Goal: Task Accomplishment & Management: Use online tool/utility

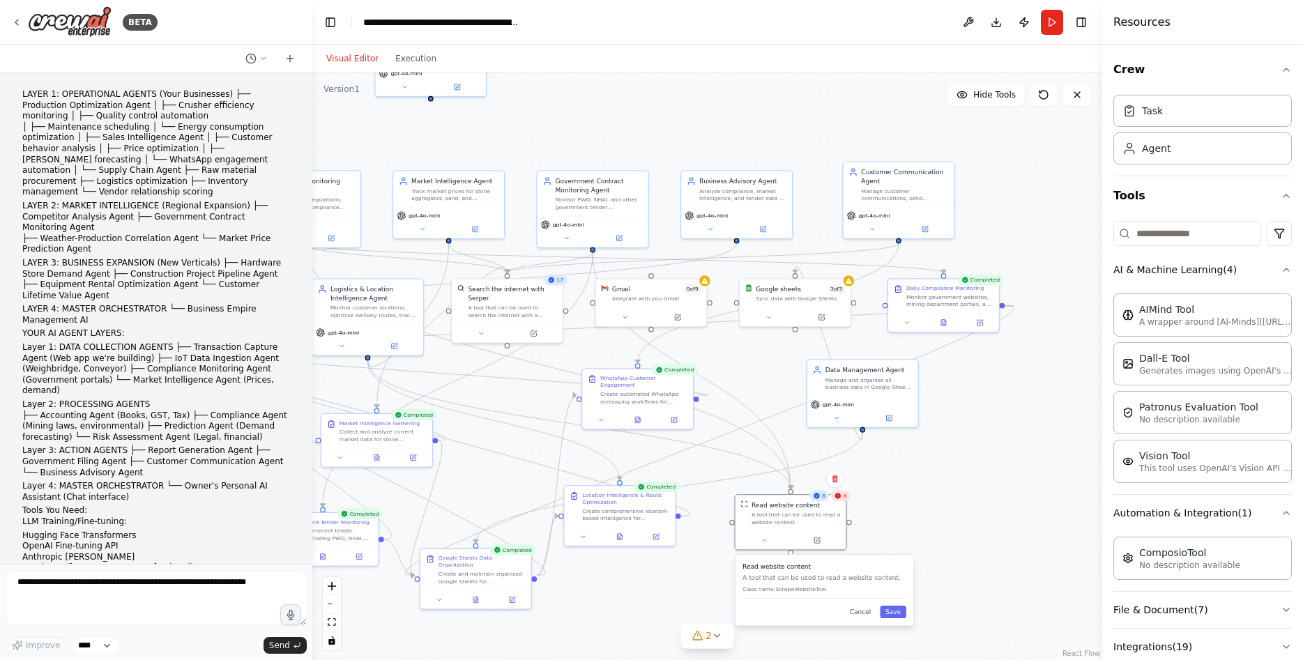
scroll to position [269, 0]
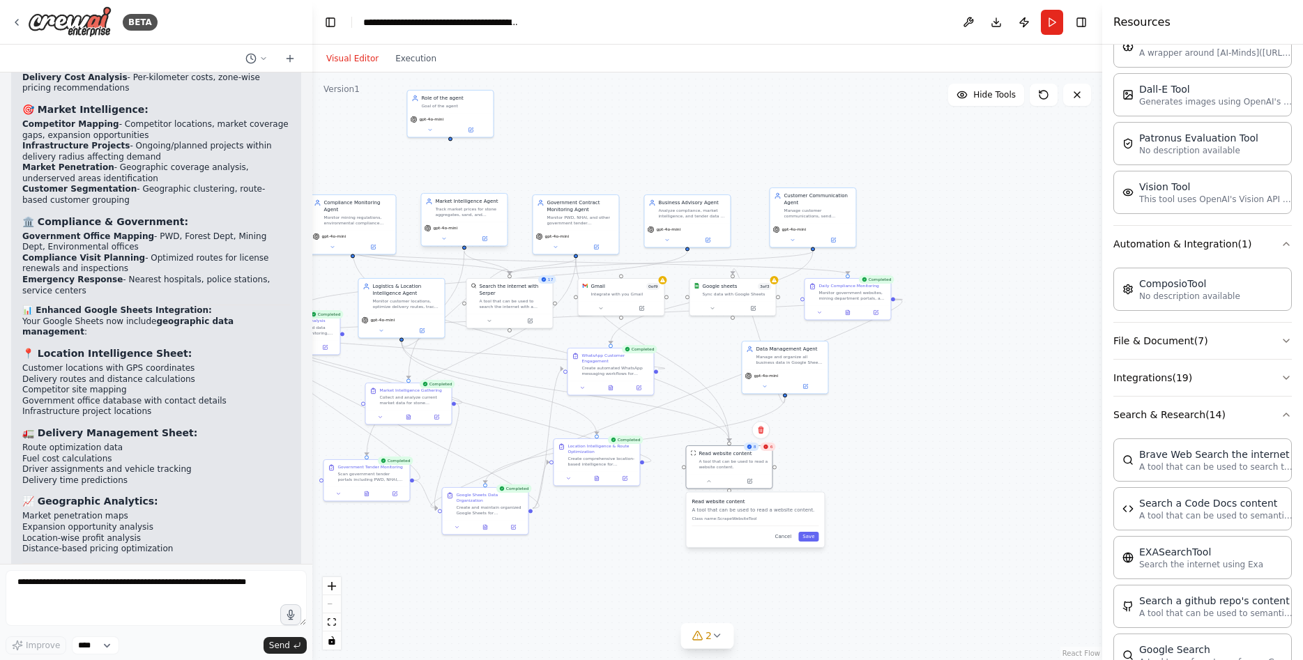
drag, startPoint x: 568, startPoint y: 144, endPoint x: 534, endPoint y: 202, distance: 66.9
click at [636, 149] on div ".deletable-edge-delete-btn { width: 20px; height: 20px; border: 0px solid #ffff…" at bounding box center [707, 367] width 790 height 588
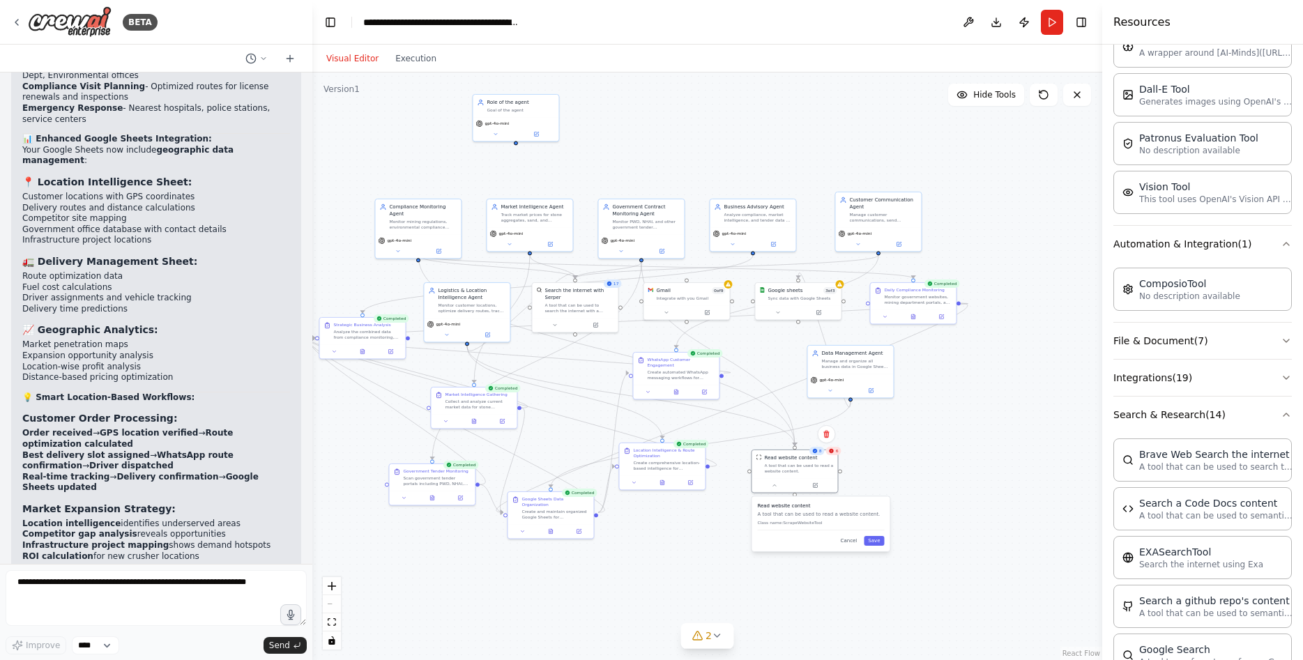
scroll to position [6511, 0]
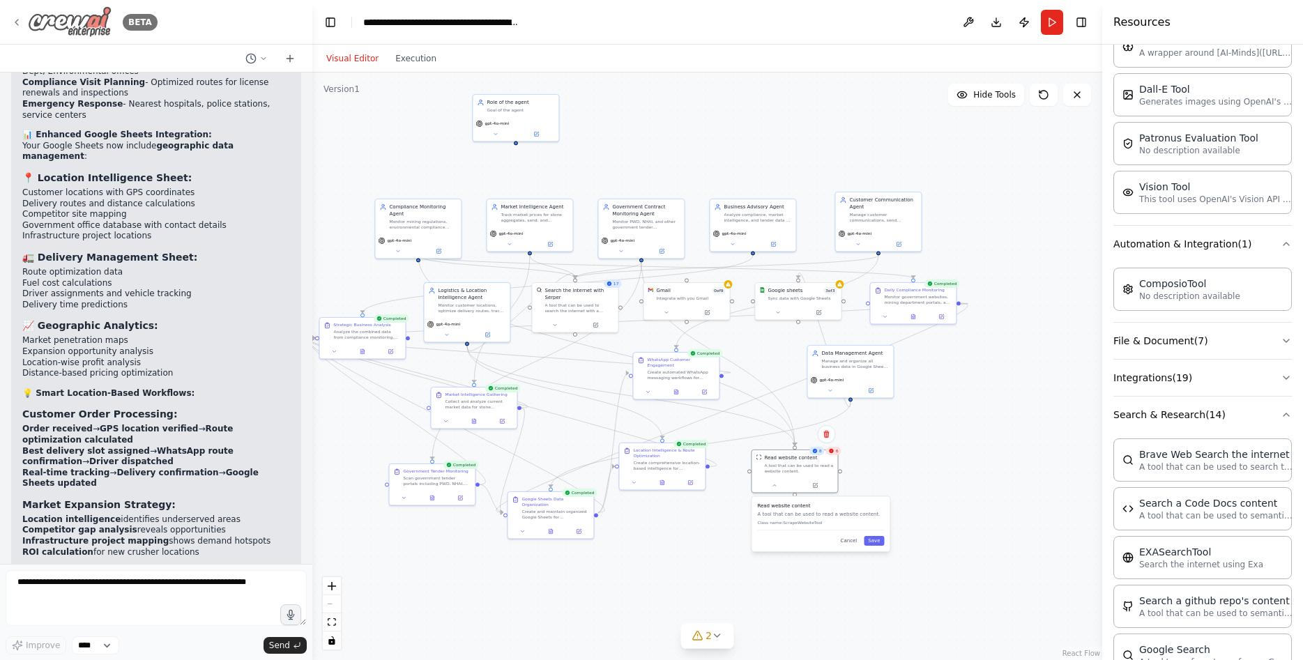
drag, startPoint x: 31, startPoint y: 18, endPoint x: 17, endPoint y: 20, distance: 13.3
click at [29, 18] on img at bounding box center [70, 21] width 84 height 31
click at [17, 20] on icon at bounding box center [16, 22] width 11 height 11
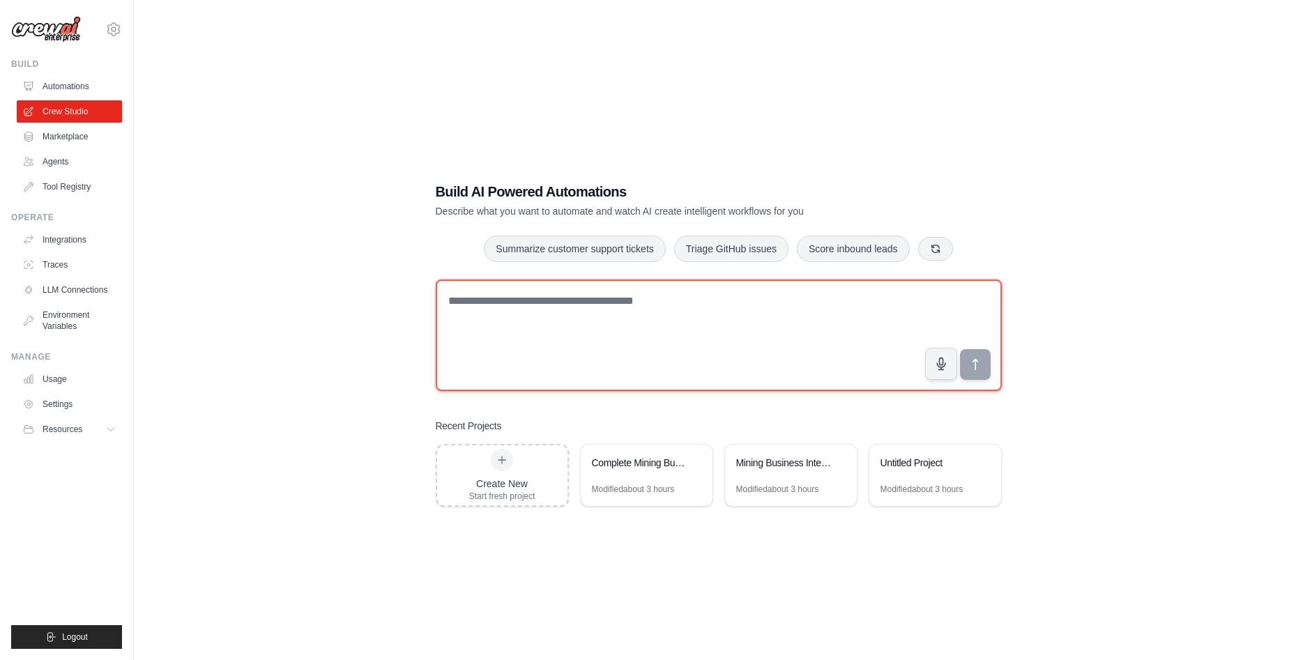
click at [536, 322] on textarea at bounding box center [719, 336] width 566 height 112
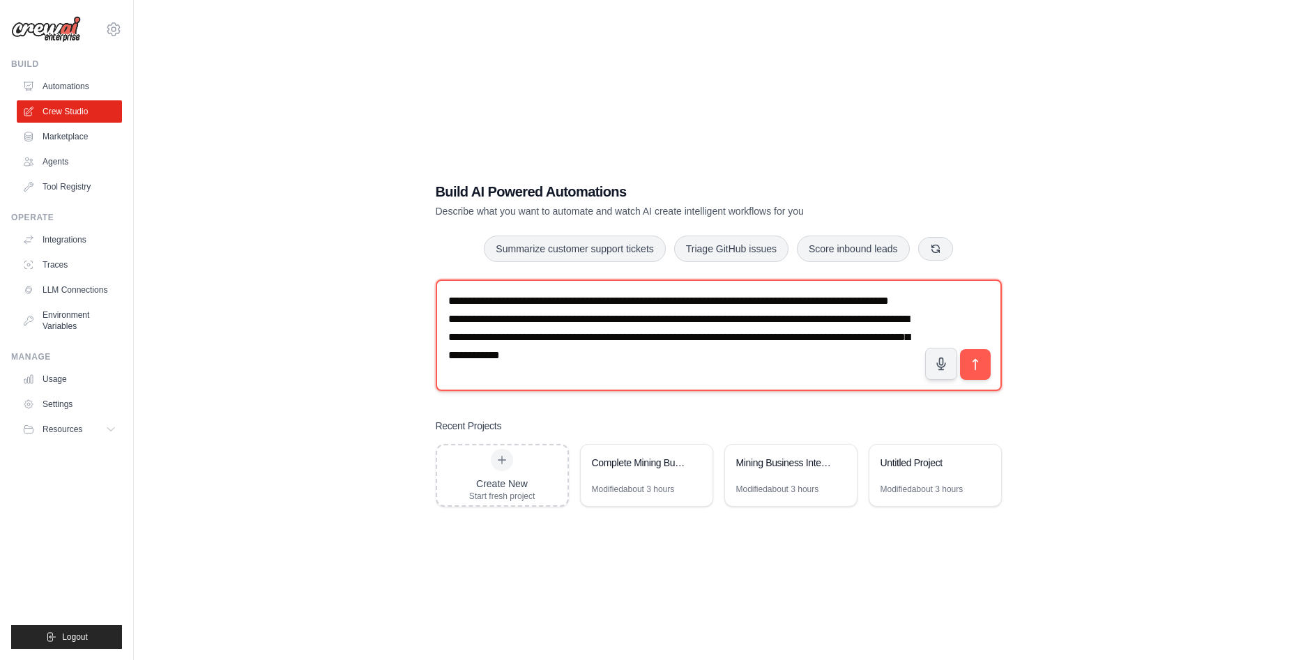
type textarea "**********"
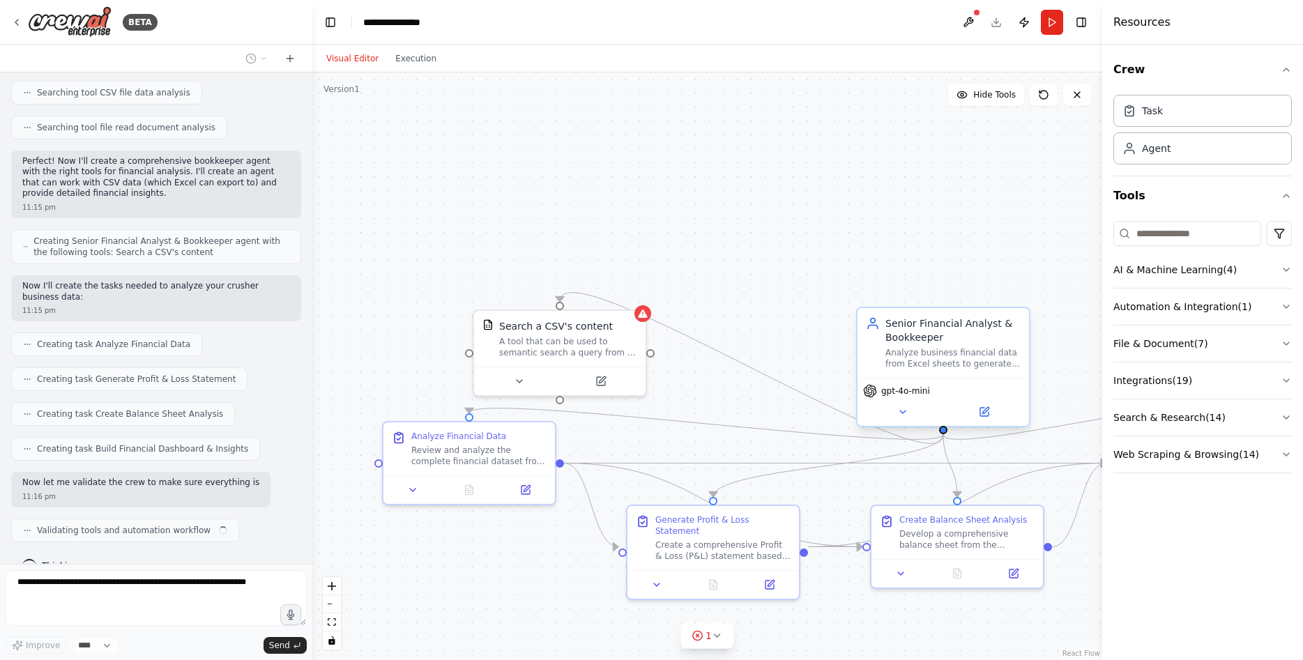
scroll to position [335, 0]
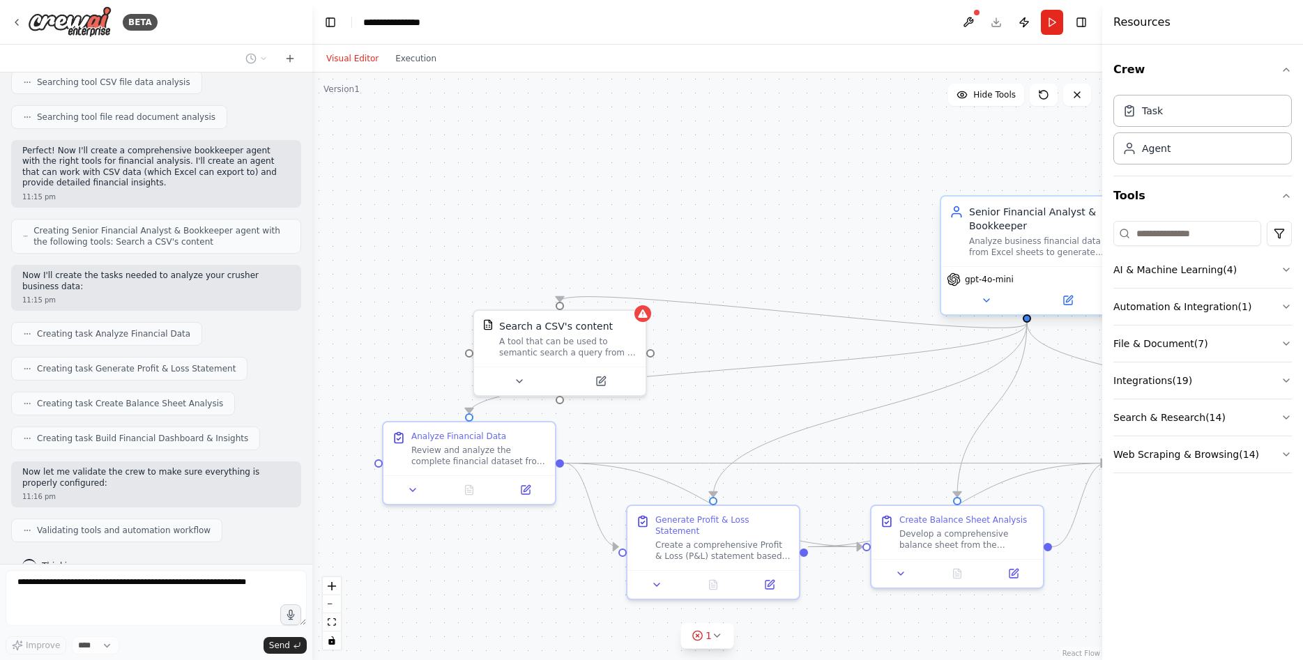
drag, startPoint x: 476, startPoint y: 204, endPoint x: 1031, endPoint y: 262, distance: 557.4
click at [1031, 262] on div "Senior Financial Analyst & Bookkeeper Analyze business financial data from Exce…" at bounding box center [1028, 232] width 172 height 70
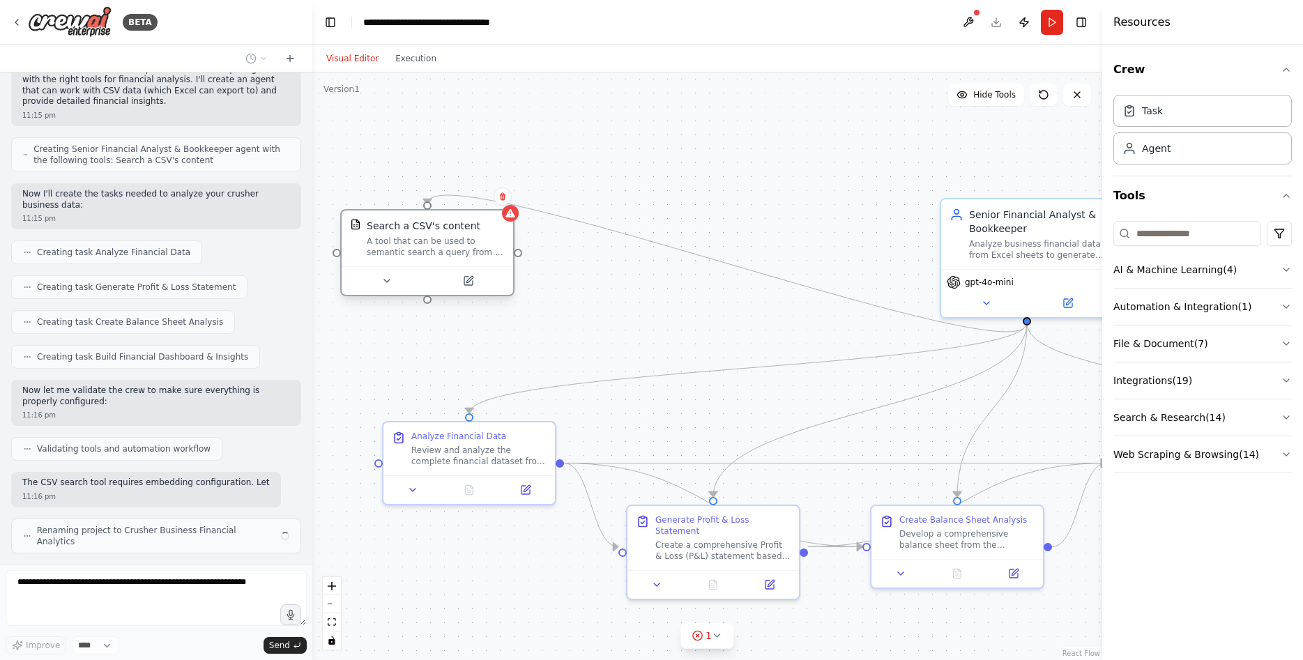
scroll to position [427, 0]
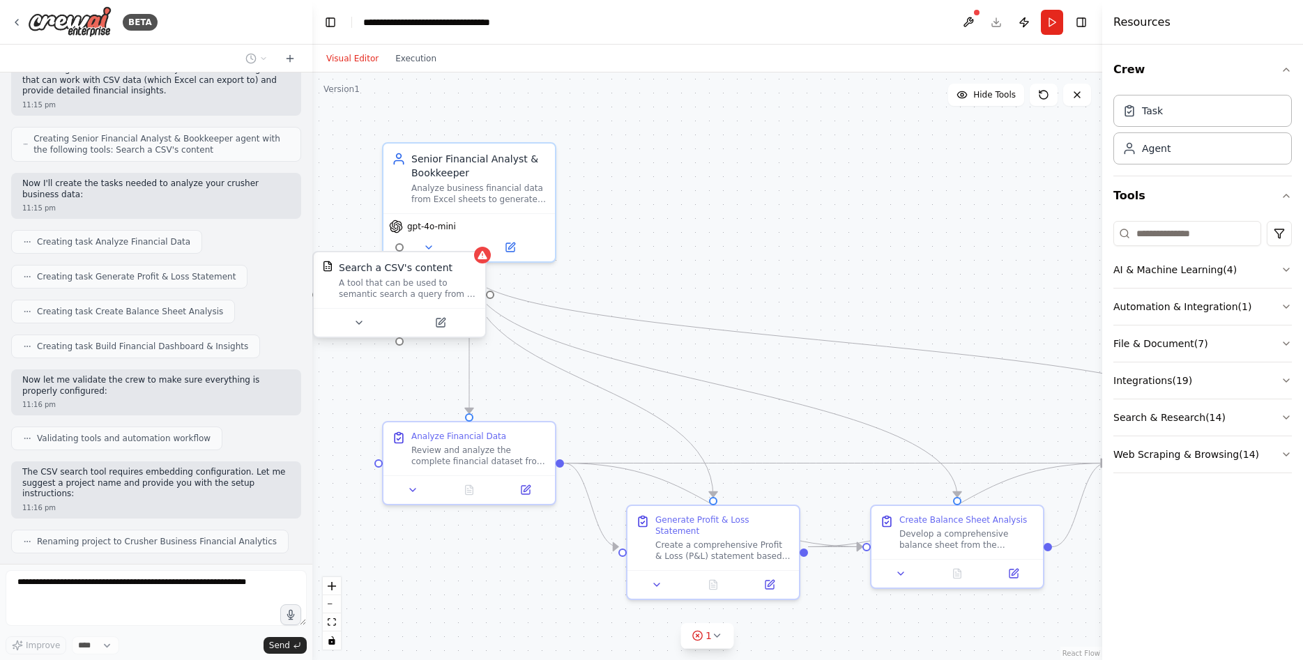
drag, startPoint x: 582, startPoint y: 355, endPoint x: 414, endPoint y: 301, distance: 176.7
click at [414, 301] on div "Search a CSV's content A tool that can be used to semantic search a query from …" at bounding box center [400, 280] width 172 height 56
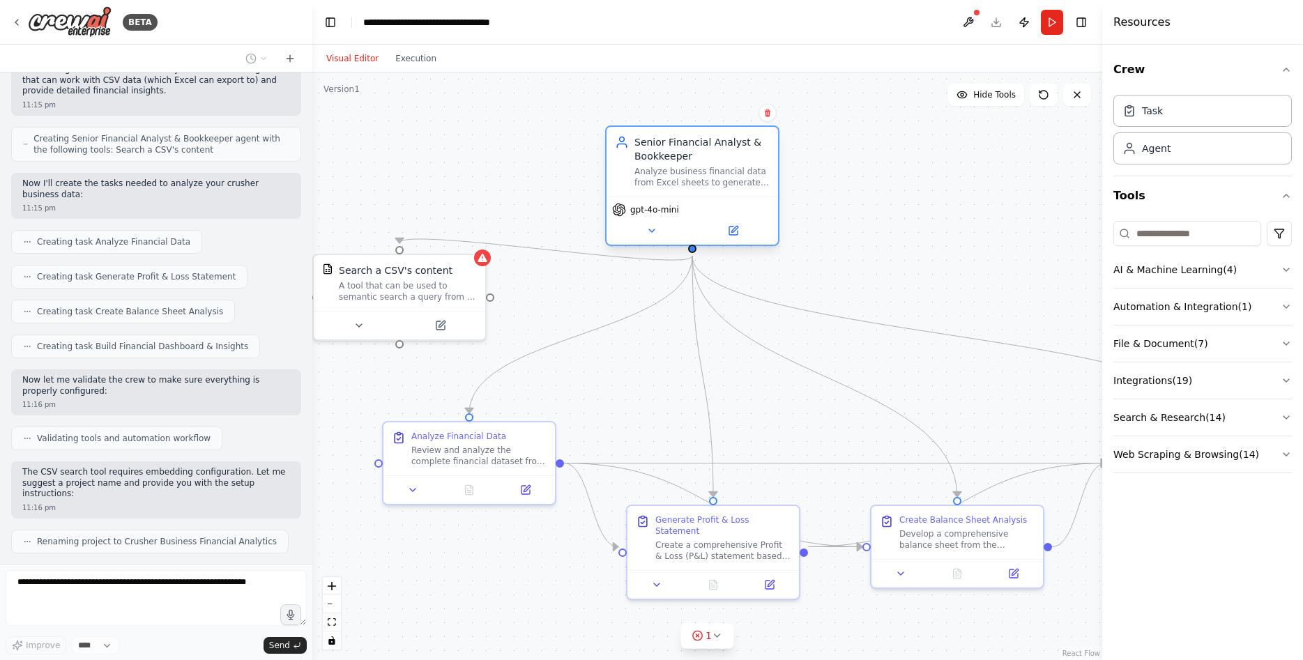
drag, startPoint x: 485, startPoint y: 203, endPoint x: 702, endPoint y: 193, distance: 217.1
click at [702, 193] on div "Senior Financial Analyst & Bookkeeper Analyze business financial data from Exce…" at bounding box center [693, 162] width 172 height 70
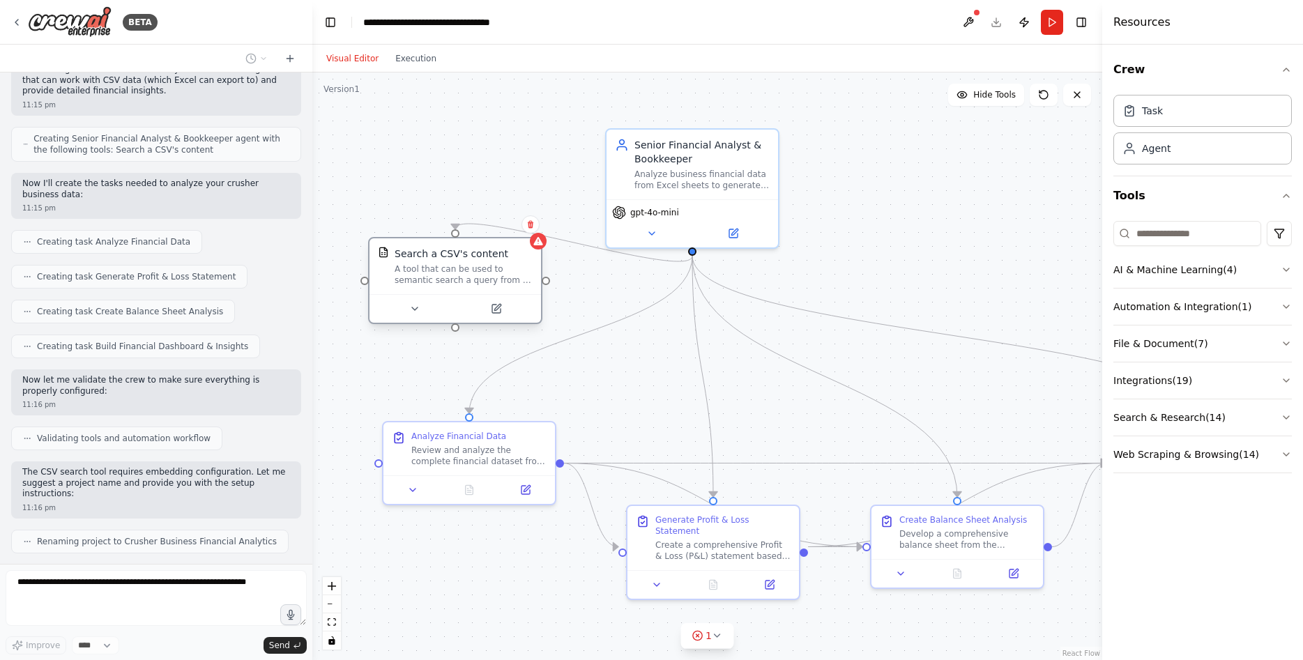
drag, startPoint x: 401, startPoint y: 291, endPoint x: 458, endPoint y: 273, distance: 59.8
click at [458, 273] on div "A tool that can be used to semantic search a query from a CSV's content." at bounding box center [464, 275] width 138 height 22
drag, startPoint x: 434, startPoint y: 457, endPoint x: 451, endPoint y: 396, distance: 62.9
click at [451, 396] on div "Review and analyze the complete financial dataset from the Excel sheet converte…" at bounding box center [492, 397] width 135 height 22
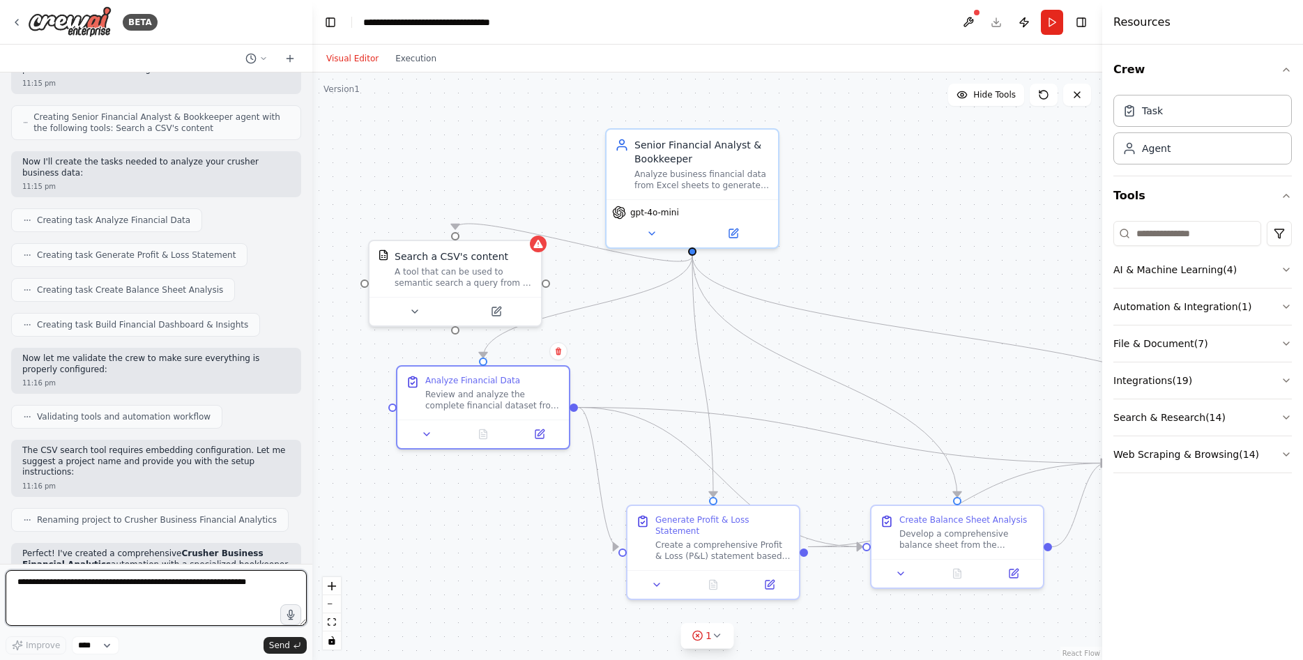
drag, startPoint x: 611, startPoint y: 301, endPoint x: 631, endPoint y: 332, distance: 37.3
click at [631, 332] on div ".deletable-edge-delete-btn { width: 20px; height: 20px; border: 0px solid #ffff…" at bounding box center [707, 367] width 790 height 588
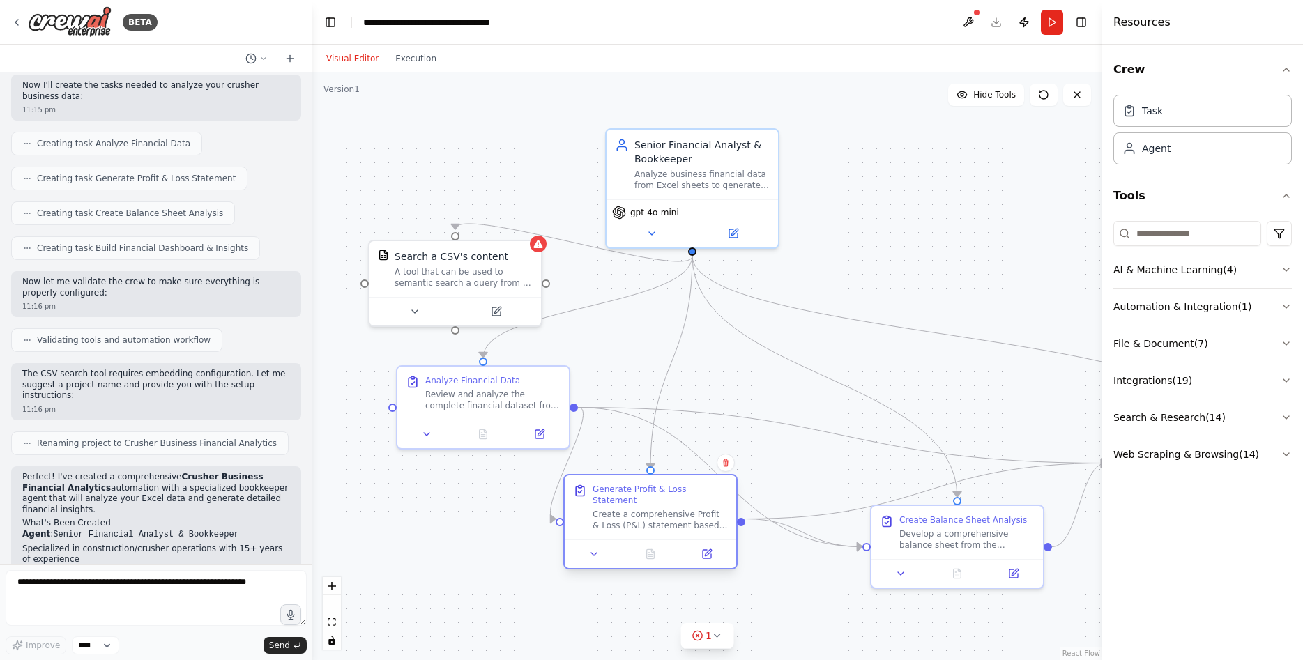
drag, startPoint x: 713, startPoint y: 521, endPoint x: 649, endPoint y: 495, distance: 69.2
click at [649, 495] on div "Generate Profit & Loss Statement Create a comprehensive Profit & Loss (P&L) sta…" at bounding box center [660, 507] width 135 height 47
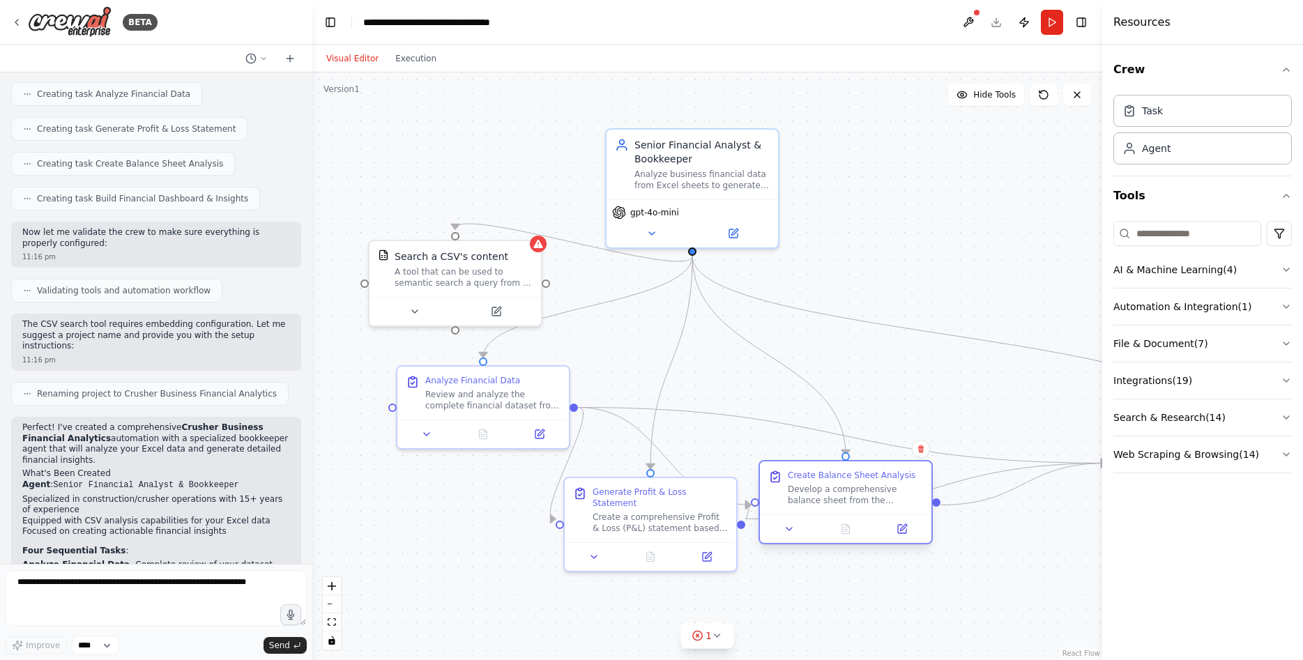
click at [861, 519] on div at bounding box center [846, 529] width 172 height 29
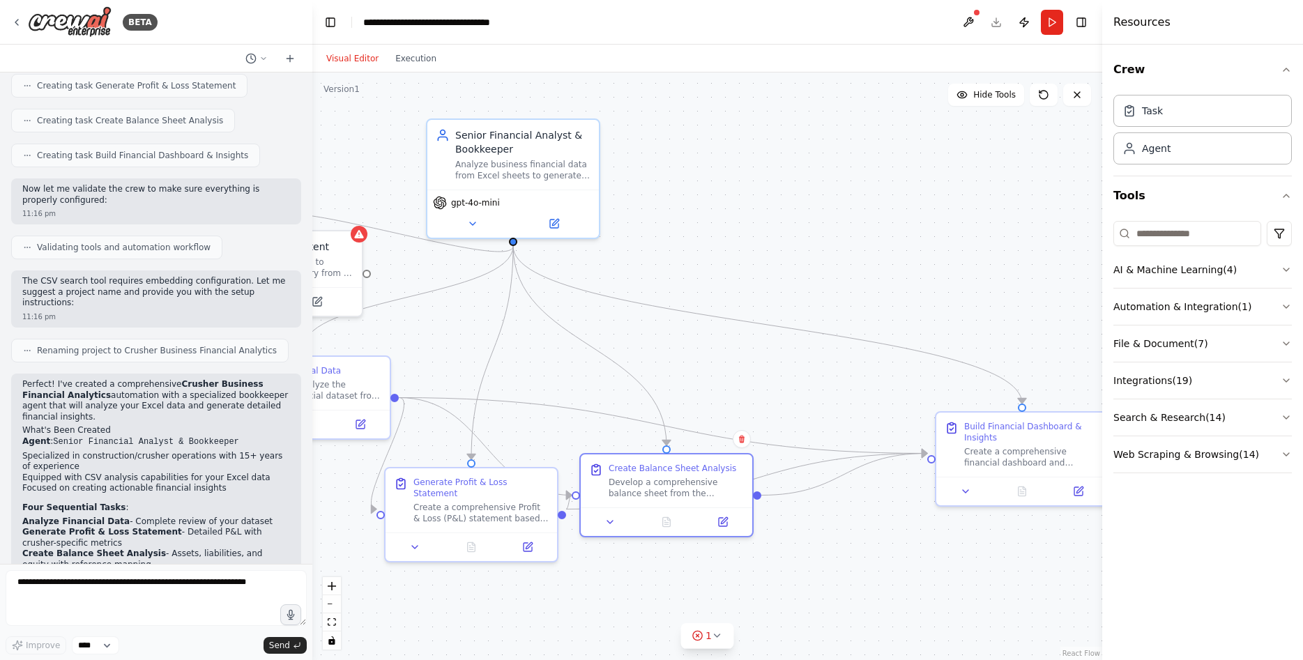
drag, startPoint x: 964, startPoint y: 409, endPoint x: 785, endPoint y: 399, distance: 179.5
click at [785, 399] on div ".deletable-edge-delete-btn { width: 20px; height: 20px; border: 0px solid #ffff…" at bounding box center [707, 367] width 790 height 588
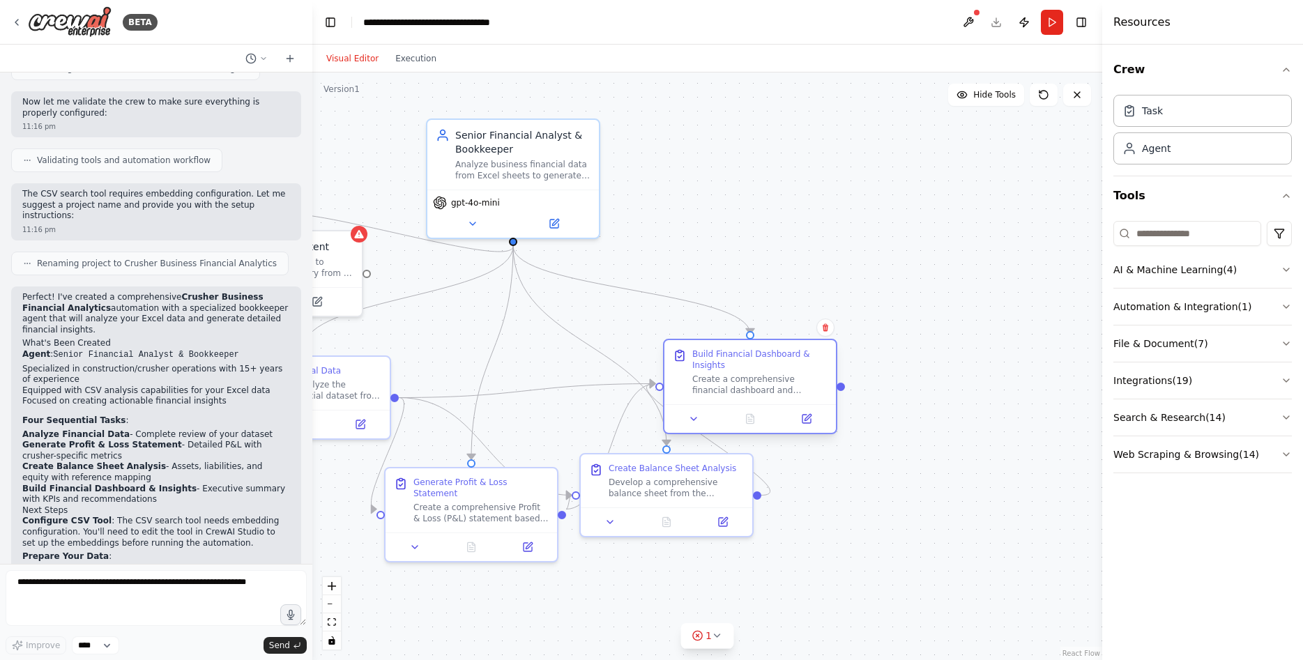
drag, startPoint x: 1004, startPoint y: 449, endPoint x: 762, endPoint y: 375, distance: 253.0
click at [762, 375] on div "Create a comprehensive financial dashboard and analytics report that consolidat…" at bounding box center [760, 385] width 135 height 22
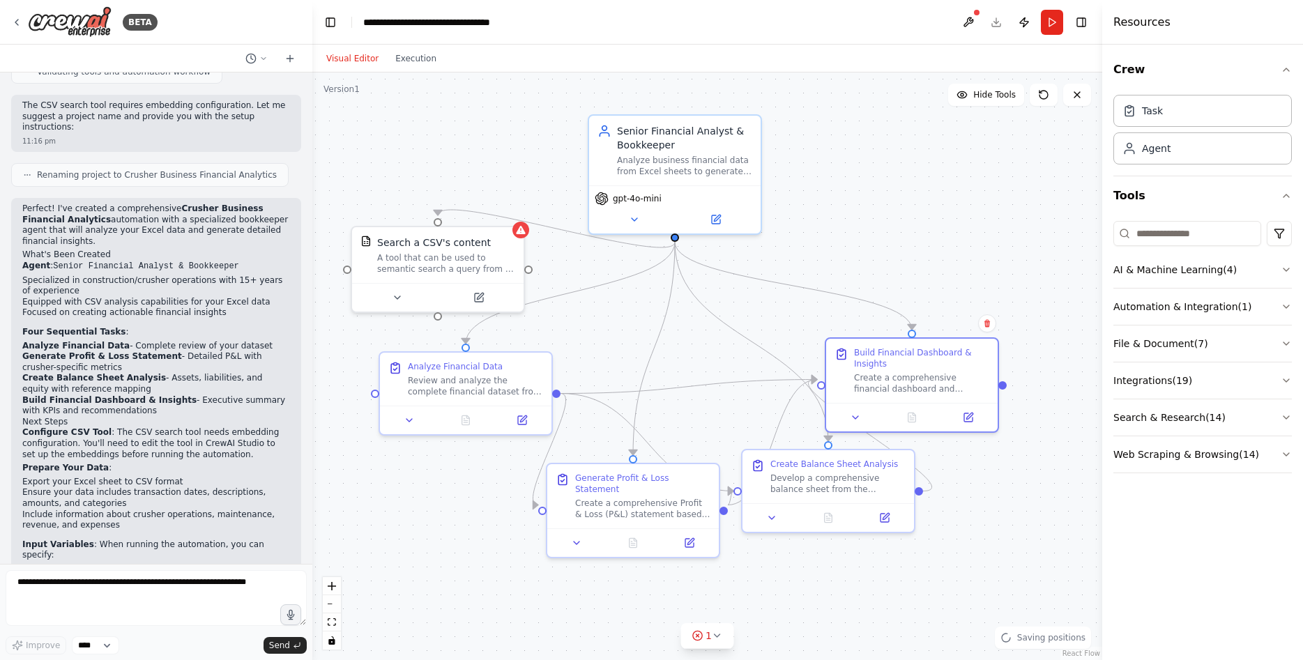
drag, startPoint x: 775, startPoint y: 256, endPoint x: 941, endPoint y: 247, distance: 166.2
click at [941, 247] on div ".deletable-edge-delete-btn { width: 20px; height: 20px; border: 0px solid #ffff…" at bounding box center [707, 367] width 790 height 588
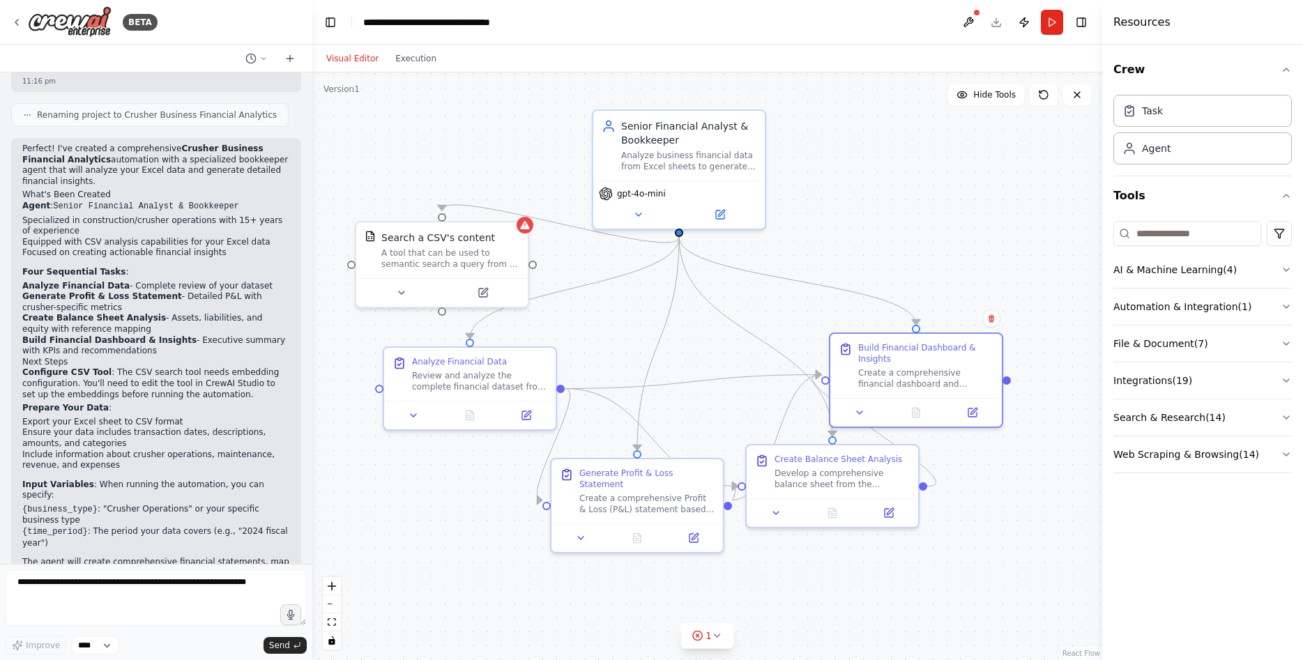
scroll to position [865, 0]
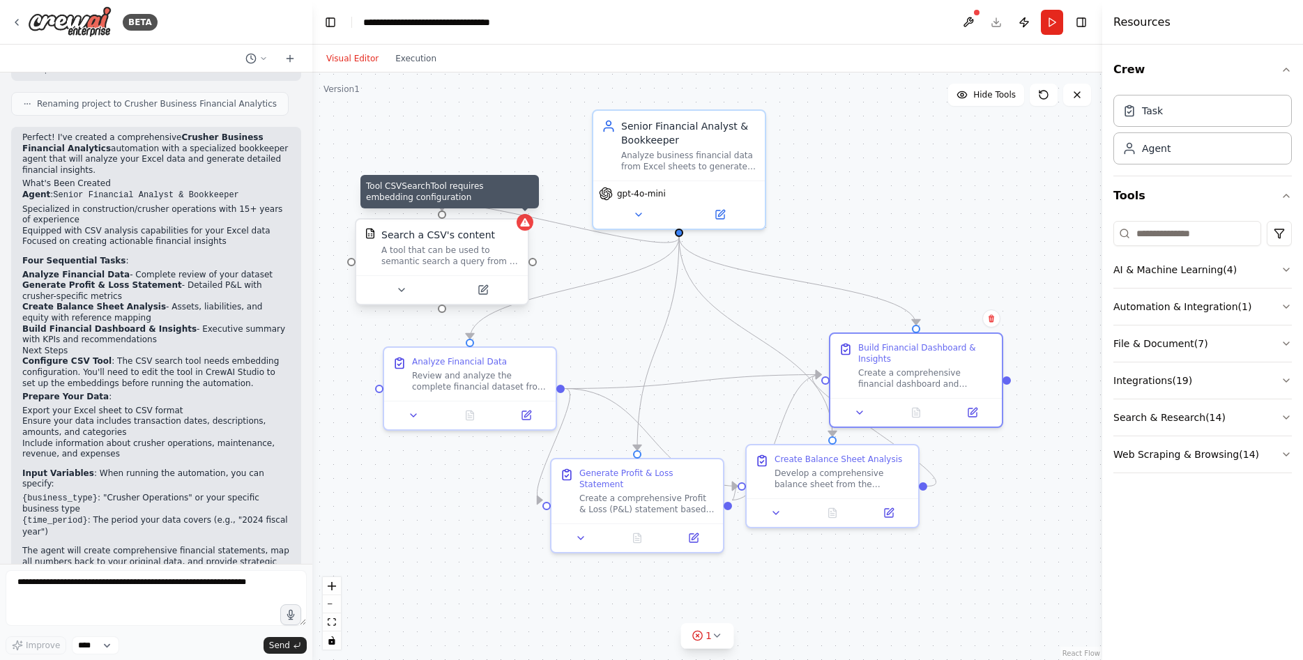
click at [529, 229] on div at bounding box center [525, 222] width 17 height 17
click at [402, 283] on button at bounding box center [401, 290] width 79 height 17
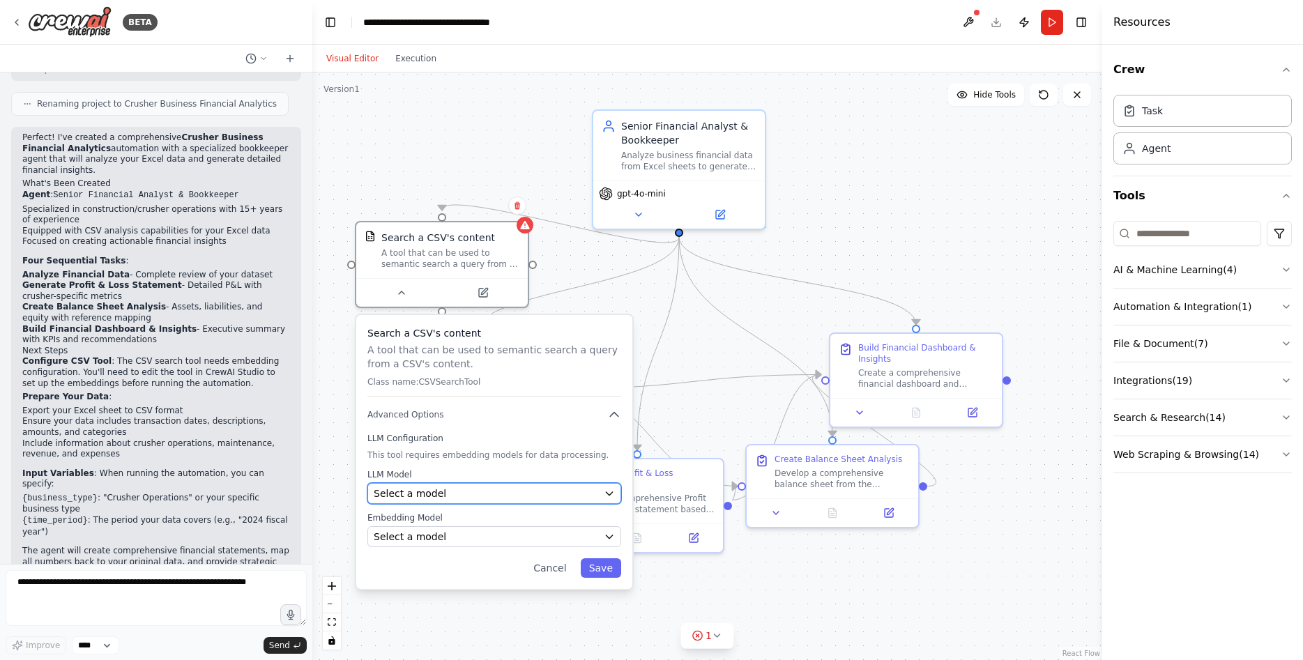
click at [431, 490] on span "Select a model" at bounding box center [410, 494] width 73 height 14
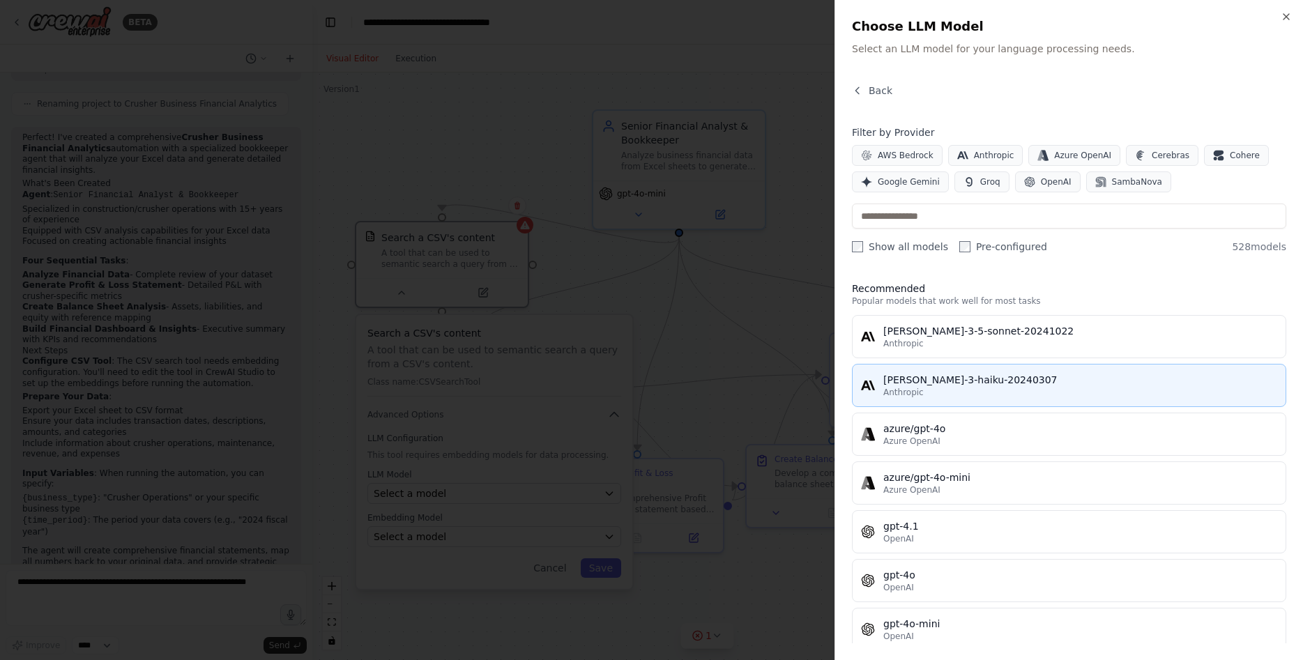
click at [1004, 372] on button "claude-3-haiku-20240307 Anthropic" at bounding box center [1069, 385] width 434 height 43
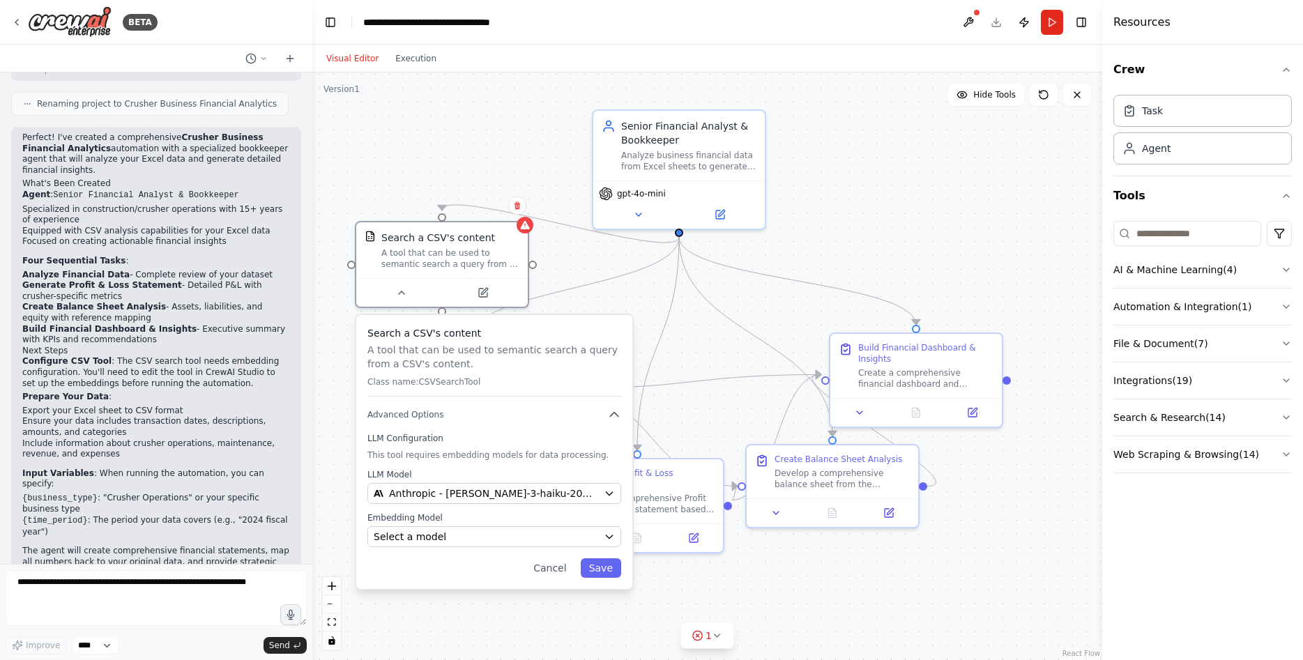
click at [439, 547] on div "Search a CSV's content A tool that can be used to semantic search a query from …" at bounding box center [494, 452] width 276 height 274
click at [462, 531] on div "Select a model" at bounding box center [486, 537] width 225 height 14
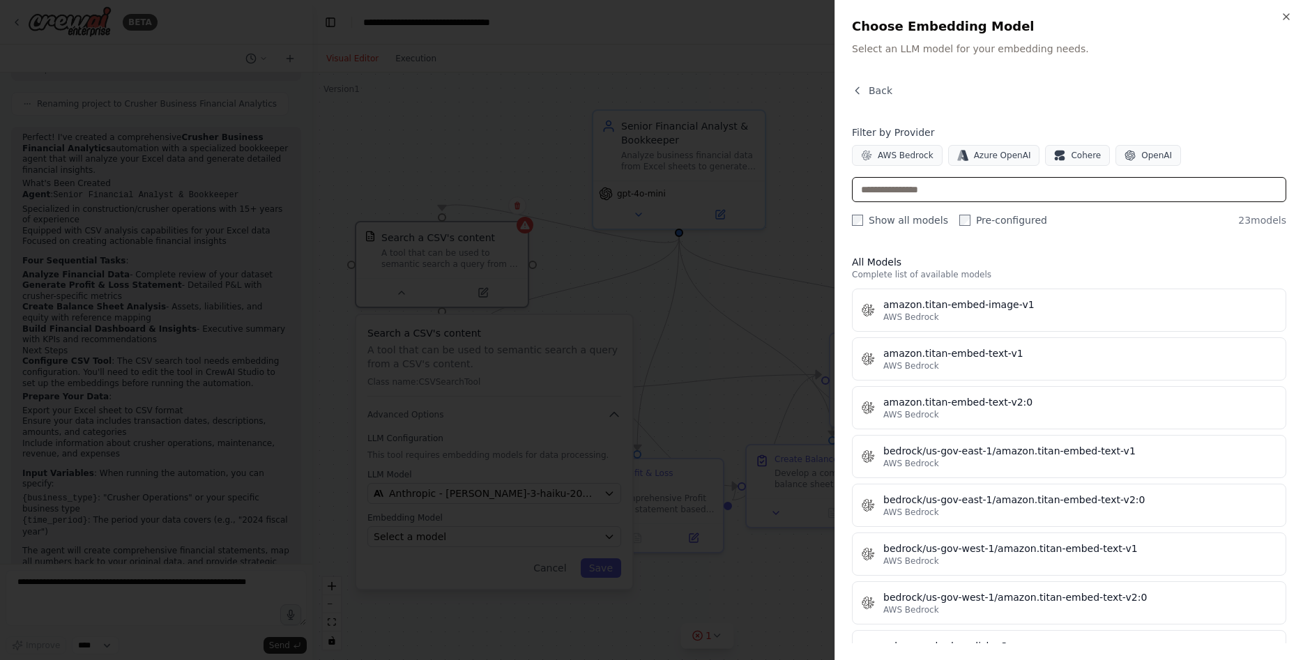
click at [1068, 186] on input "text" at bounding box center [1069, 189] width 434 height 25
drag, startPoint x: 857, startPoint y: 131, endPoint x: 952, endPoint y: 146, distance: 96.1
click at [952, 146] on div "Filter by Provider AWS Bedrock Azure OpenAI Cohere OpenAI" at bounding box center [1069, 146] width 434 height 40
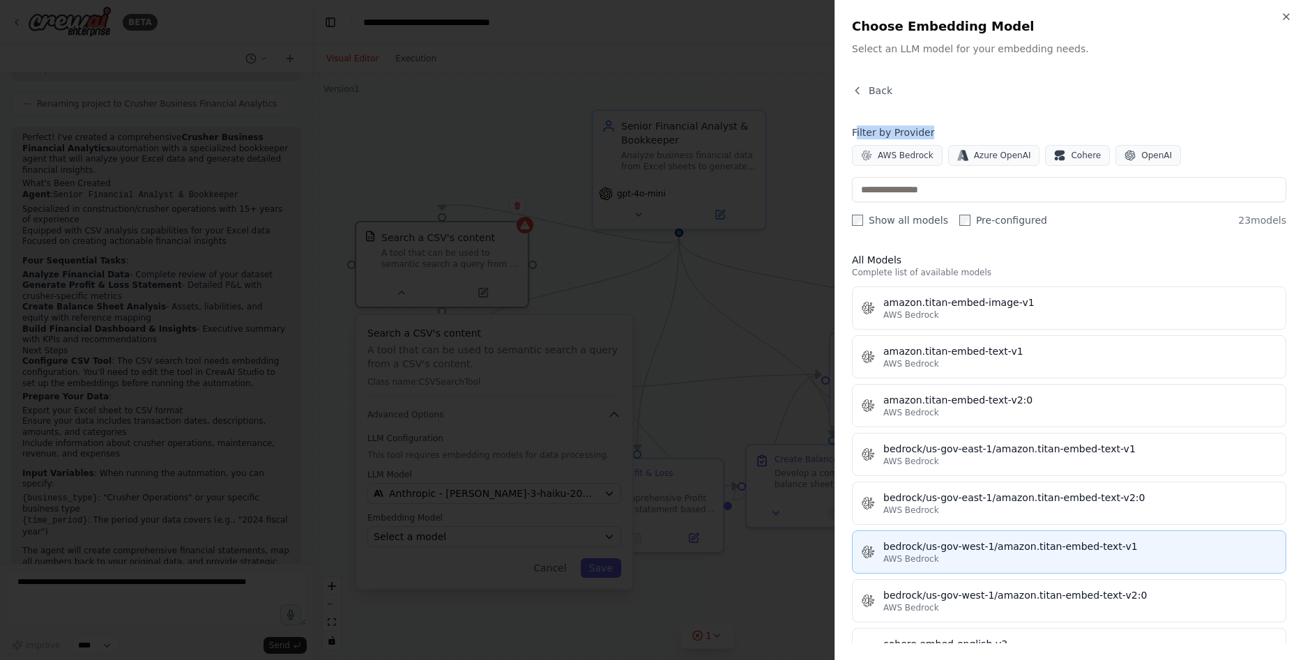
scroll to position [0, 0]
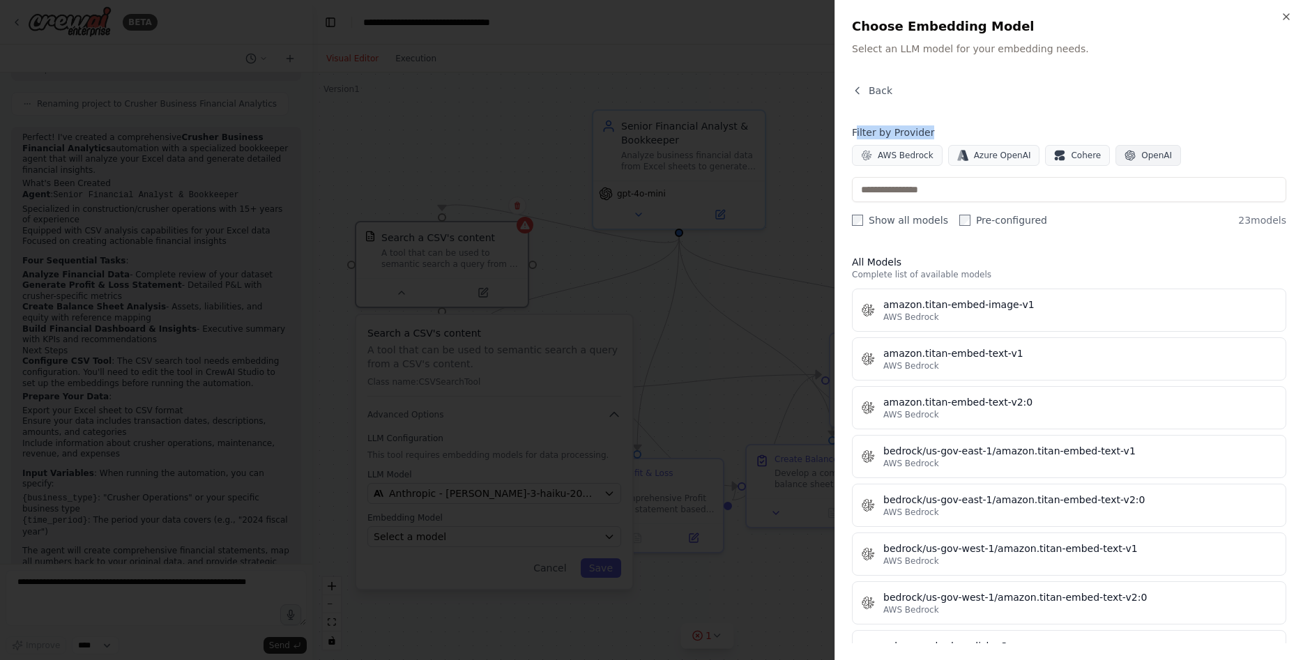
click at [1159, 156] on button "OpenAI" at bounding box center [1149, 155] width 66 height 21
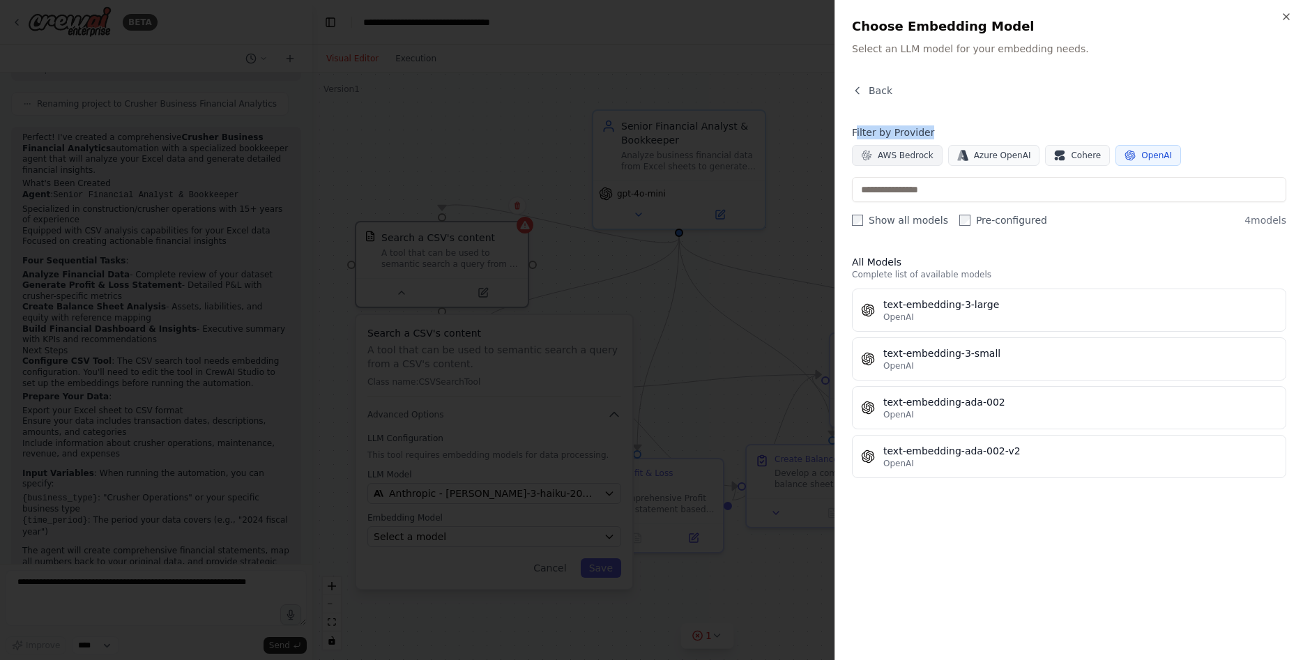
click at [903, 155] on span "AWS Bedrock" at bounding box center [906, 155] width 56 height 11
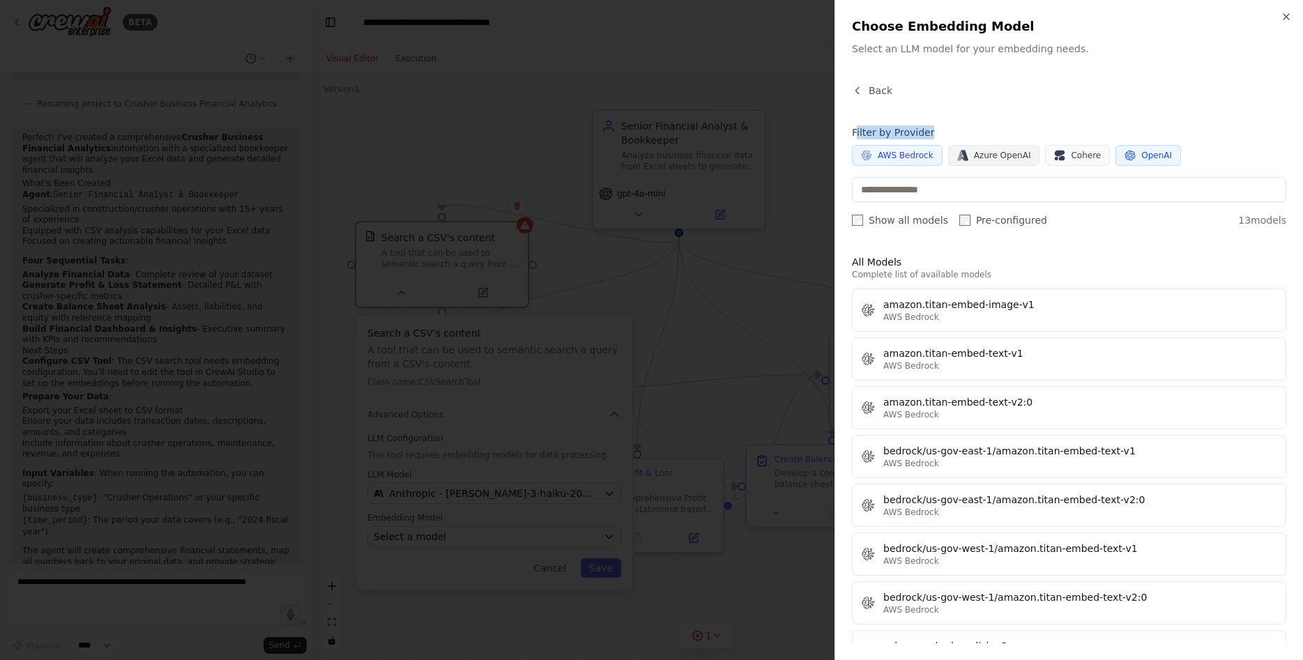
click at [995, 157] on span "Azure OpenAI" at bounding box center [1002, 155] width 57 height 11
click at [996, 157] on span "Azure OpenAI" at bounding box center [1002, 155] width 57 height 11
click at [995, 160] on span "Azure OpenAI" at bounding box center [1002, 155] width 57 height 11
drag, startPoint x: 1240, startPoint y: 178, endPoint x: 1230, endPoint y: 169, distance: 13.8
click at [1239, 177] on input "text" at bounding box center [1069, 189] width 434 height 25
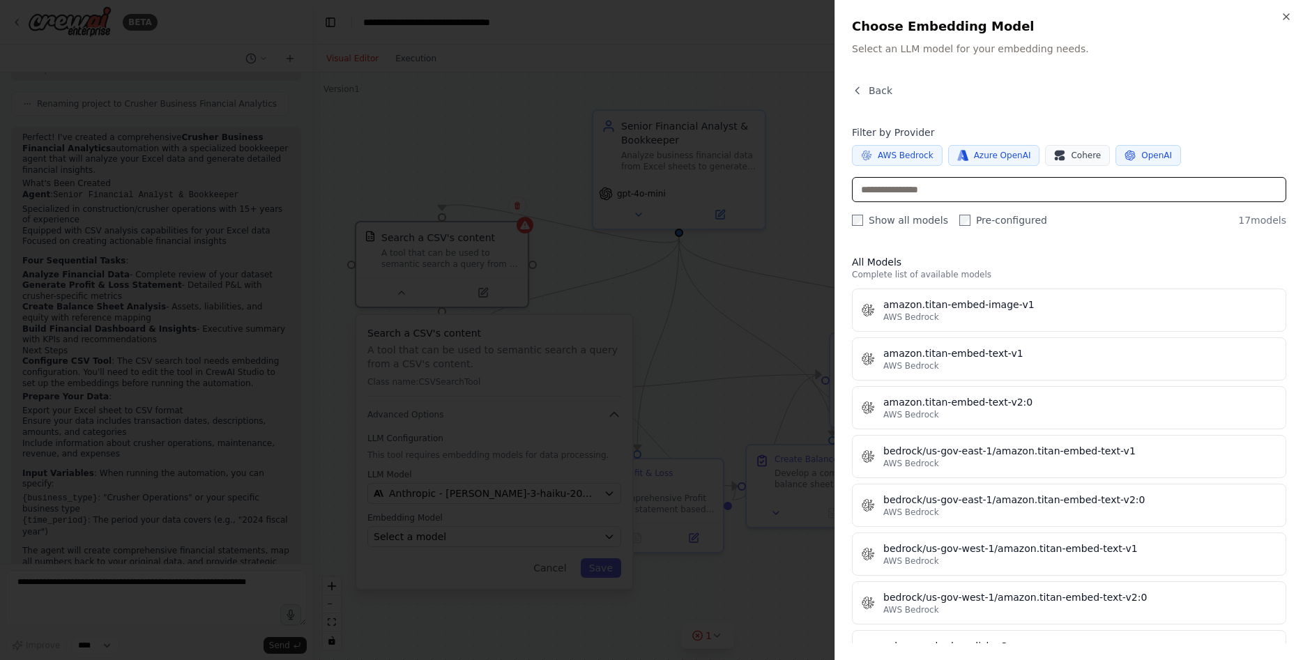
click at [992, 192] on input "text" at bounding box center [1069, 189] width 434 height 25
paste input "**********"
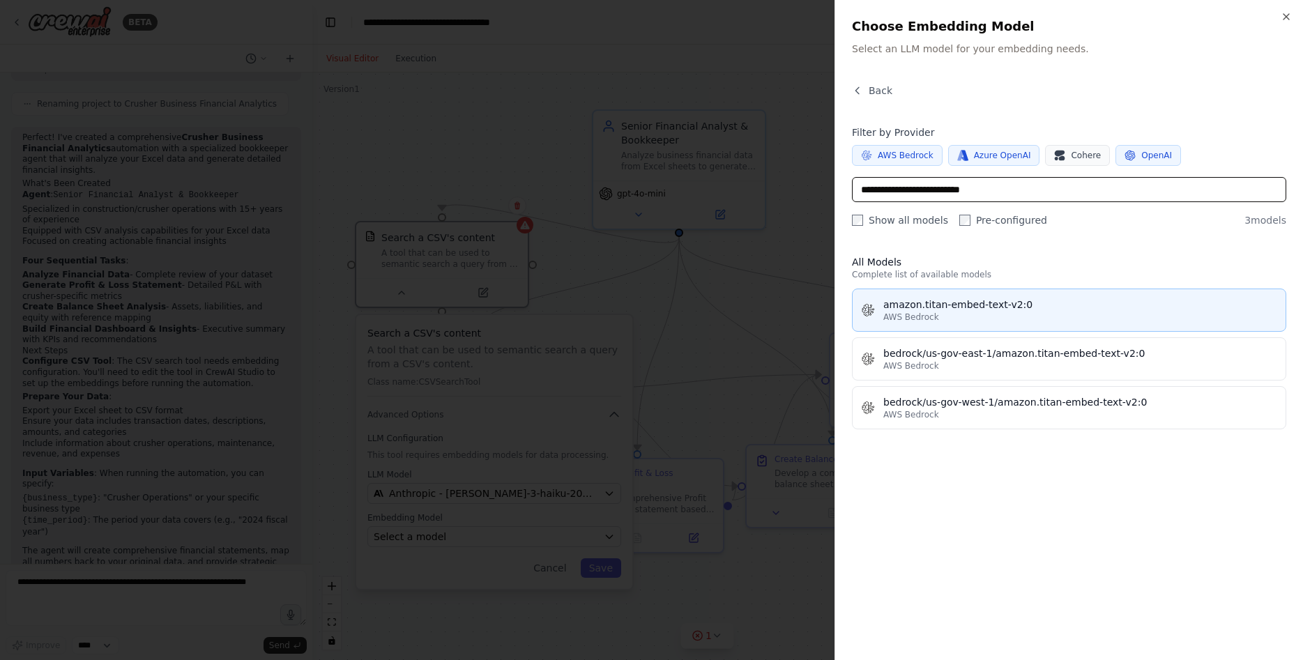
type input "**********"
click at [974, 301] on div "amazon.titan-embed-text-v2:0" at bounding box center [1081, 305] width 394 height 14
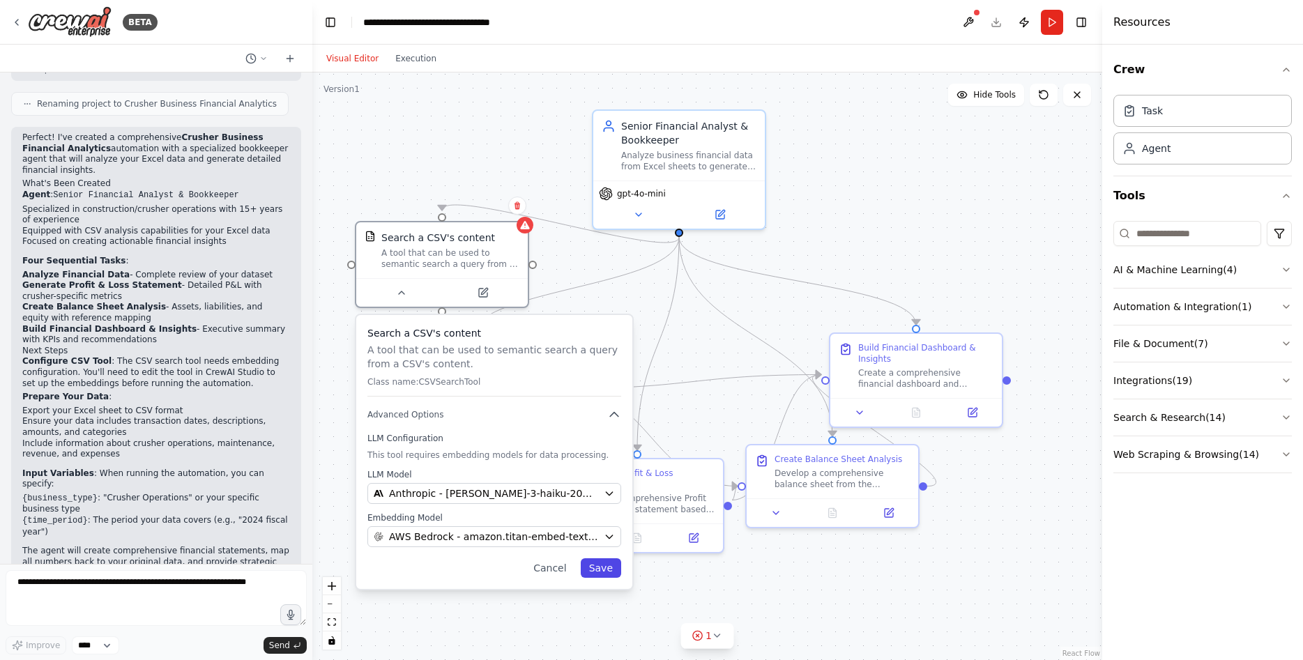
click at [605, 571] on button "Save" at bounding box center [601, 569] width 40 height 20
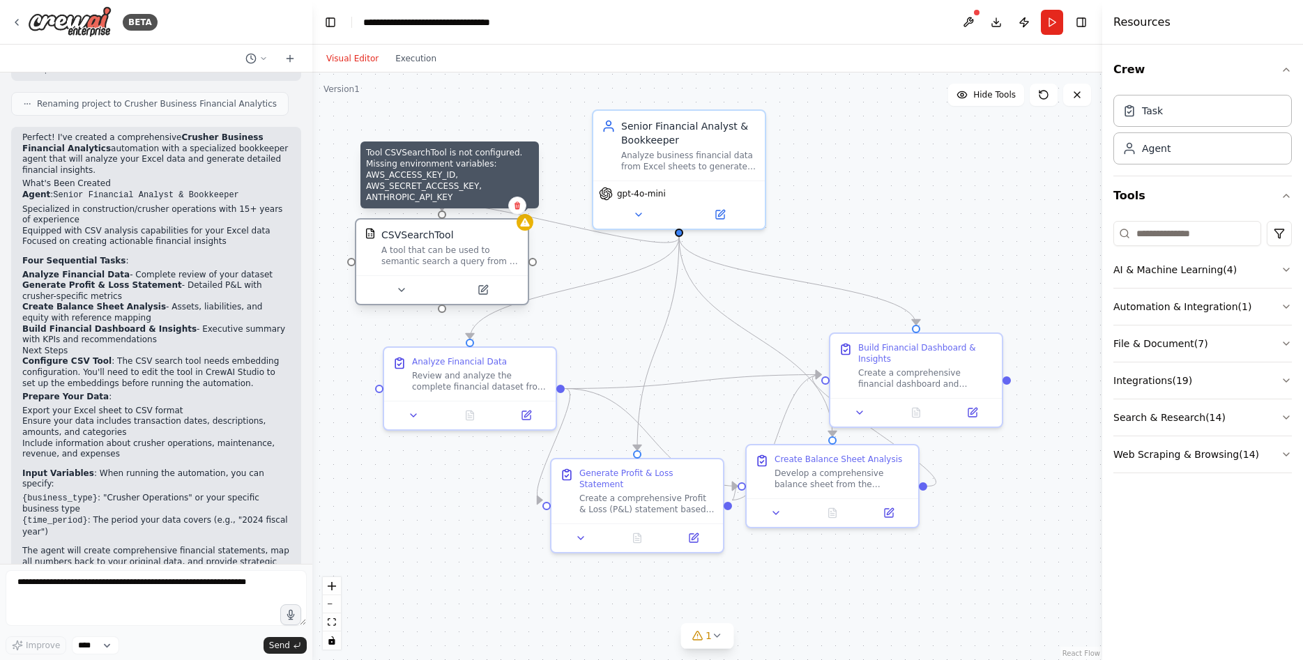
click at [527, 230] on div at bounding box center [525, 222] width 17 height 17
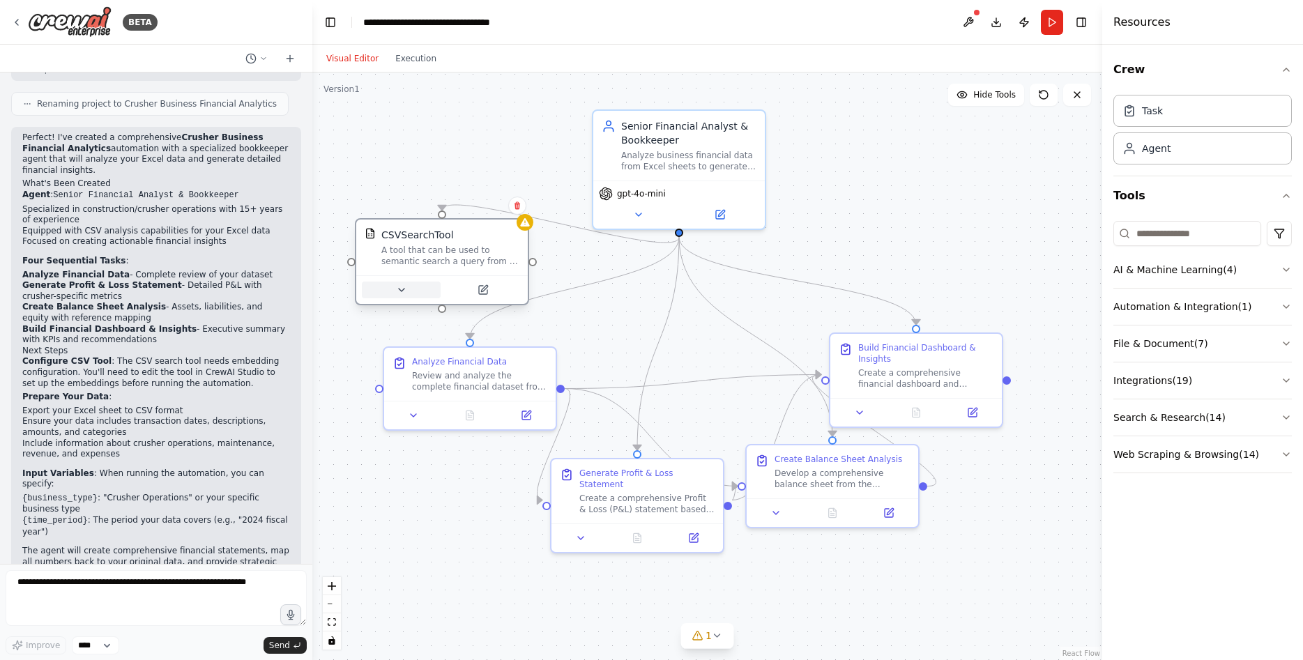
click at [401, 290] on icon at bounding box center [402, 290] width 6 height 3
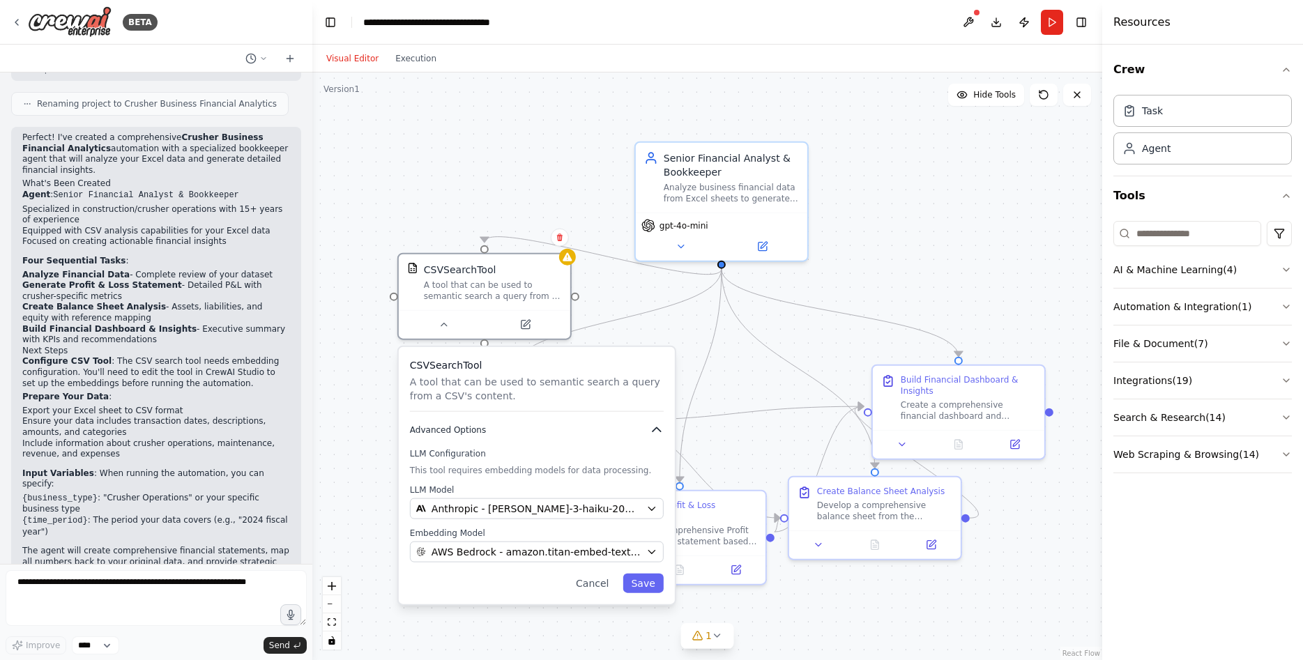
click at [585, 426] on button "Advanced Options" at bounding box center [537, 430] width 254 height 14
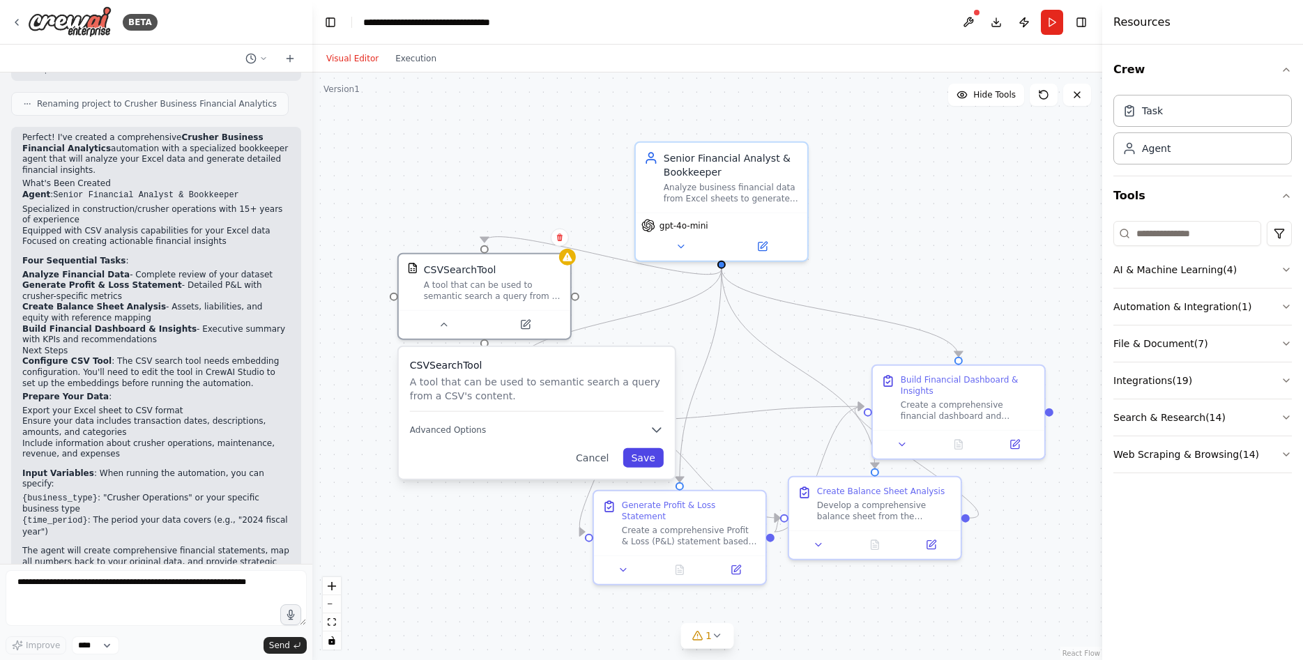
click at [644, 461] on button "Save" at bounding box center [643, 458] width 40 height 20
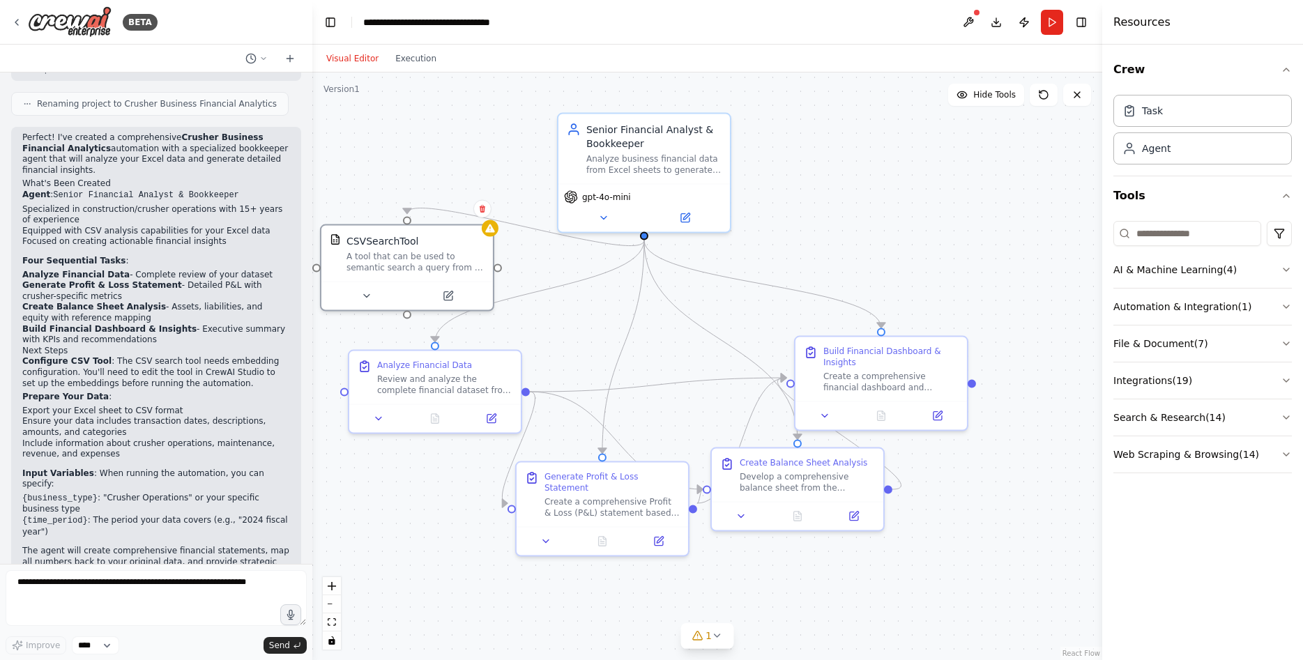
drag, startPoint x: 732, startPoint y: 398, endPoint x: 629, endPoint y: 367, distance: 107.7
click at [635, 363] on div ".deletable-edge-delete-btn { width: 20px; height: 20px; border: 0px solid #ffff…" at bounding box center [707, 367] width 790 height 588
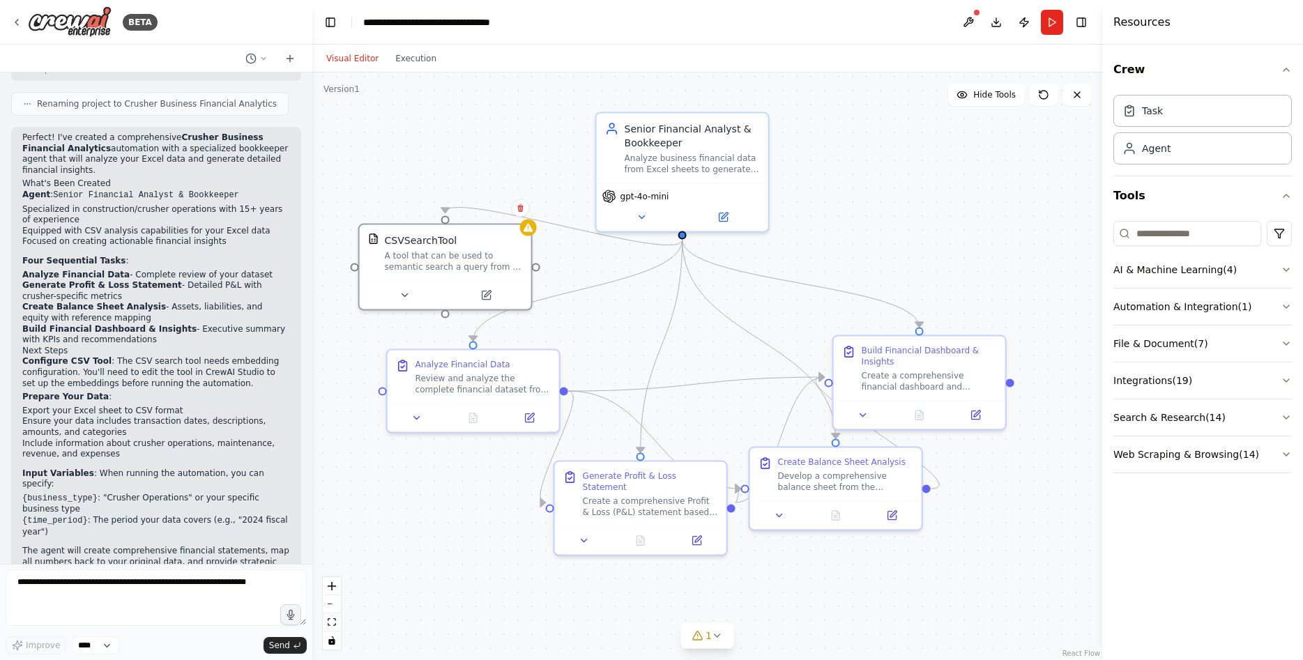
drag, startPoint x: 829, startPoint y: 232, endPoint x: 796, endPoint y: 232, distance: 32.8
click at [796, 232] on div ".deletable-edge-delete-btn { width: 20px; height: 20px; border: 0px solid #ffff…" at bounding box center [707, 367] width 790 height 588
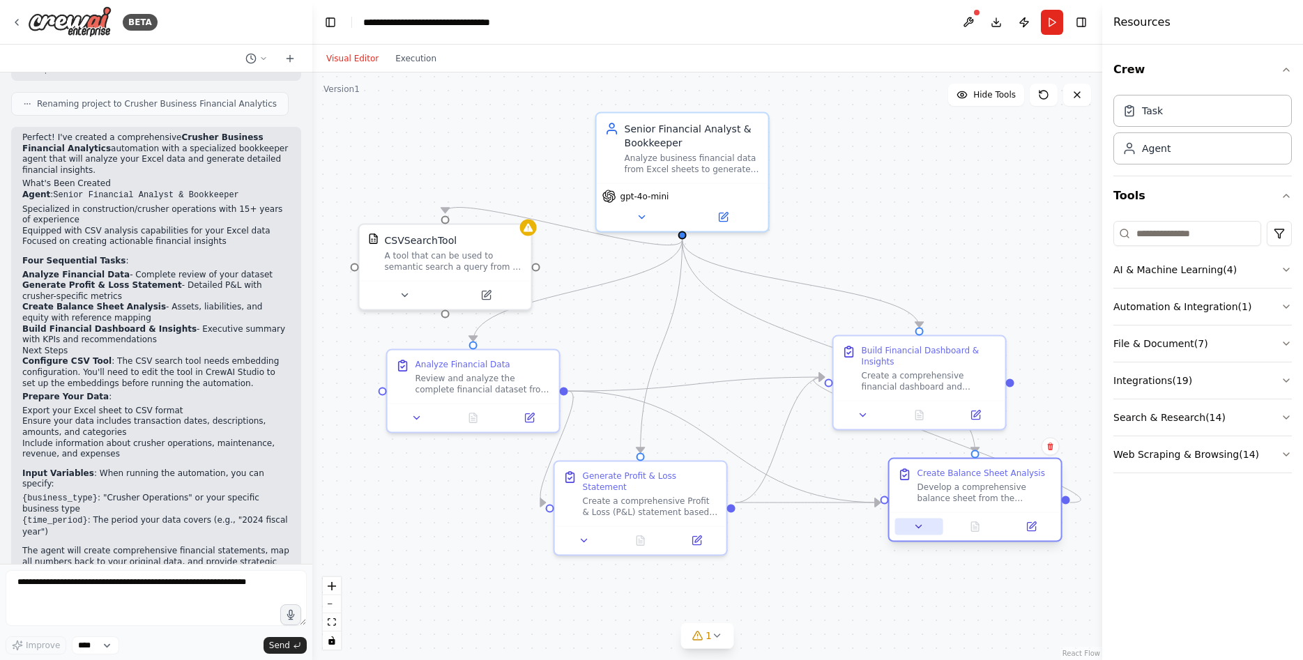
drag, startPoint x: 788, startPoint y: 501, endPoint x: 923, endPoint y: 512, distance: 135.0
click at [923, 512] on div "Create Balance Sheet Analysis Develop a comprehensive balance sheet from the fi…" at bounding box center [976, 500] width 174 height 84
click at [1156, 345] on button "File & Document ( 7 )" at bounding box center [1203, 344] width 179 height 36
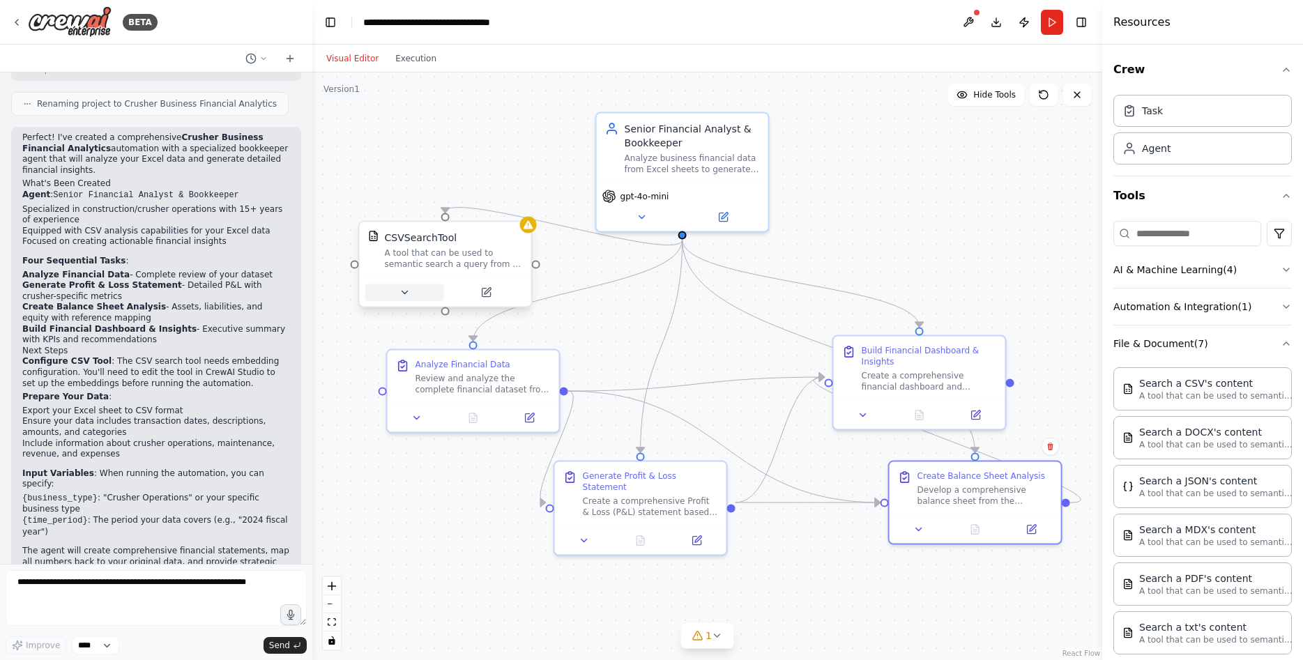
click at [403, 289] on icon at bounding box center [404, 292] width 11 height 11
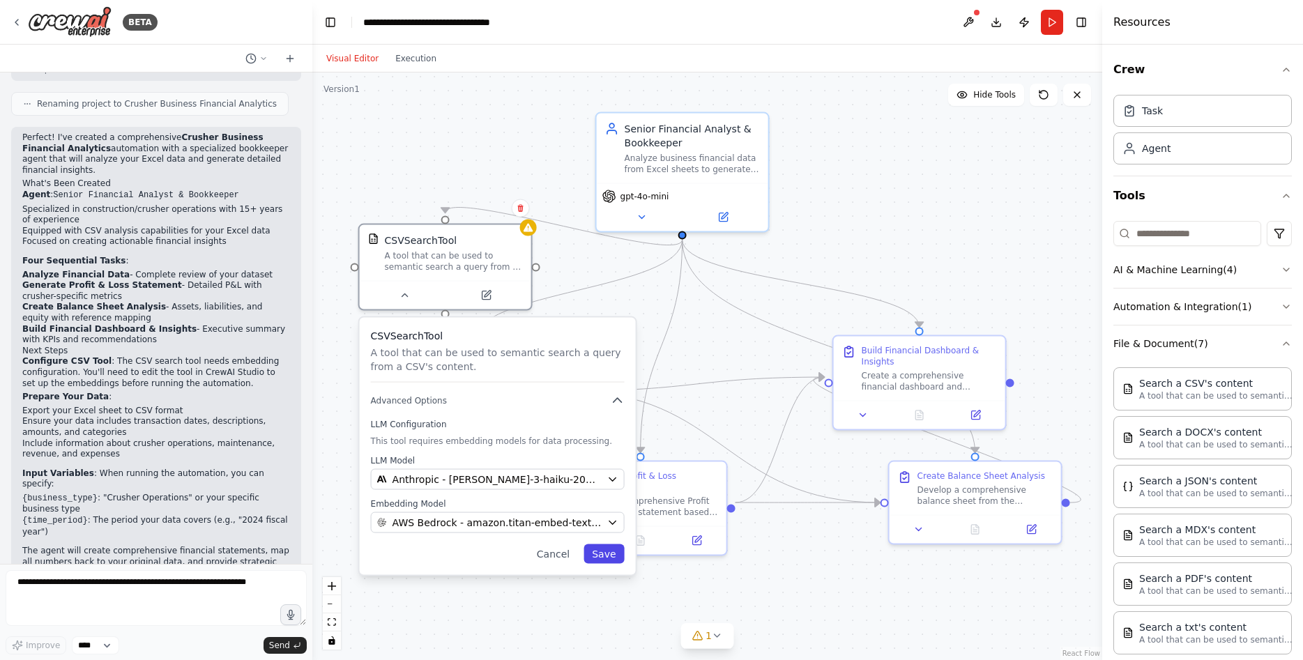
click at [612, 557] on button "Save" at bounding box center [604, 555] width 40 height 20
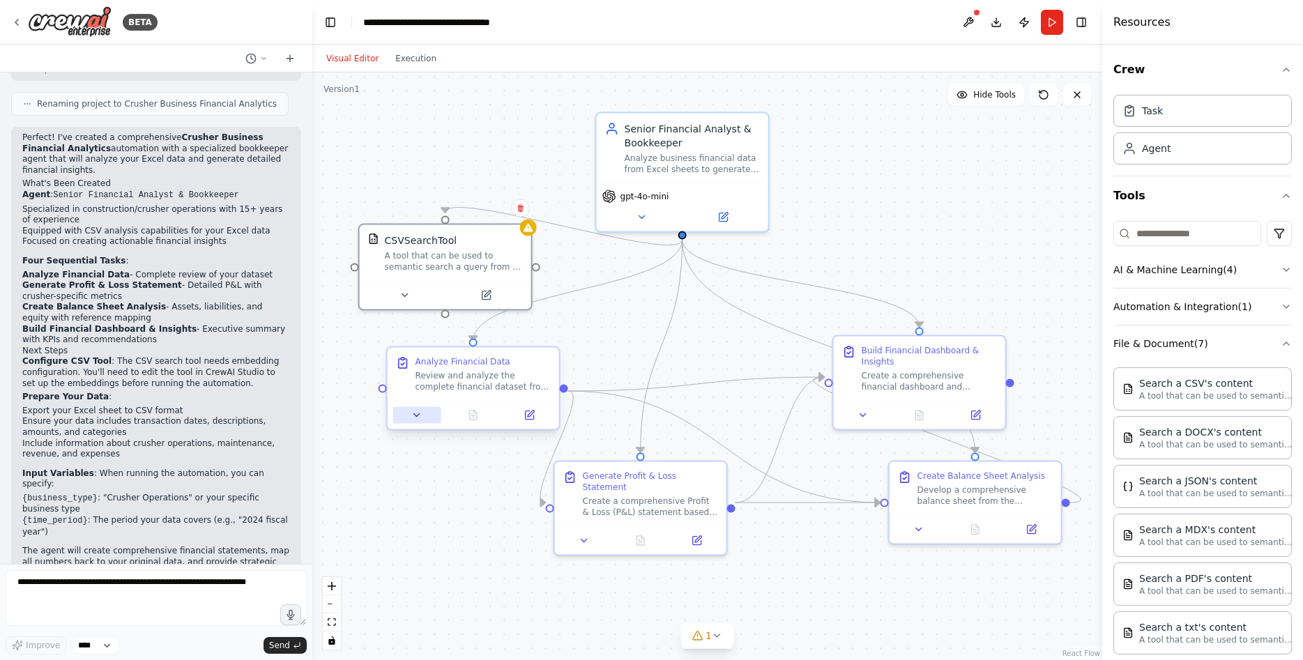
click at [418, 418] on icon at bounding box center [416, 415] width 11 height 11
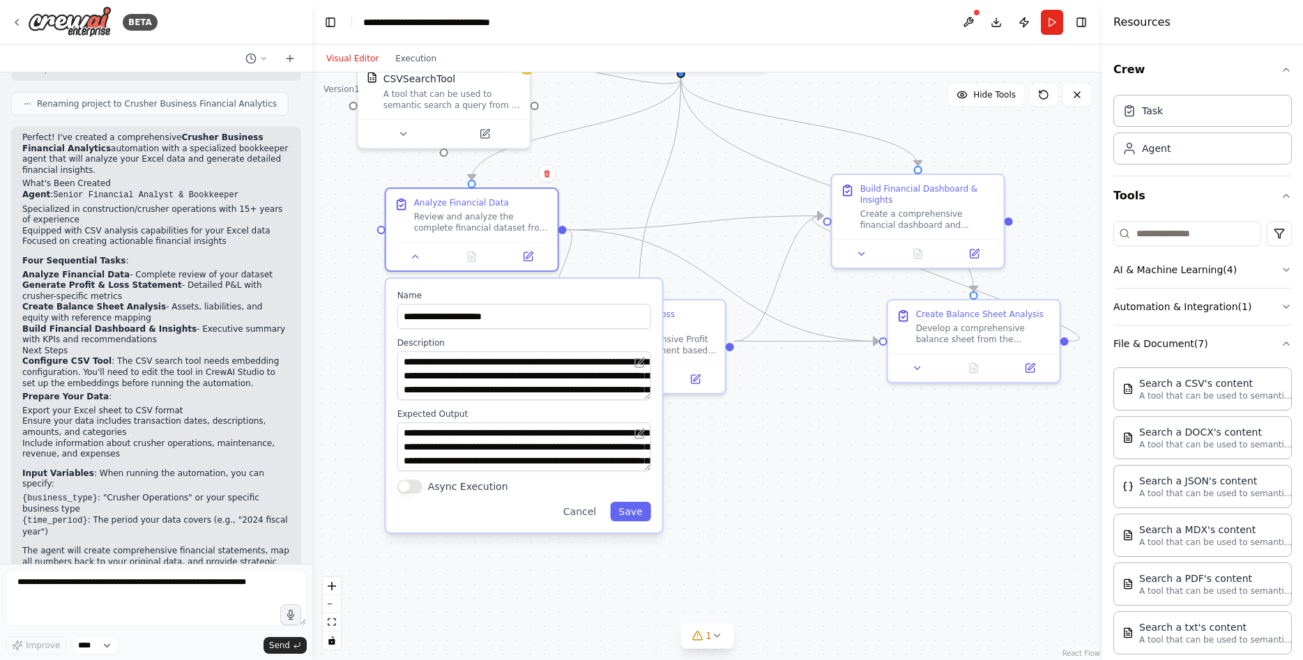
drag, startPoint x: 847, startPoint y: 591, endPoint x: 797, endPoint y: 432, distance: 166.8
click at [879, 384] on div ".deletable-edge-delete-btn { width: 20px; height: 20px; border: 0px solid #ffff…" at bounding box center [707, 367] width 790 height 588
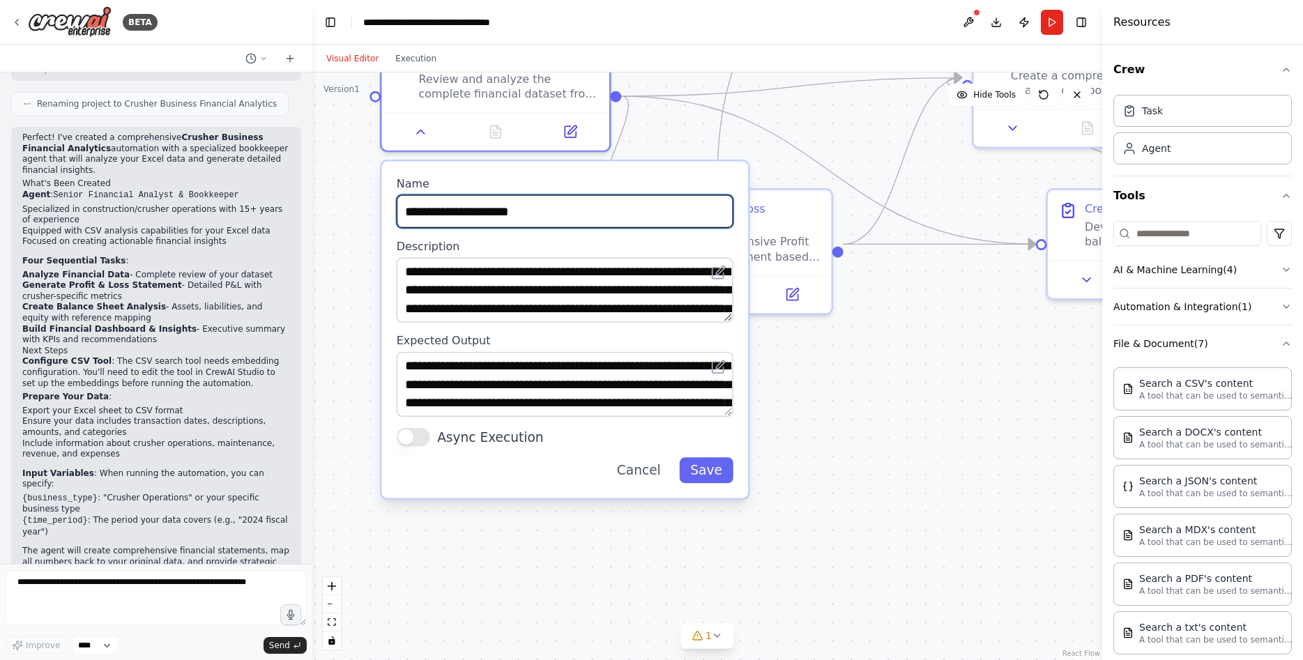
drag, startPoint x: 421, startPoint y: 219, endPoint x: 574, endPoint y: 236, distance: 153.6
click at [582, 228] on input "**********" at bounding box center [565, 211] width 337 height 33
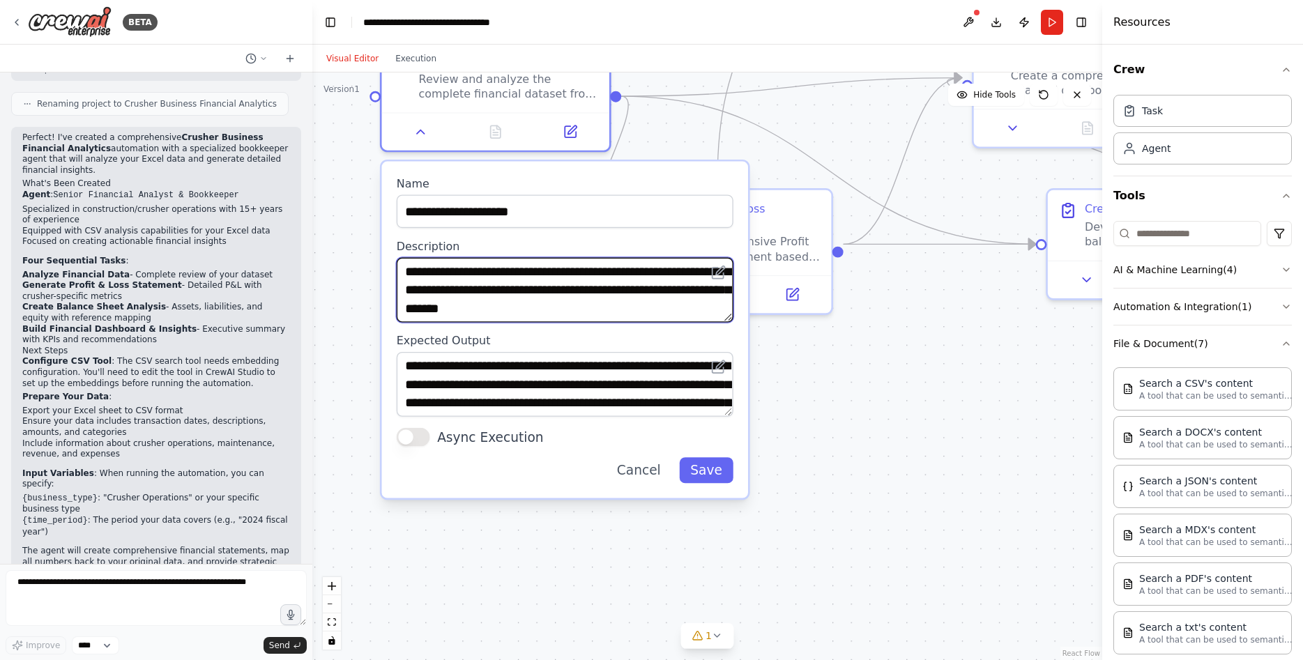
scroll to position [84, 0]
drag, startPoint x: 439, startPoint y: 273, endPoint x: 697, endPoint y: 405, distance: 289.1
click at [702, 323] on textarea "**********" at bounding box center [565, 290] width 337 height 65
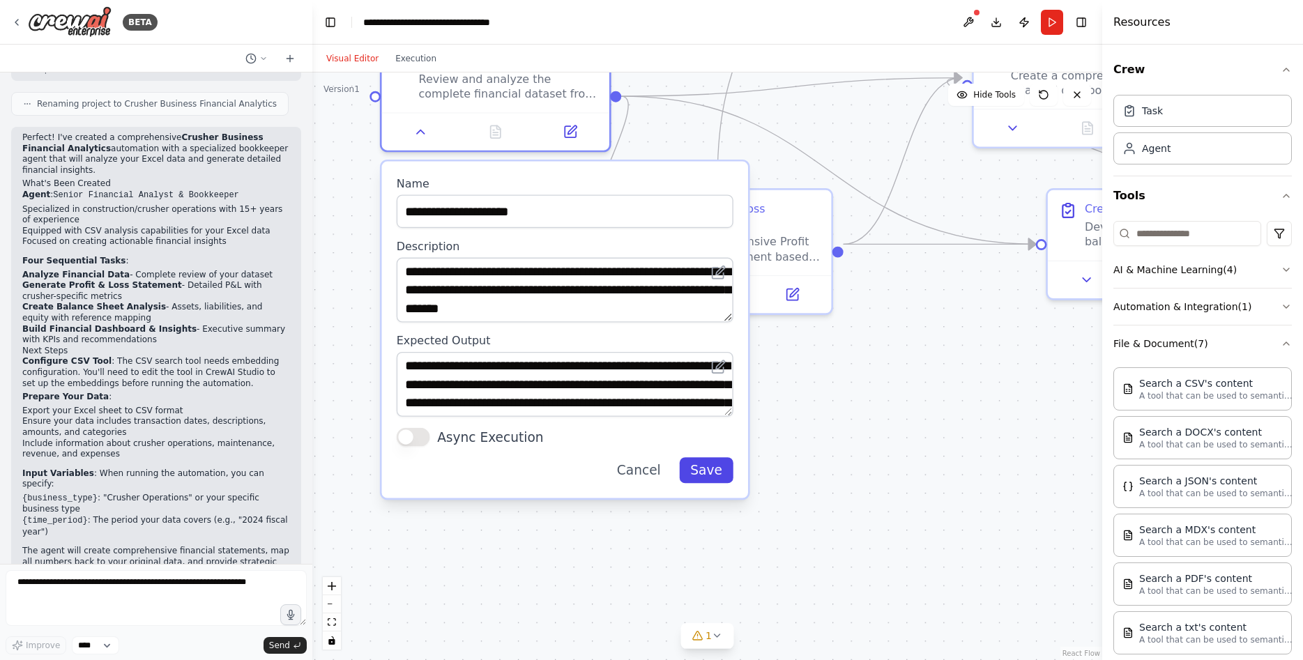
click at [695, 475] on button "Save" at bounding box center [706, 471] width 54 height 26
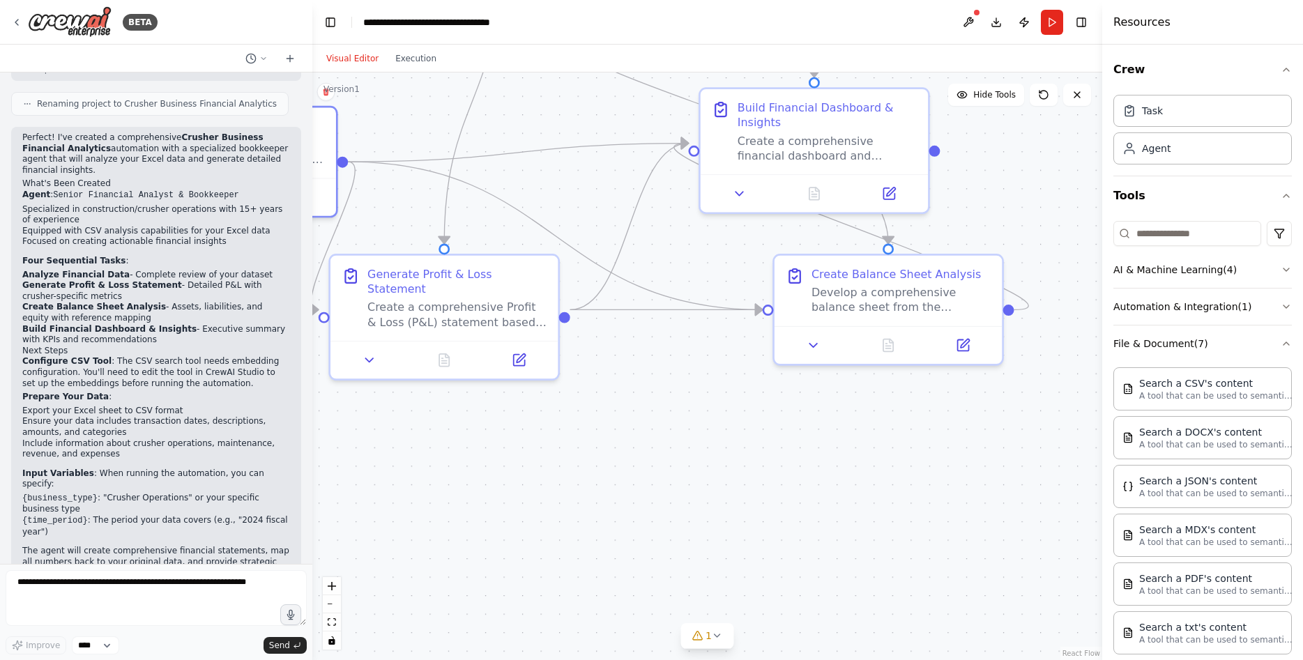
drag, startPoint x: 931, startPoint y: 414, endPoint x: 664, endPoint y: 478, distance: 274.5
click at [664, 478] on div ".deletable-edge-delete-btn { width: 20px; height: 20px; border: 0px solid #ffff…" at bounding box center [707, 367] width 790 height 588
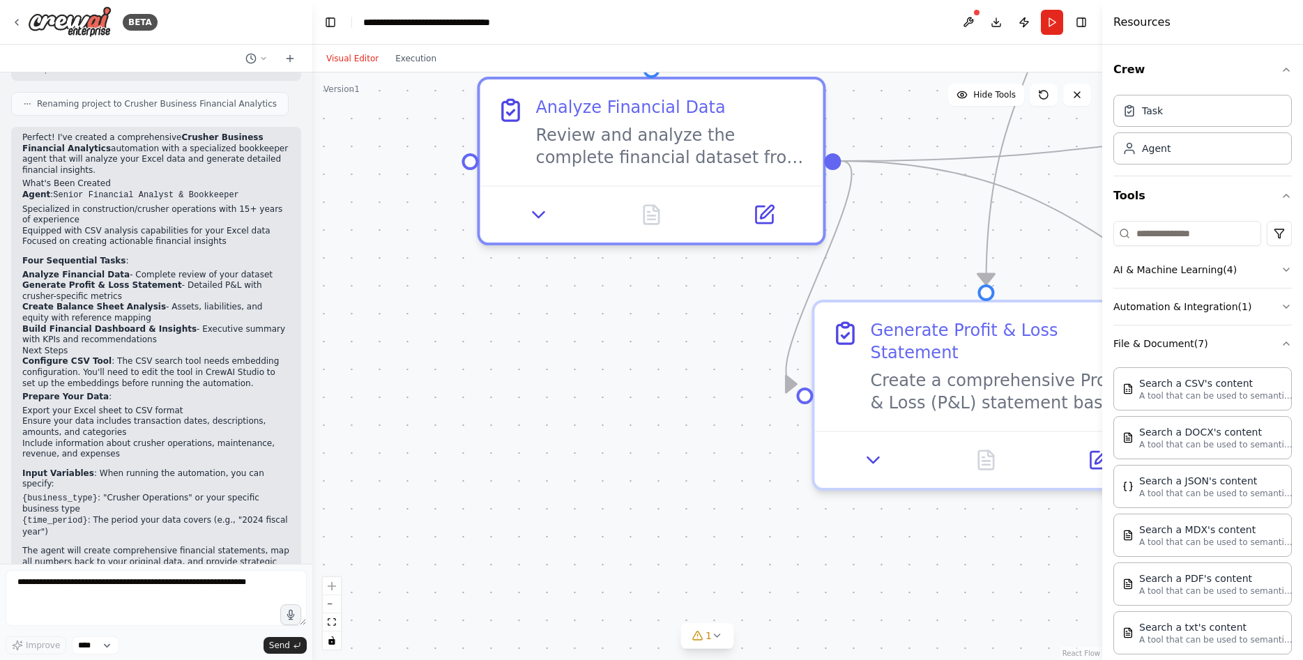
drag, startPoint x: 430, startPoint y: 419, endPoint x: 814, endPoint y: 564, distance: 410.7
click at [814, 564] on div ".deletable-edge-delete-btn { width: 20px; height: 20px; border: 0px solid #ffff…" at bounding box center [707, 367] width 790 height 588
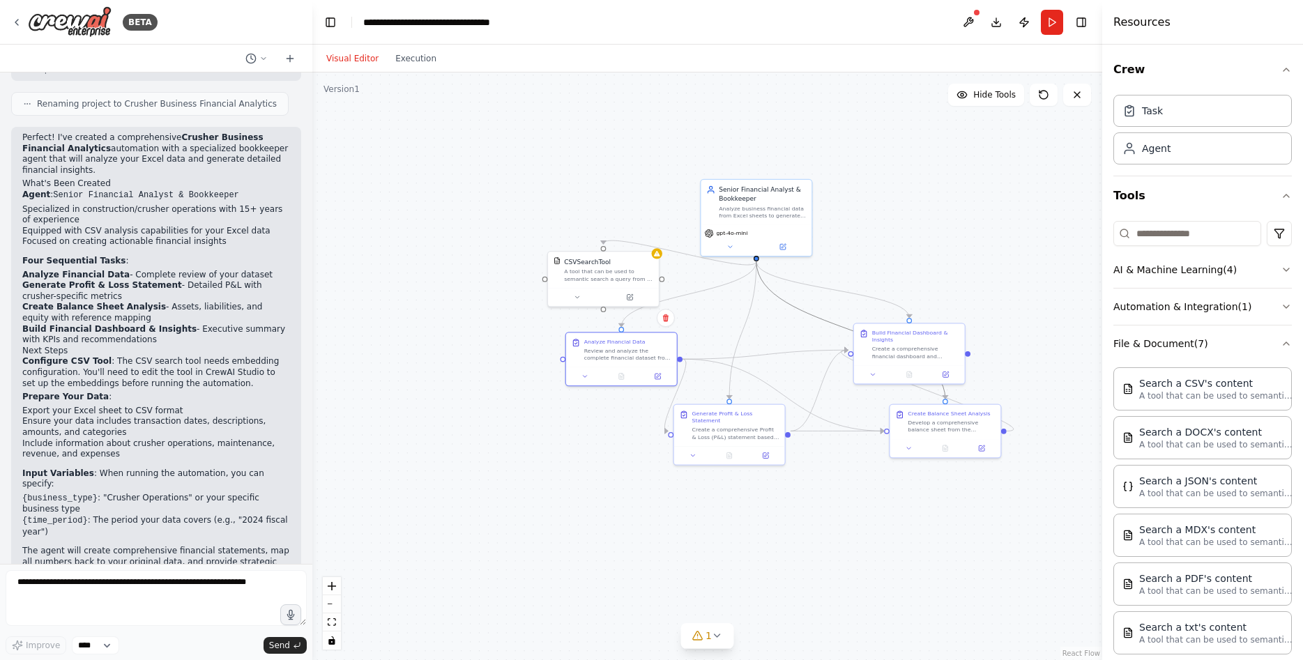
drag, startPoint x: 833, startPoint y: 326, endPoint x: 770, endPoint y: 333, distance: 63.2
click at [750, 340] on div ".deletable-edge-delete-btn { width: 20px; height: 20px; border: 0px solid #ffff…" at bounding box center [707, 367] width 790 height 588
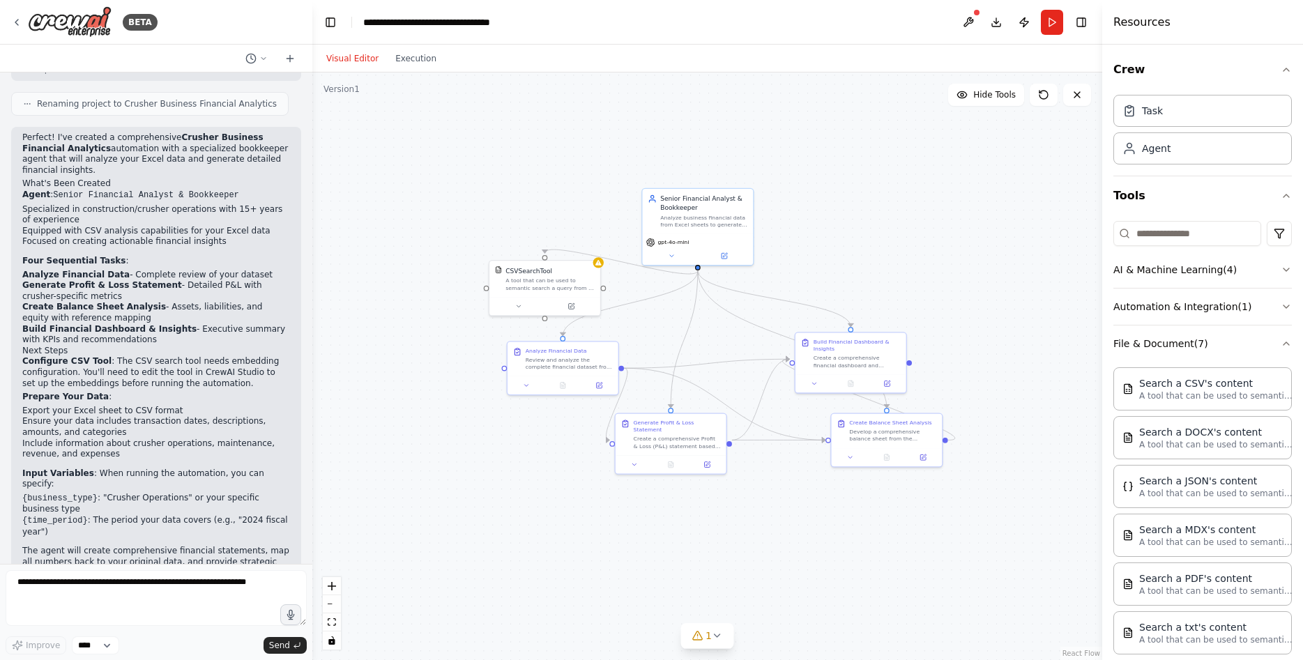
drag, startPoint x: 778, startPoint y: 331, endPoint x: 720, endPoint y: 340, distance: 59.3
click at [720, 340] on div ".deletable-edge-delete-btn { width: 20px; height: 20px; border: 0px solid #ffff…" at bounding box center [707, 367] width 790 height 588
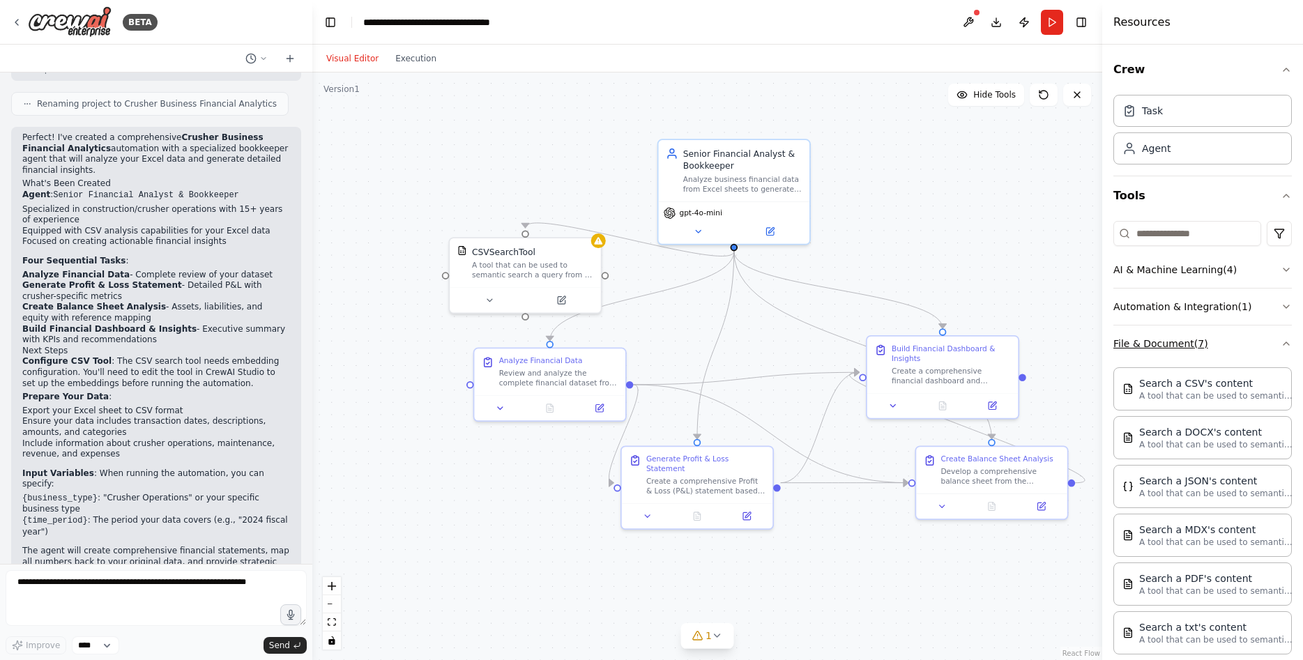
click at [1174, 343] on button "File & Document ( 7 )" at bounding box center [1203, 344] width 179 height 36
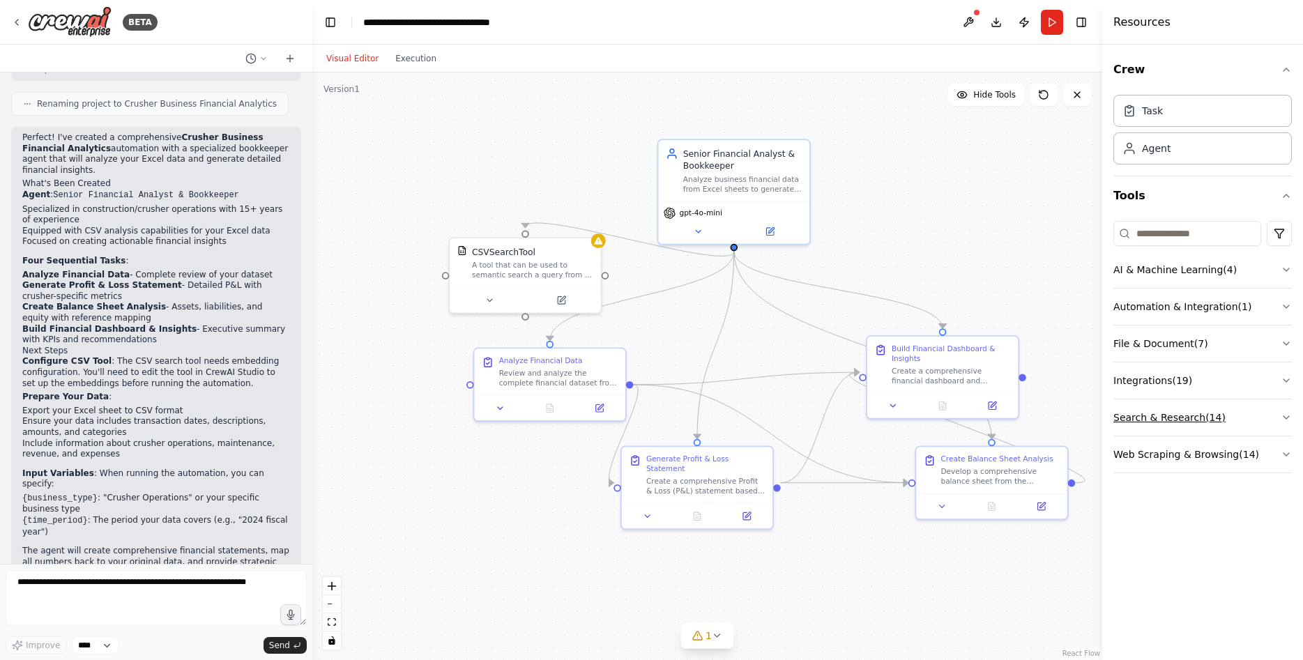
click at [1172, 423] on button "Search & Research ( 14 )" at bounding box center [1203, 418] width 179 height 36
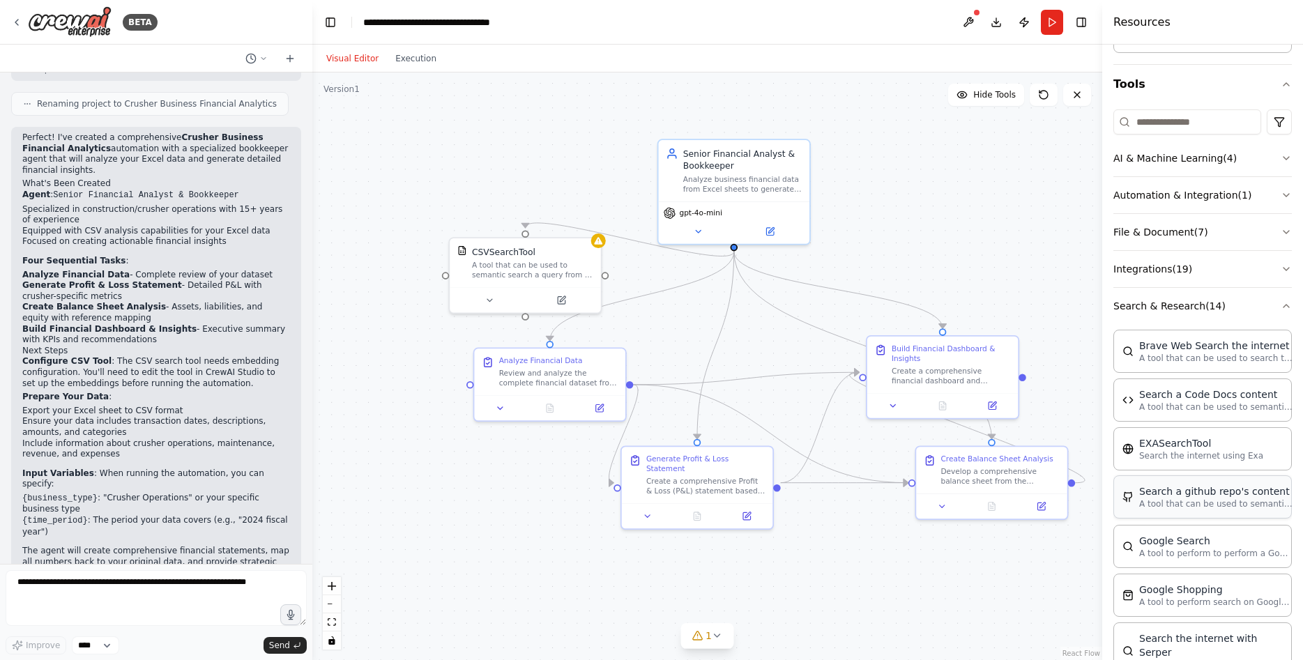
scroll to position [176, 0]
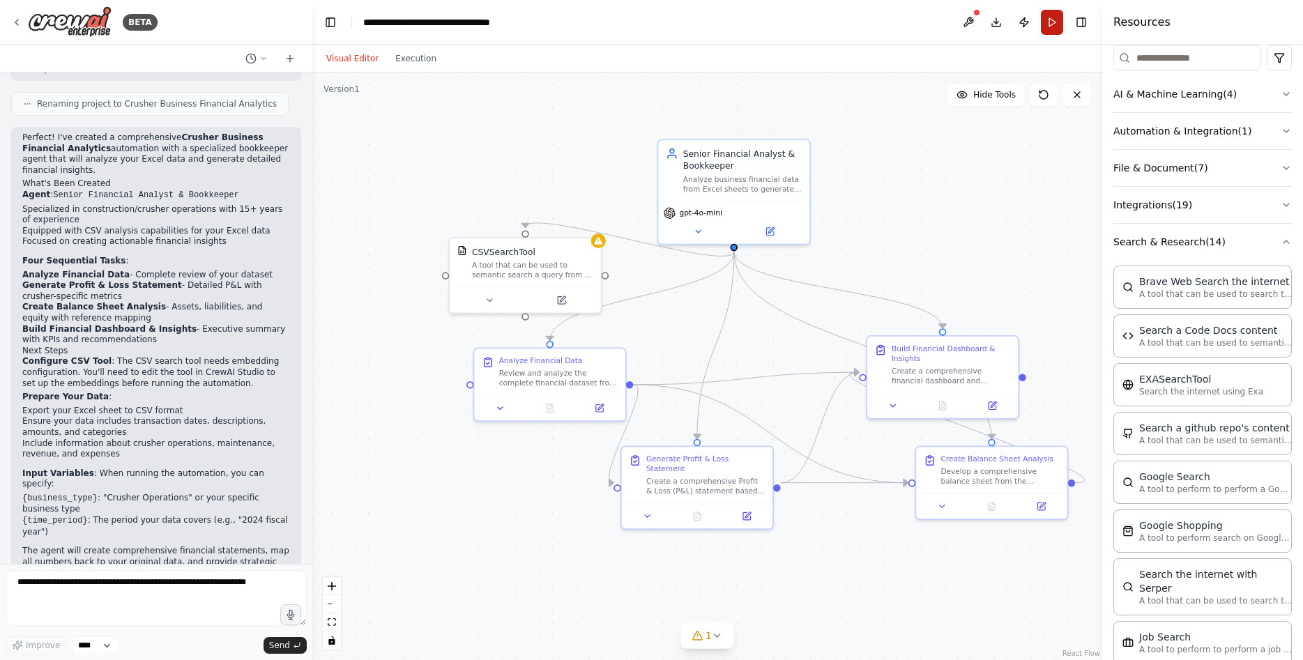
click at [1051, 20] on button "Run" at bounding box center [1052, 22] width 22 height 25
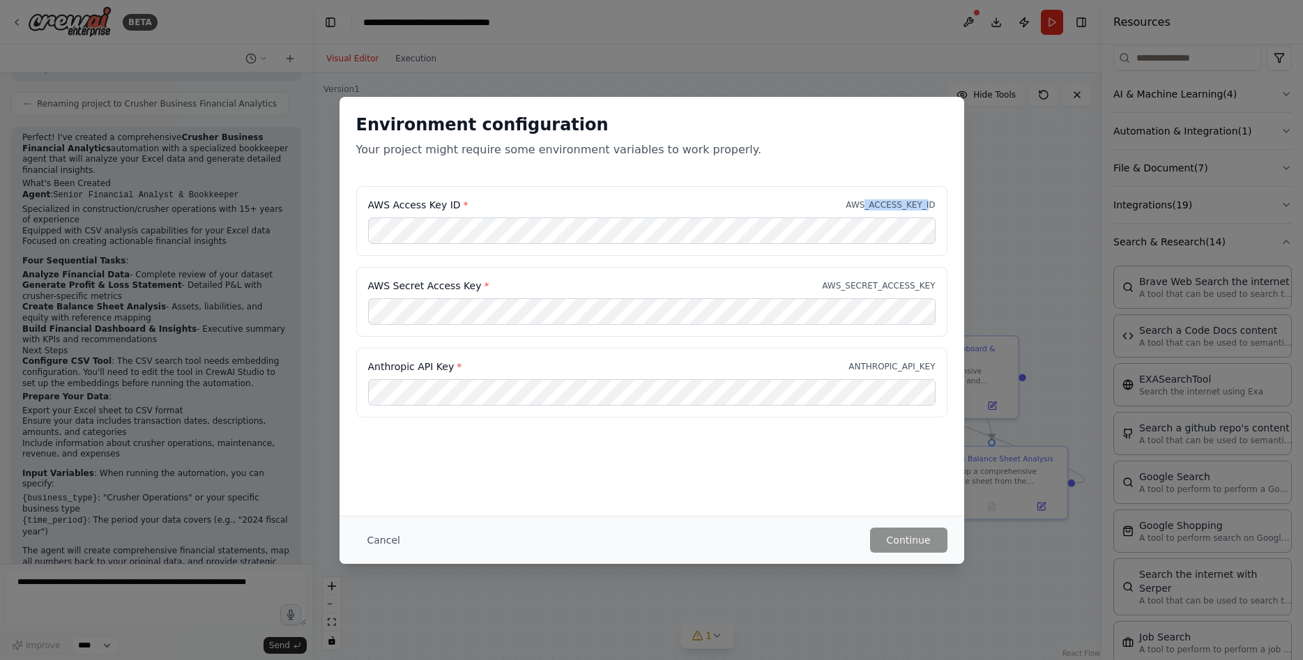
drag, startPoint x: 875, startPoint y: 205, endPoint x: 931, endPoint y: 204, distance: 56.5
click at [931, 204] on p "AWS_ACCESS_KEY_ID" at bounding box center [890, 204] width 89 height 11
drag, startPoint x: 849, startPoint y: 204, endPoint x: 947, endPoint y: 206, distance: 98.4
click at [947, 206] on div "AWS Access Key ID * AWS_ACCESS_KEY_ID" at bounding box center [651, 221] width 591 height 70
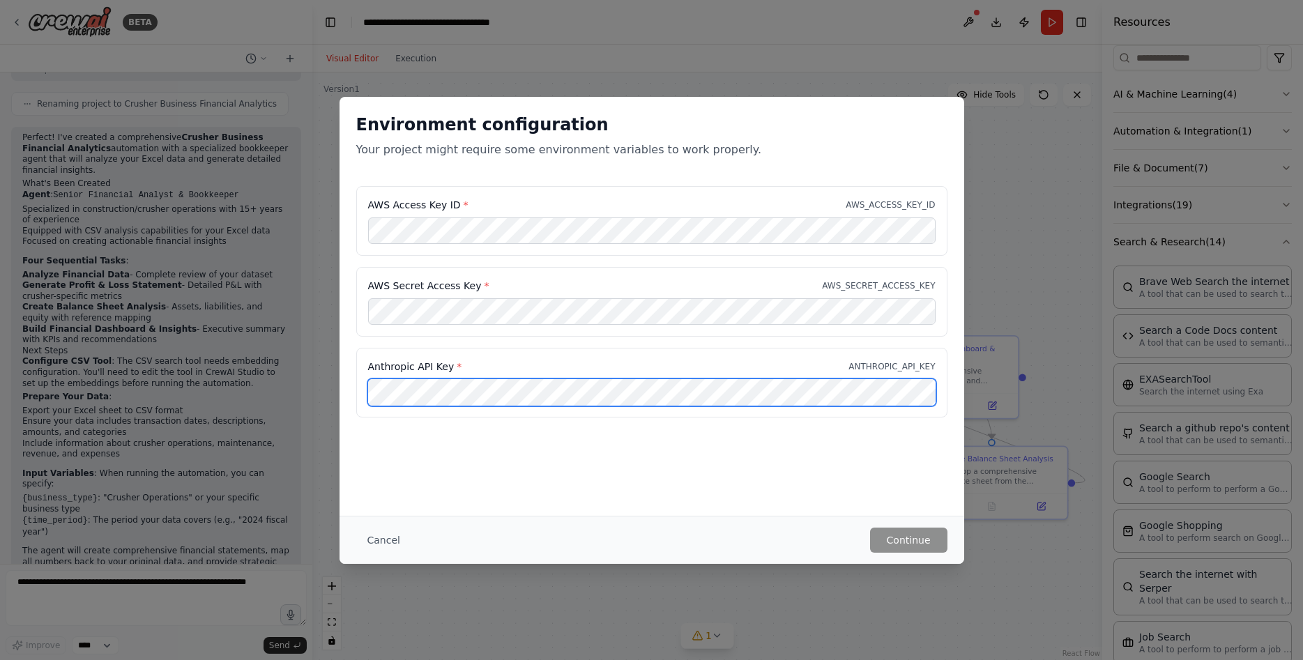
scroll to position [0, 86]
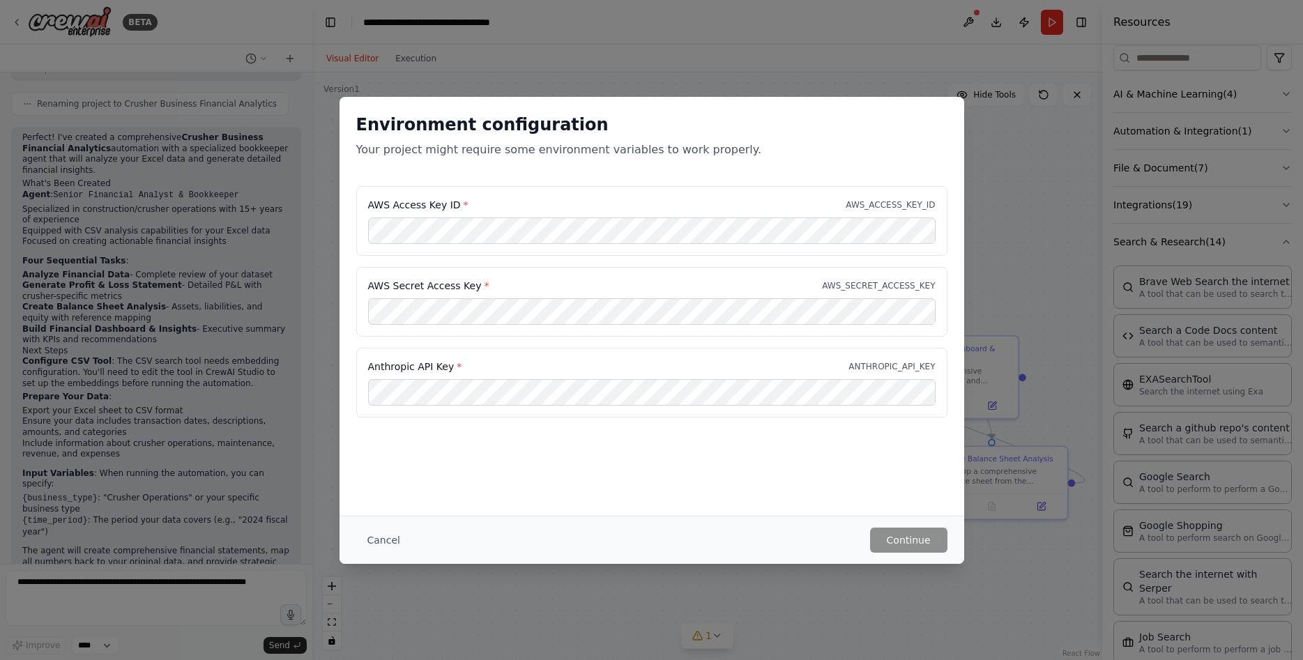
click at [1042, 433] on div "Environment configuration Your project might require some environment variables…" at bounding box center [651, 330] width 1303 height 660
click at [365, 540] on button "Cancel" at bounding box center [383, 540] width 55 height 25
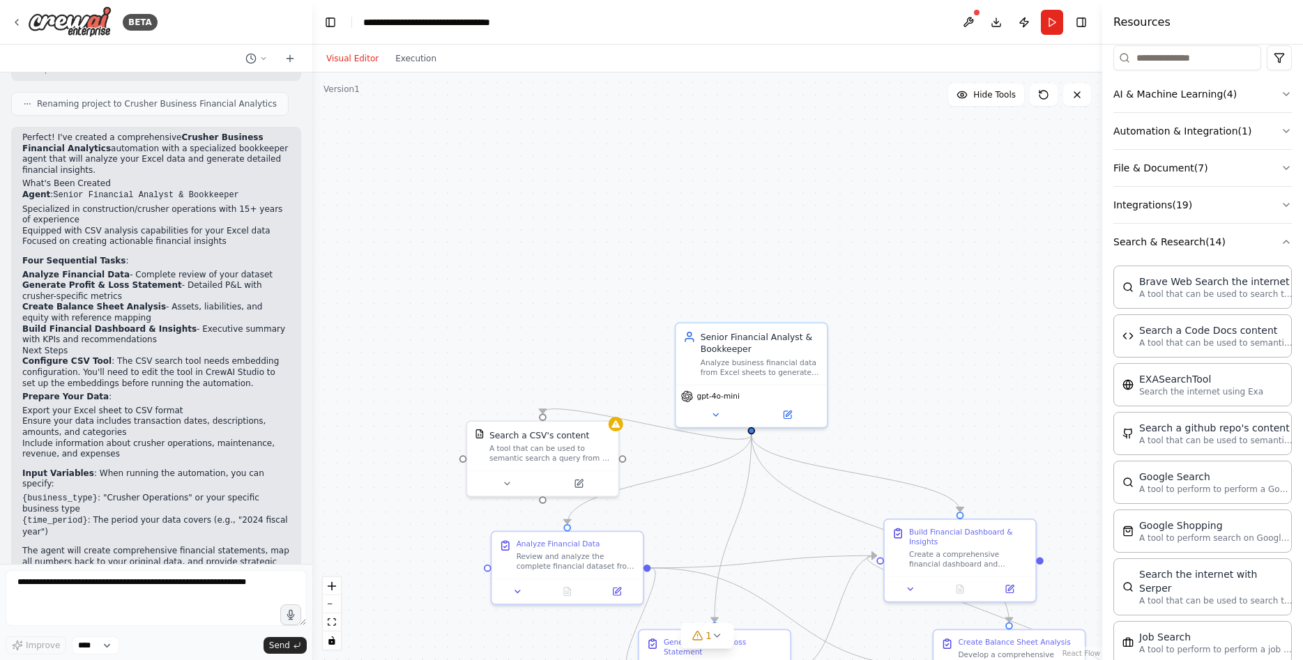
drag, startPoint x: 455, startPoint y: 150, endPoint x: 485, endPoint y: 326, distance: 179.1
click at [459, 385] on div ".deletable-edge-delete-btn { width: 20px; height: 20px; border: 0px solid #ffff…" at bounding box center [707, 367] width 790 height 588
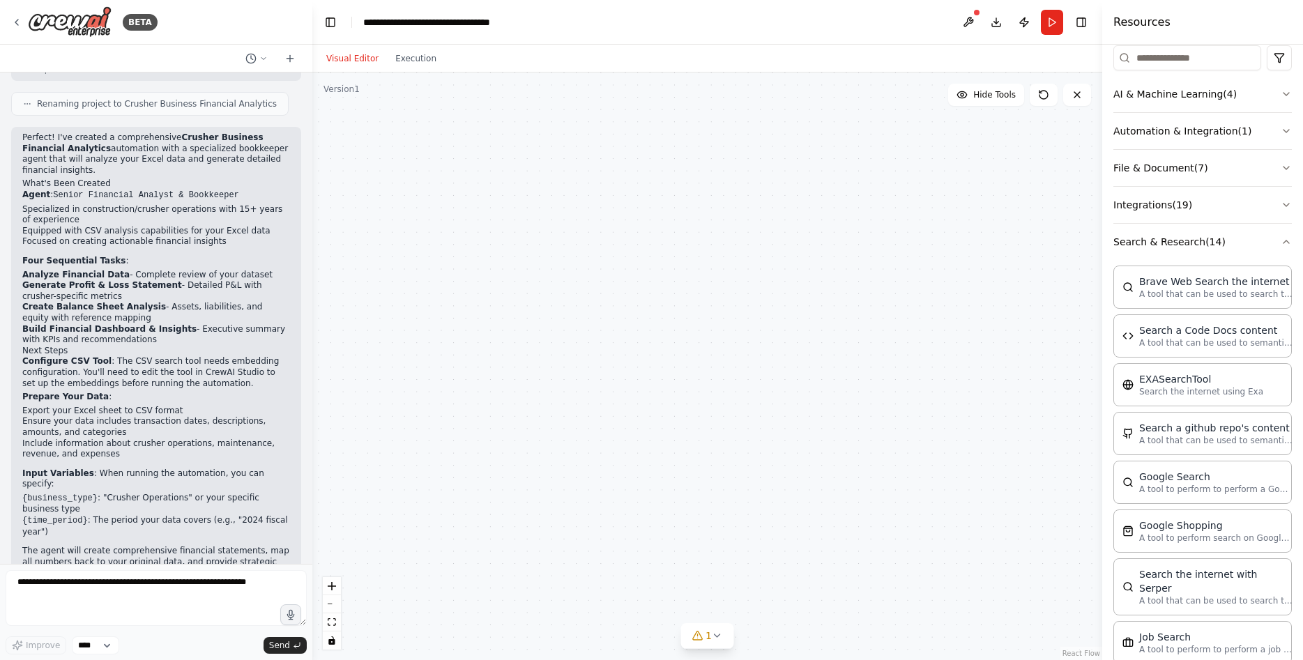
drag, startPoint x: 461, startPoint y: 569, endPoint x: 453, endPoint y: 664, distance: 95.2
click at [453, 660] on div ".deletable-edge-delete-btn { width: 20px; height: 20px; border: 0px solid #ffff…" at bounding box center [707, 367] width 790 height 588
drag, startPoint x: 467, startPoint y: 433, endPoint x: 505, endPoint y: 116, distance: 319.5
click at [506, 114] on div ".deletable-edge-delete-btn { width: 20px; height: 20px; border: 0px solid #ffff…" at bounding box center [707, 367] width 790 height 588
drag, startPoint x: 518, startPoint y: 164, endPoint x: 534, endPoint y: 142, distance: 27.1
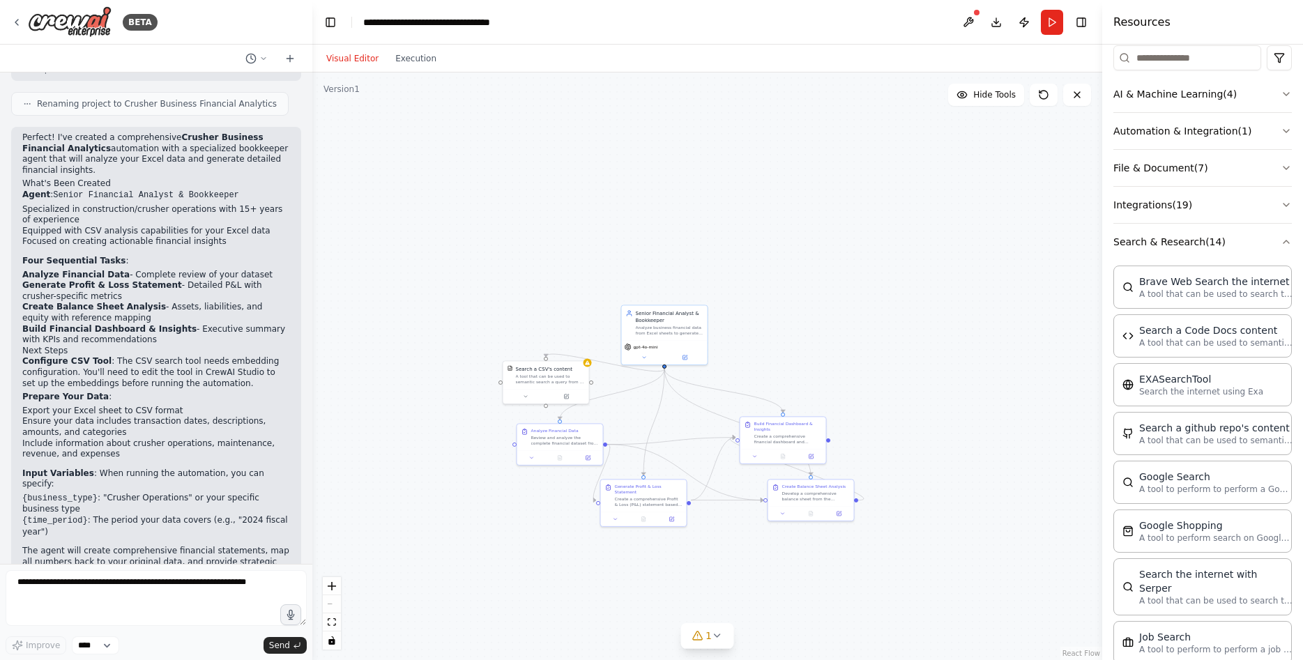
click at [534, 142] on div ".deletable-edge-delete-btn { width: 20px; height: 20px; border: 0px solid #ffff…" at bounding box center [707, 367] width 790 height 588
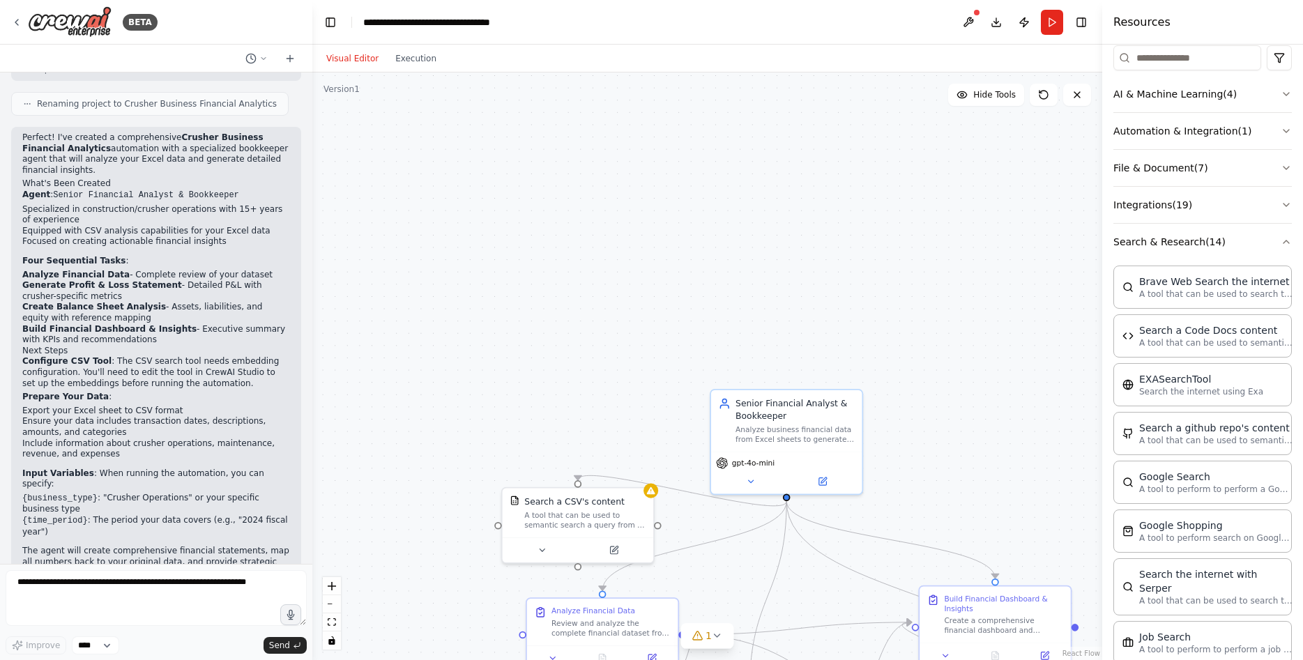
drag, startPoint x: 420, startPoint y: 239, endPoint x: 490, endPoint y: 195, distance: 83.0
click at [490, 195] on div ".deletable-edge-delete-btn { width: 20px; height: 20px; border: 0px solid #ffff…" at bounding box center [707, 367] width 790 height 588
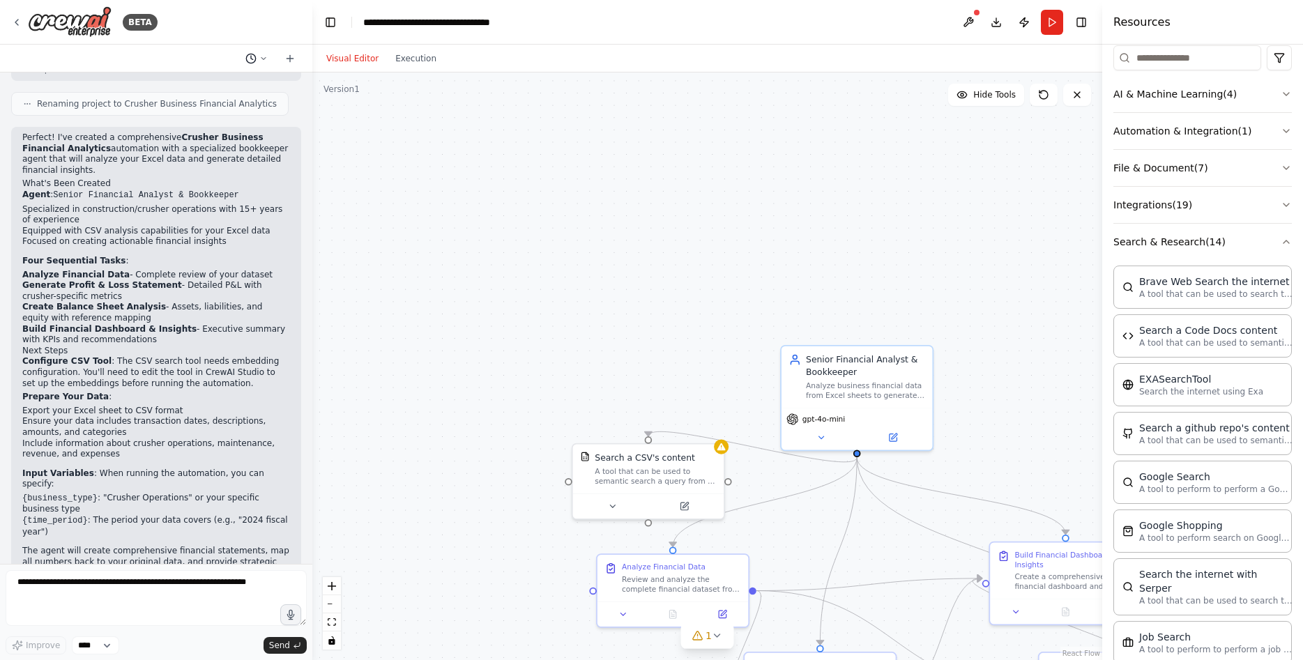
click at [258, 54] on button at bounding box center [256, 58] width 33 height 17
click at [214, 85] on span "i have a dataset on excel sheet i want a book keeper agent which will get me th…" at bounding box center [196, 87] width 90 height 11
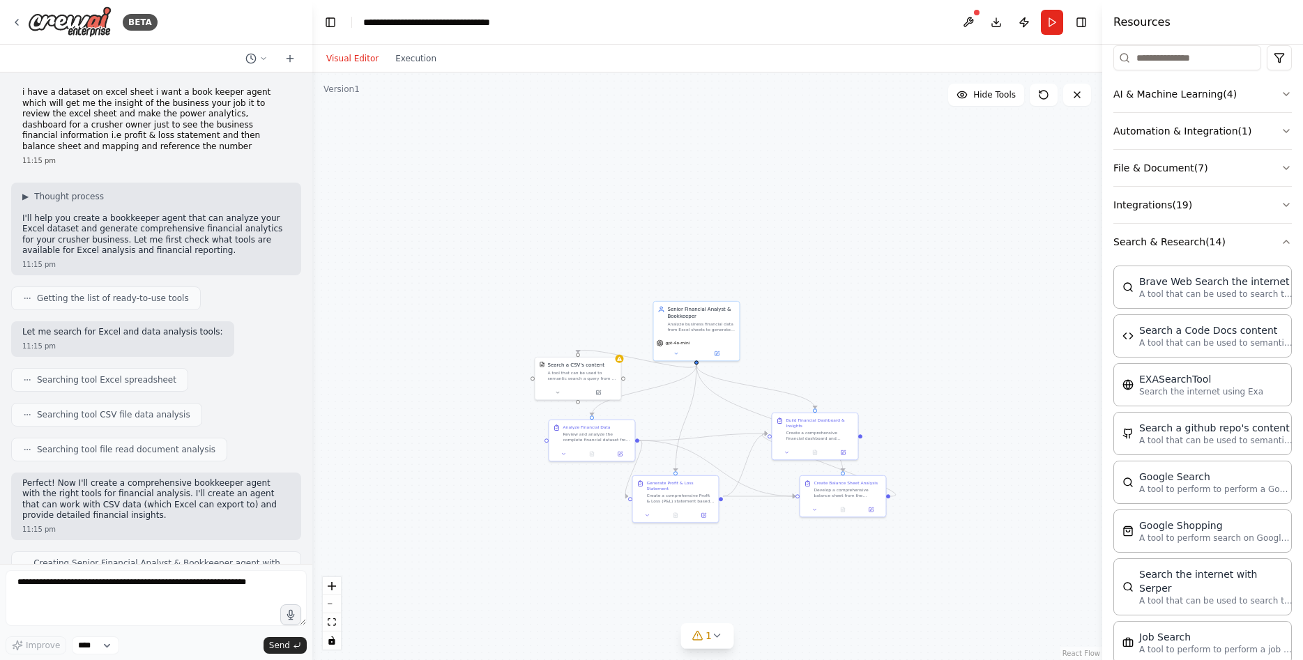
scroll to position [0, 0]
click at [106, 201] on div "▶ Thought process I'll help you create a bookkeeper agent that can analyze your…" at bounding box center [156, 226] width 268 height 66
click at [29, 193] on span "▶" at bounding box center [25, 198] width 6 height 11
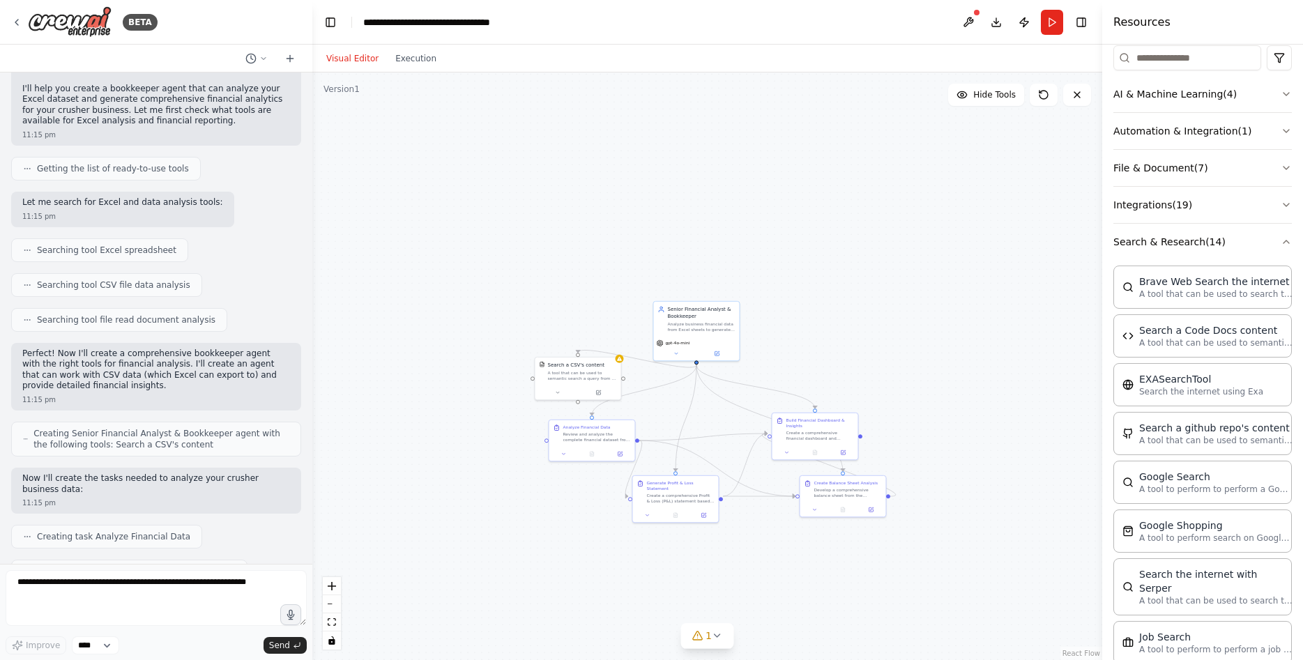
scroll to position [351, 0]
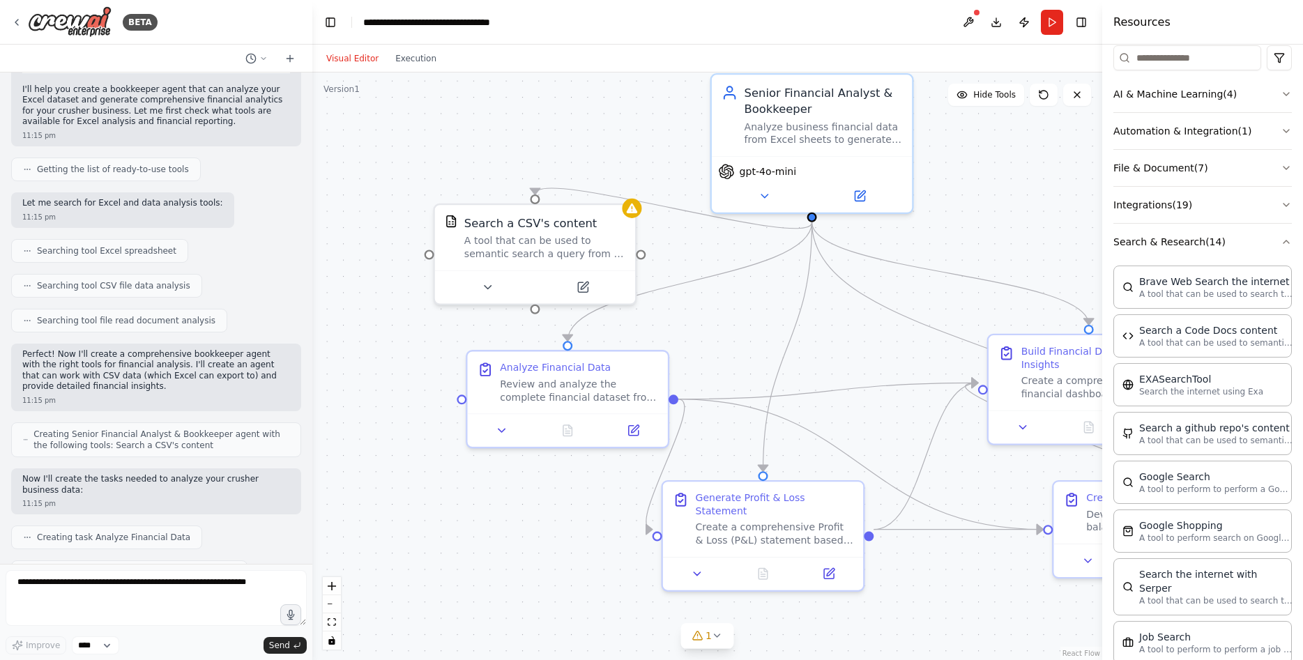
drag, startPoint x: 665, startPoint y: 292, endPoint x: 534, endPoint y: 107, distance: 226.8
click at [531, 99] on div ".deletable-edge-delete-btn { width: 20px; height: 20px; border: 0px solid #ffff…" at bounding box center [707, 367] width 790 height 588
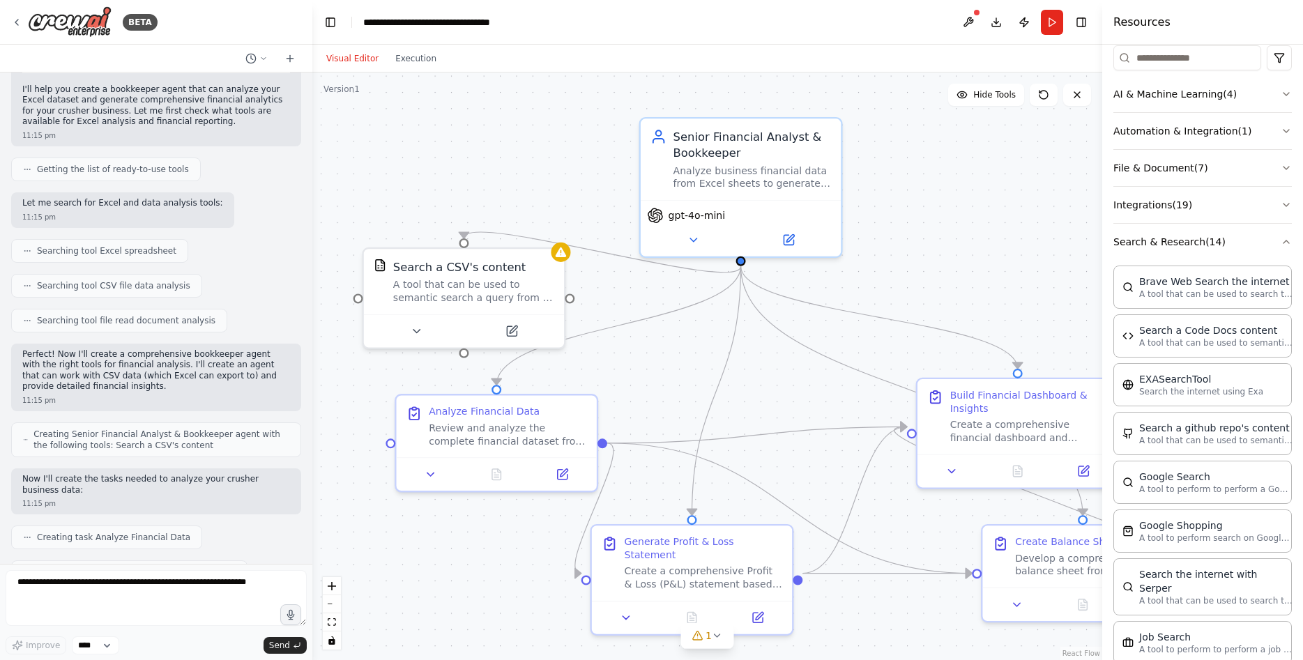
drag, startPoint x: 584, startPoint y: 132, endPoint x: 508, endPoint y: 175, distance: 87.5
click at [508, 175] on div ".deletable-edge-delete-btn { width: 20px; height: 20px; border: 0px solid #ffff…" at bounding box center [707, 367] width 790 height 588
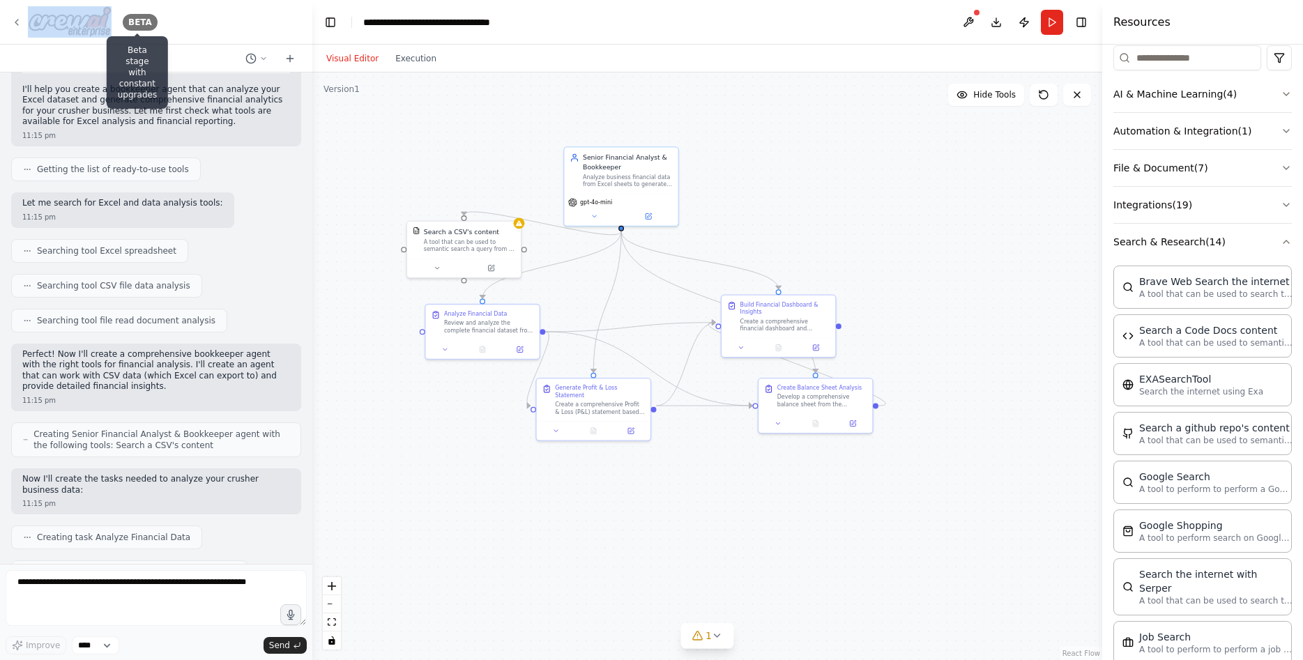
drag, startPoint x: 84, startPoint y: 8, endPoint x: 126, endPoint y: 15, distance: 43.2
click at [126, 15] on div "BETA Beta stage with constant upgrades" at bounding box center [156, 22] width 312 height 45
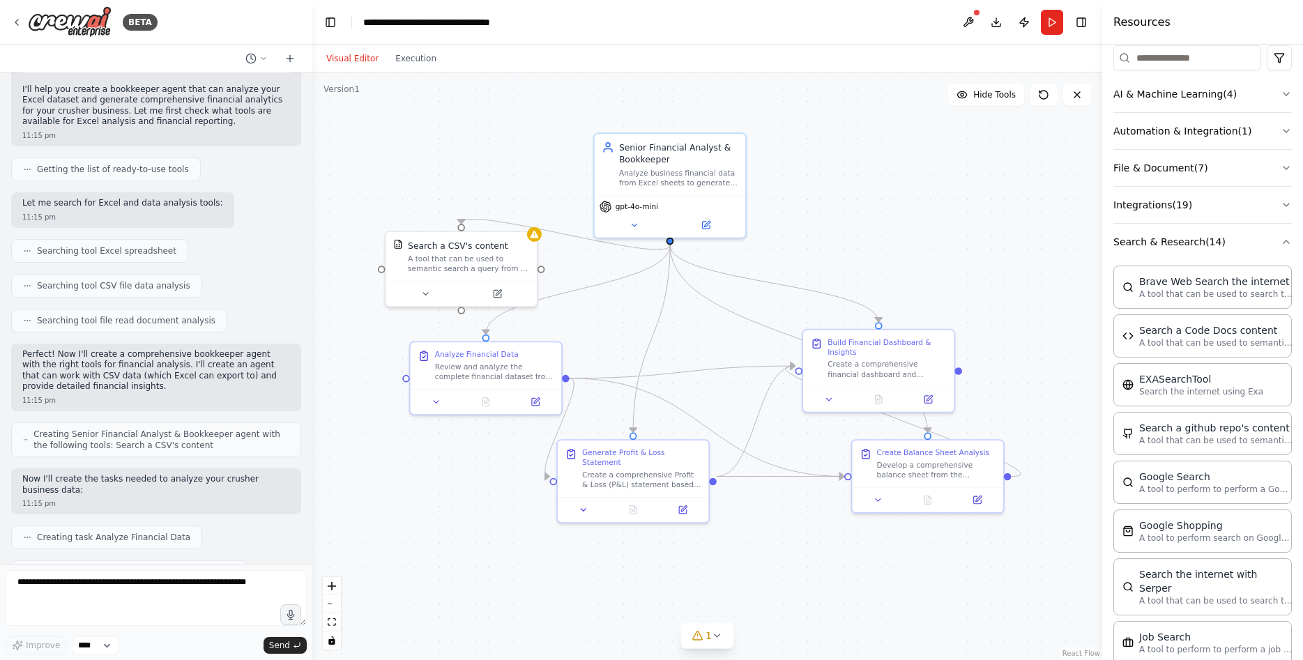
drag, startPoint x: 459, startPoint y: 160, endPoint x: 558, endPoint y: 147, distance: 99.8
click at [558, 147] on div ".deletable-edge-delete-btn { width: 20px; height: 20px; border: 0px solid #ffff…" at bounding box center [707, 367] width 790 height 588
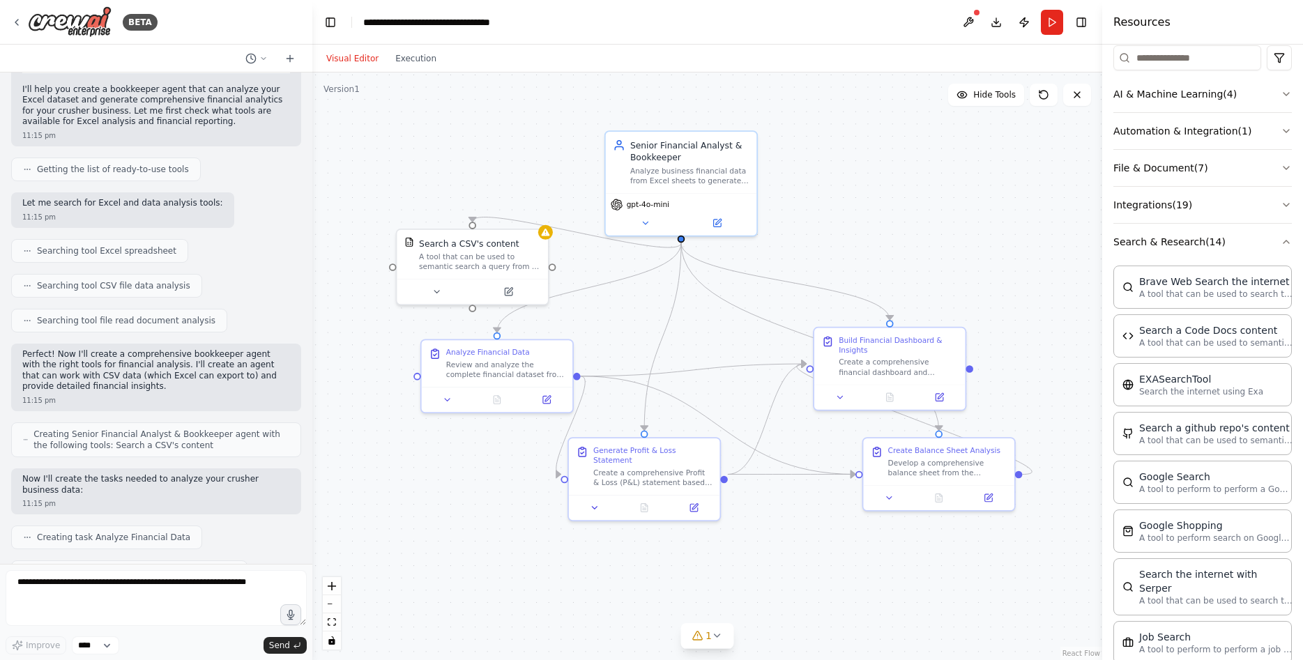
drag, startPoint x: 574, startPoint y: 137, endPoint x: 527, endPoint y: 137, distance: 47.4
click at [518, 139] on div ".deletable-edge-delete-btn { width: 20px; height: 20px; border: 0px solid #ffff…" at bounding box center [707, 367] width 790 height 588
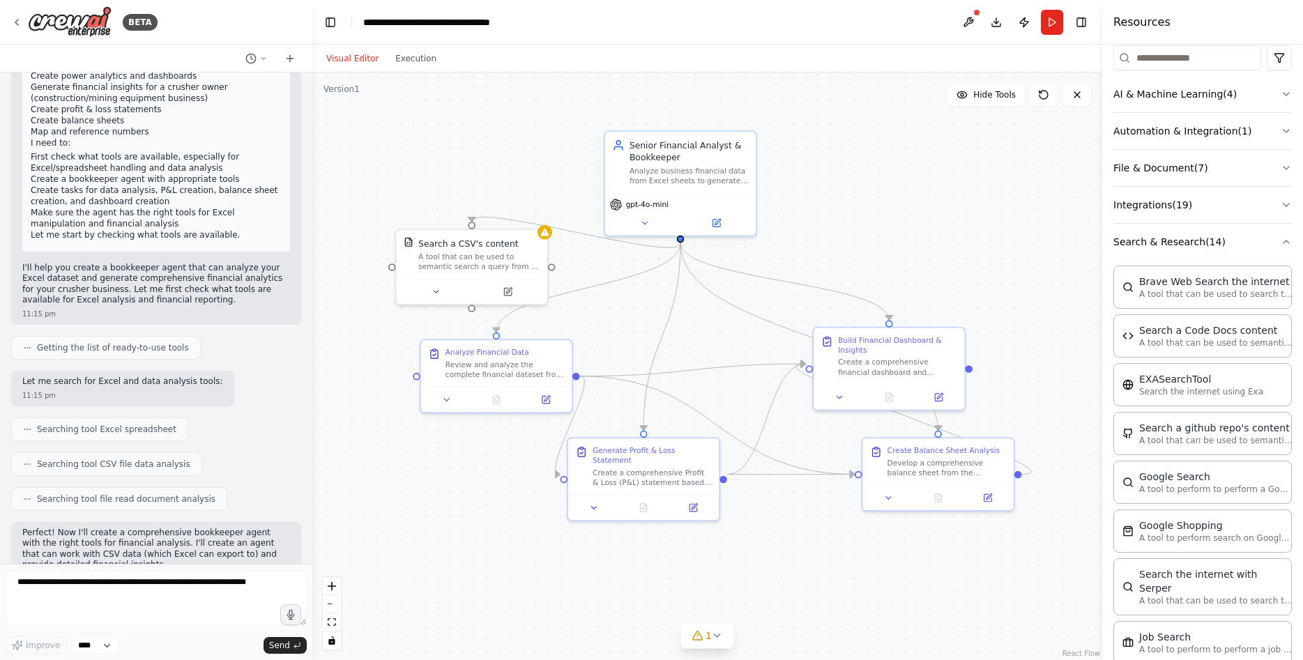
scroll to position [0, 0]
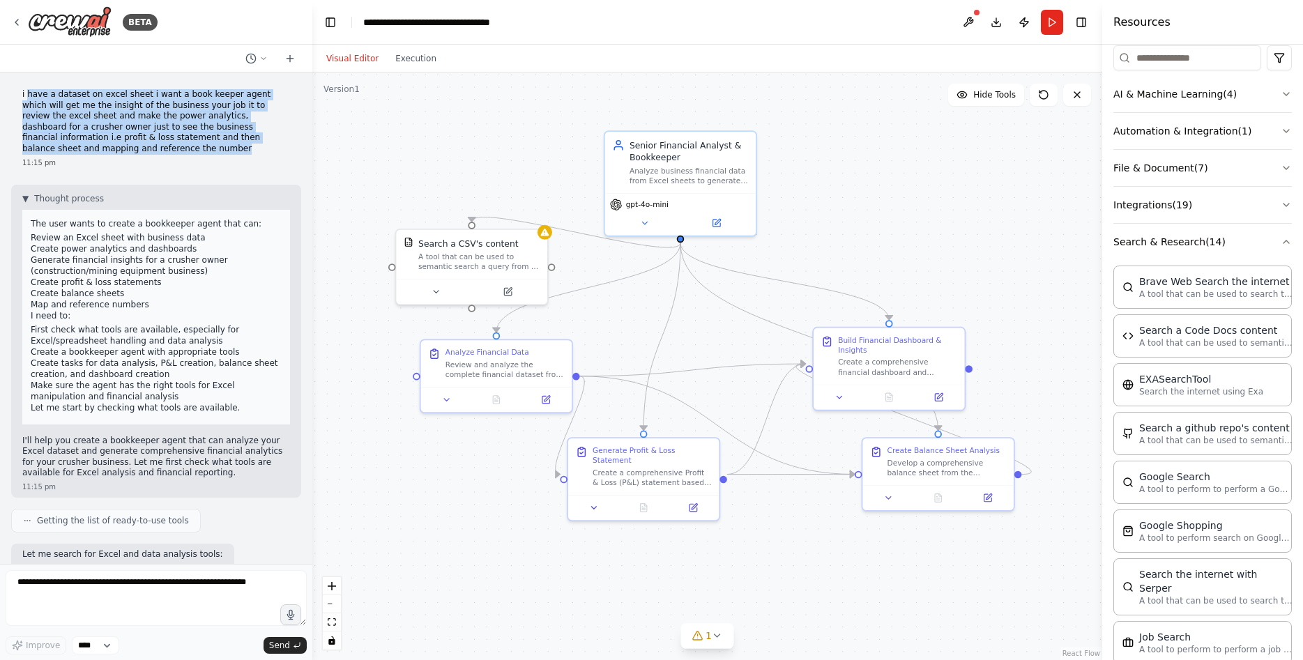
drag, startPoint x: 27, startPoint y: 98, endPoint x: 232, endPoint y: 142, distance: 209.7
click at [232, 142] on p "i have a dataset on excel sheet i want a book keeper agent which will get me th…" at bounding box center [156, 122] width 268 height 66
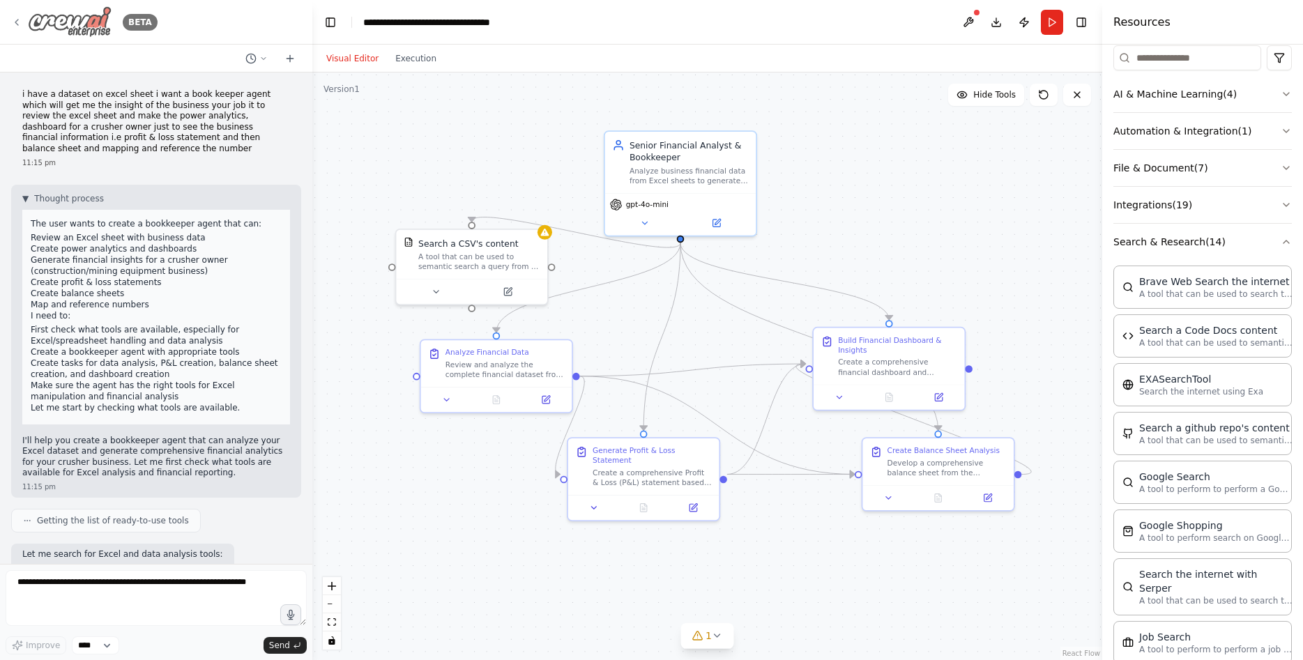
click at [17, 17] on icon at bounding box center [16, 22] width 11 height 11
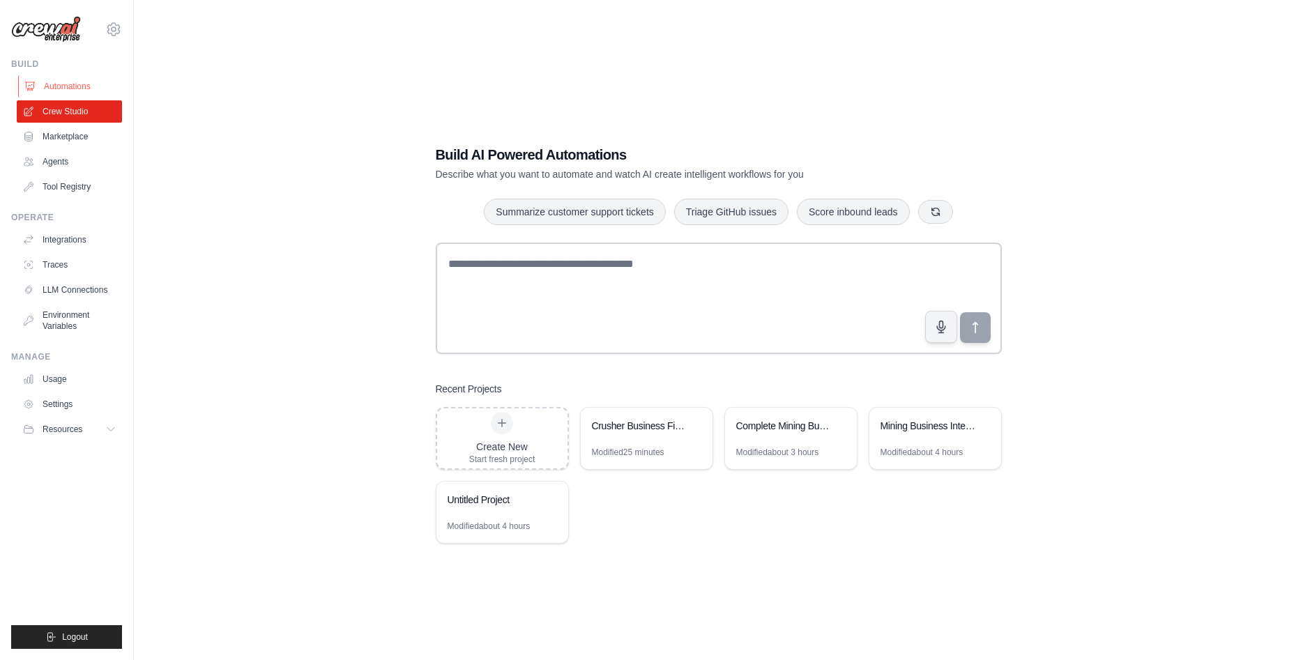
click at [61, 82] on link "Automations" at bounding box center [70, 86] width 105 height 22
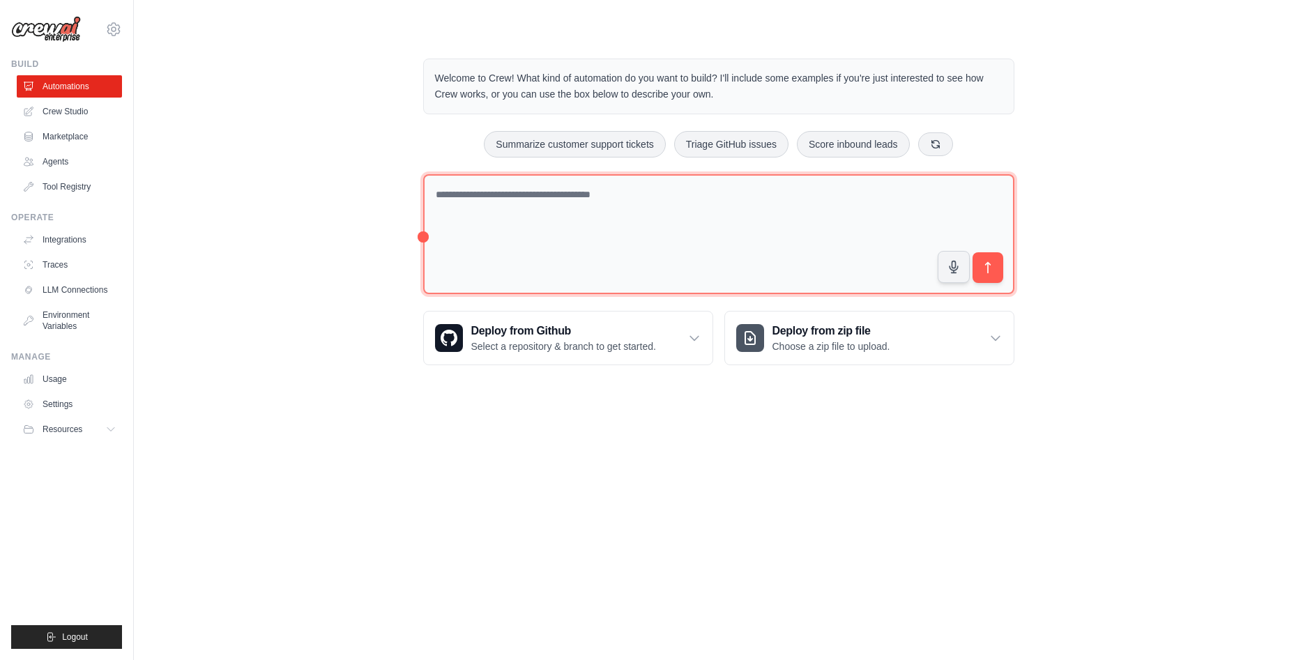
click at [498, 199] on textarea at bounding box center [718, 234] width 591 height 121
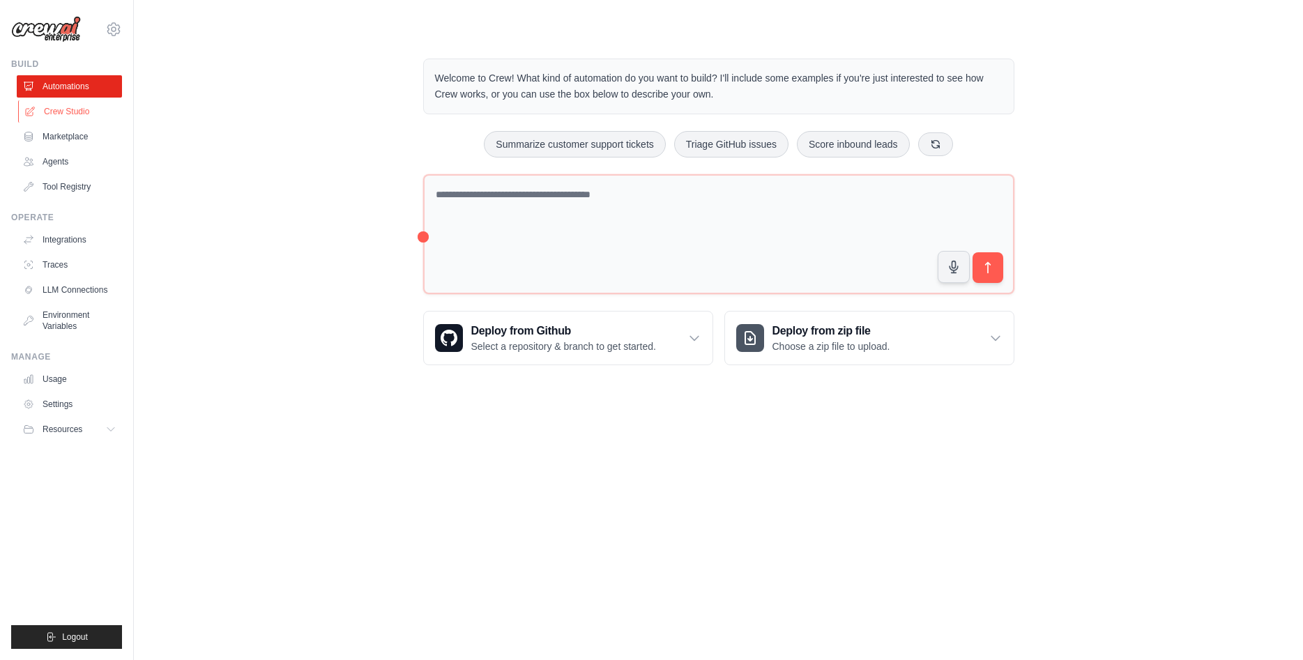
click at [84, 109] on link "Crew Studio" at bounding box center [70, 111] width 105 height 22
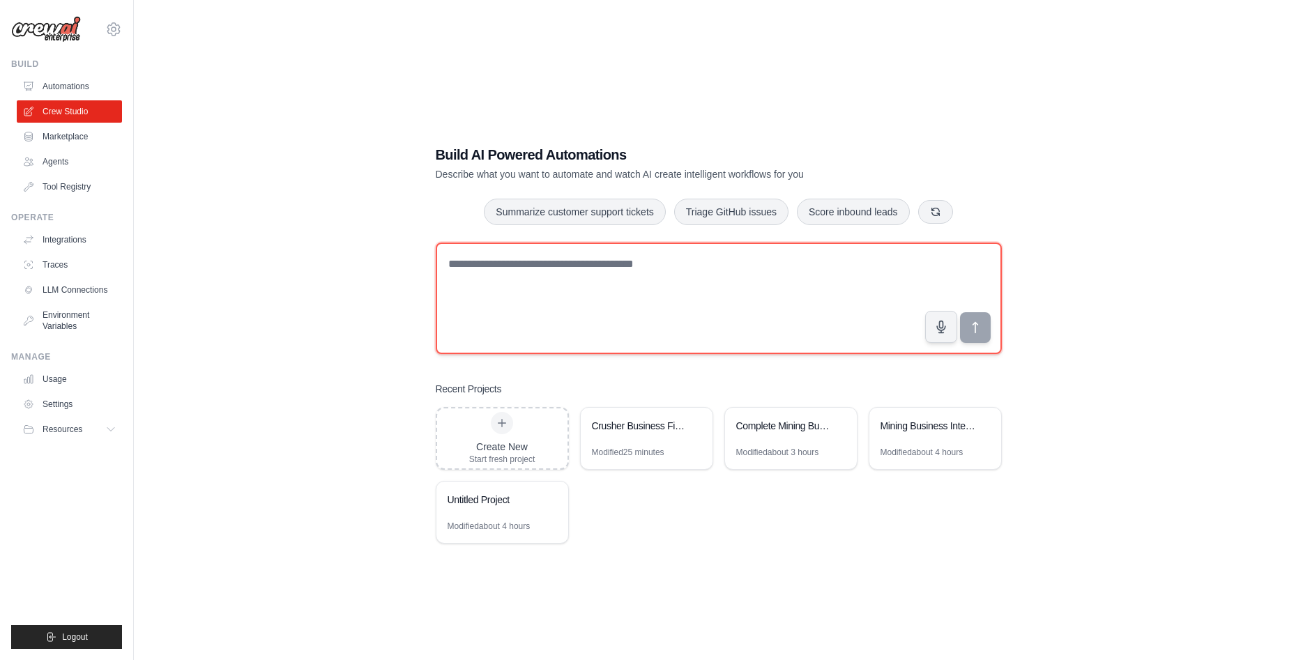
click at [526, 292] on textarea at bounding box center [719, 299] width 566 height 112
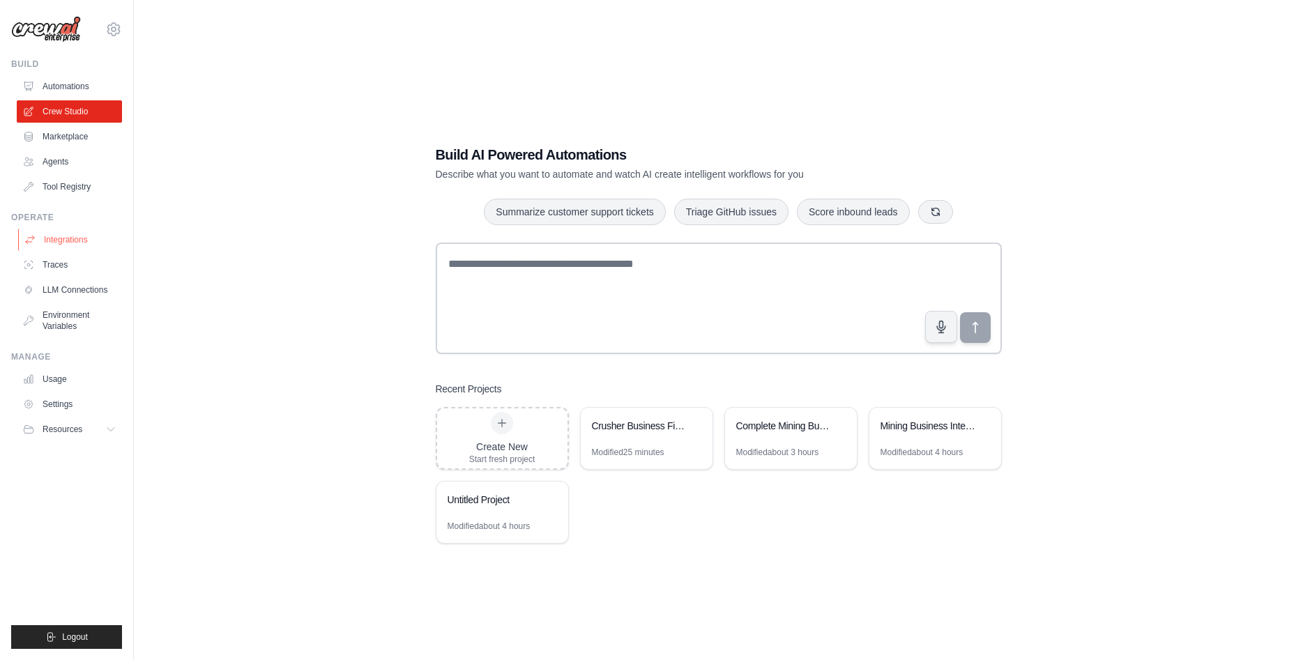
click at [68, 239] on link "Integrations" at bounding box center [70, 240] width 105 height 22
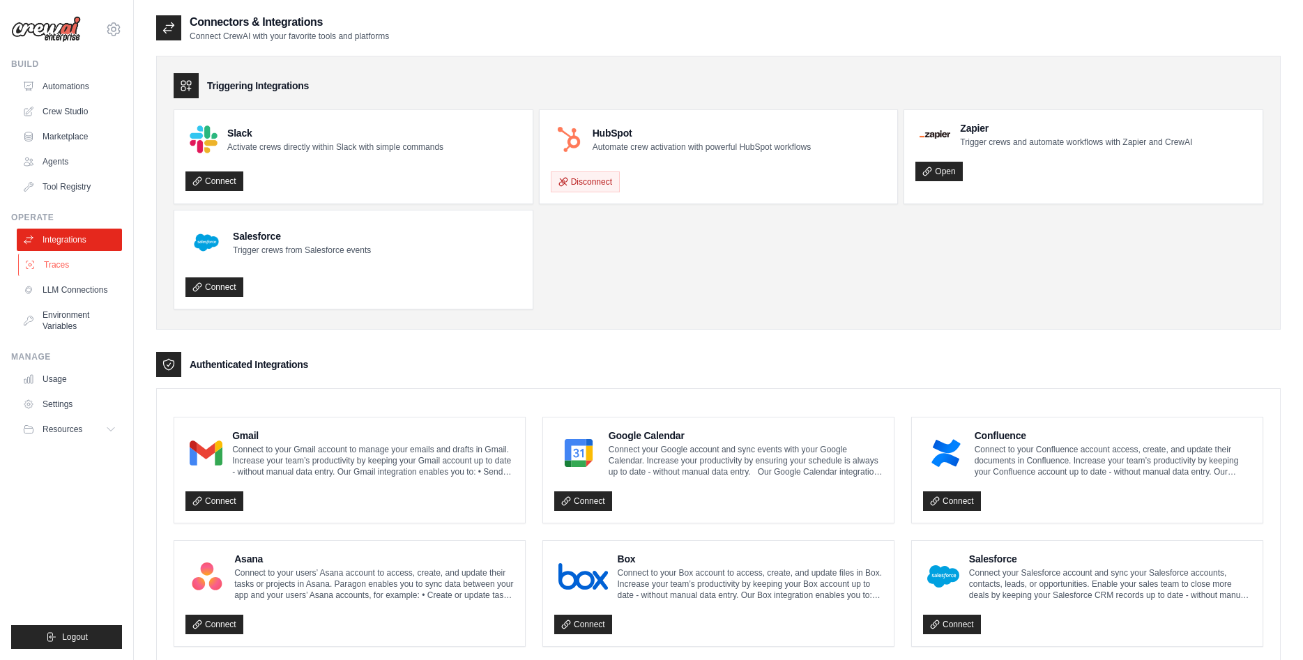
click at [69, 269] on link "Traces" at bounding box center [70, 265] width 105 height 22
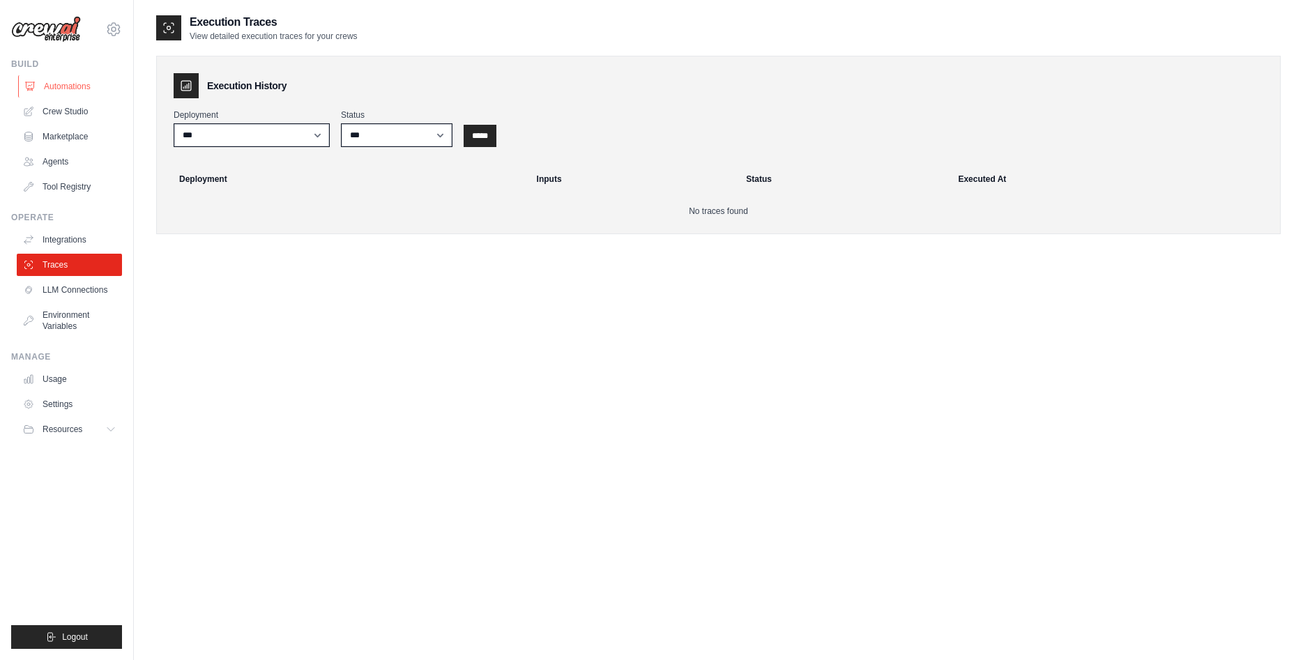
click at [47, 81] on link "Automations" at bounding box center [70, 86] width 105 height 22
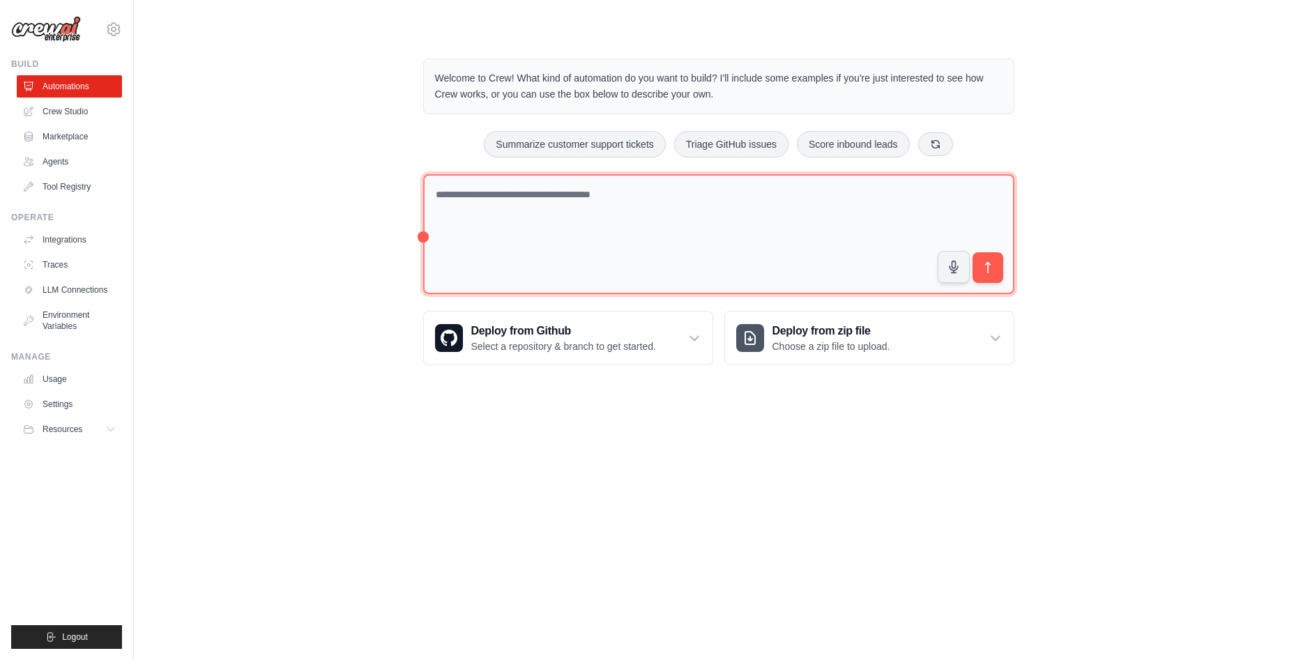
click at [528, 211] on textarea at bounding box center [718, 234] width 591 height 121
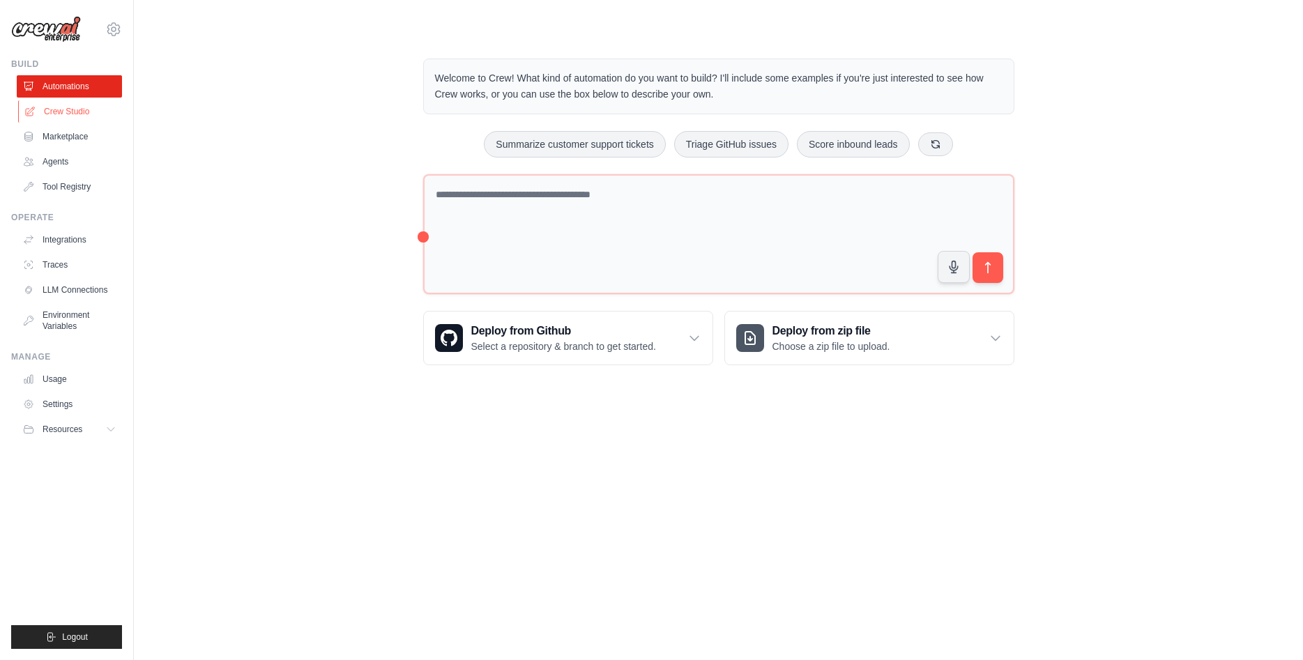
click at [70, 111] on link "Crew Studio" at bounding box center [70, 111] width 105 height 22
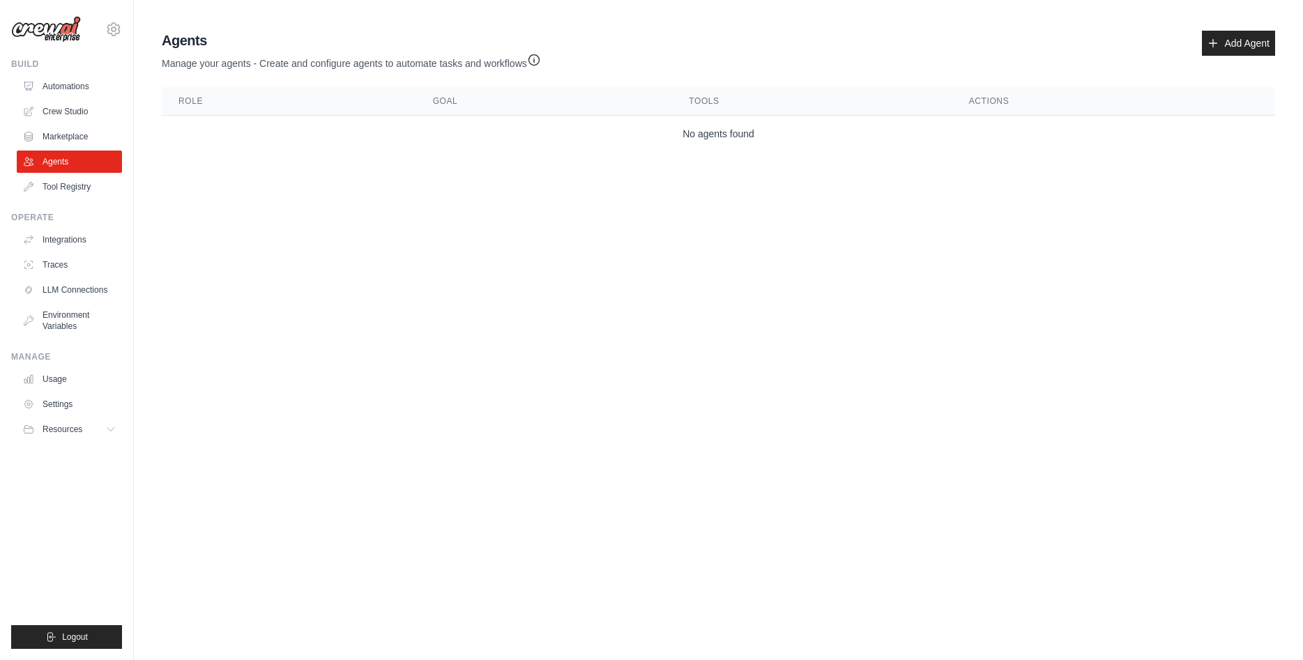
drag, startPoint x: 614, startPoint y: 181, endPoint x: 961, endPoint y: 158, distance: 348.1
click at [615, 181] on main "Agent Usage Guide To use an agent in your CrewAI project, you can initialize it…" at bounding box center [719, 94] width 1170 height 188
click at [59, 185] on link "Tool Registry" at bounding box center [70, 187] width 105 height 22
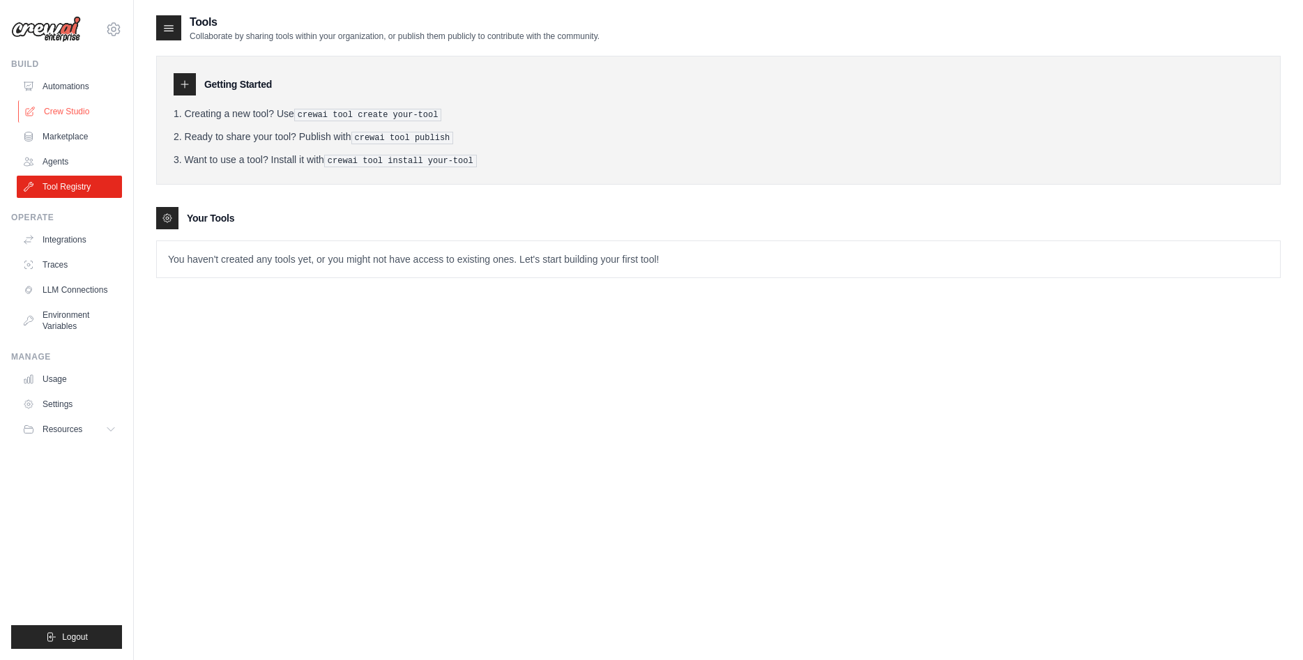
click at [68, 103] on link "Crew Studio" at bounding box center [70, 111] width 105 height 22
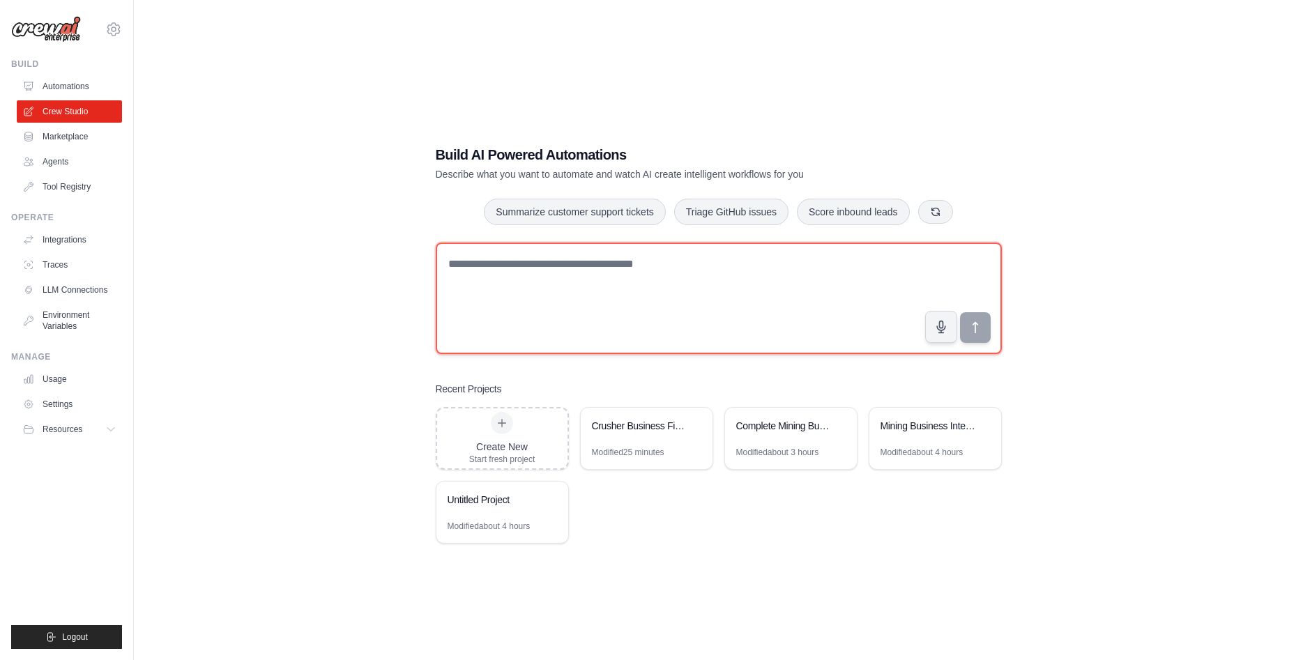
click at [518, 285] on textarea at bounding box center [719, 299] width 566 height 112
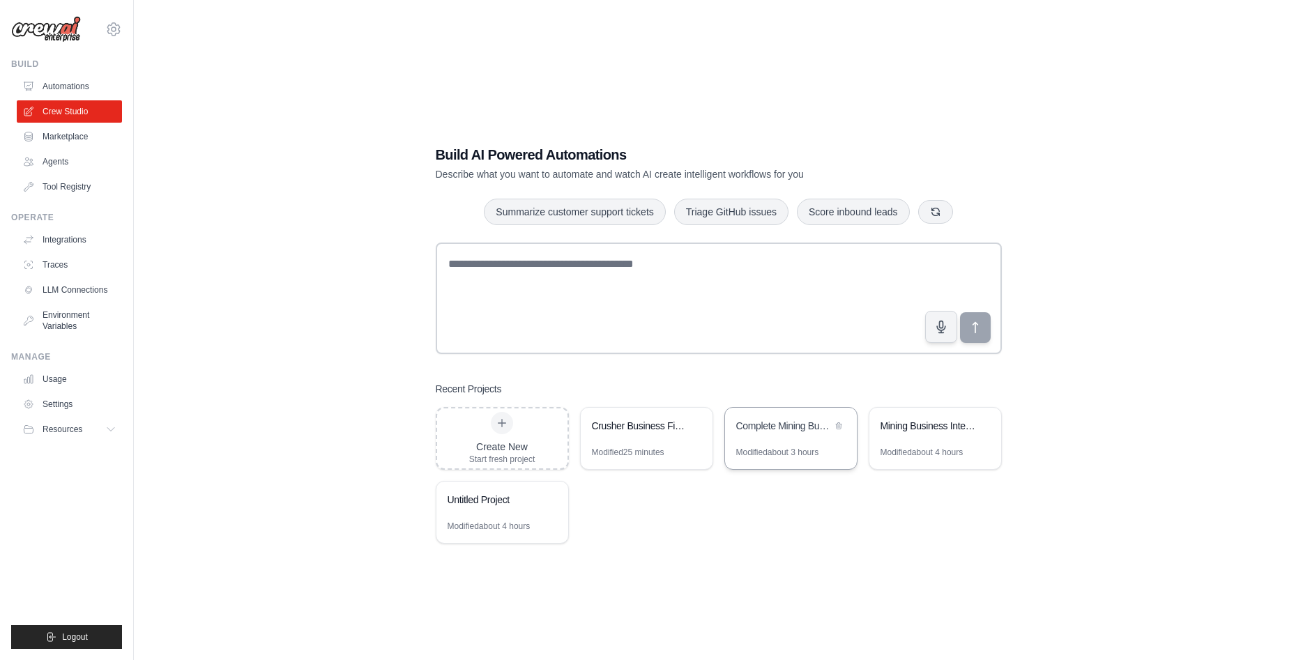
click at [796, 439] on div "Complete Mining Business Intelligence - Maps, Sheets & WhatsApp" at bounding box center [791, 427] width 132 height 39
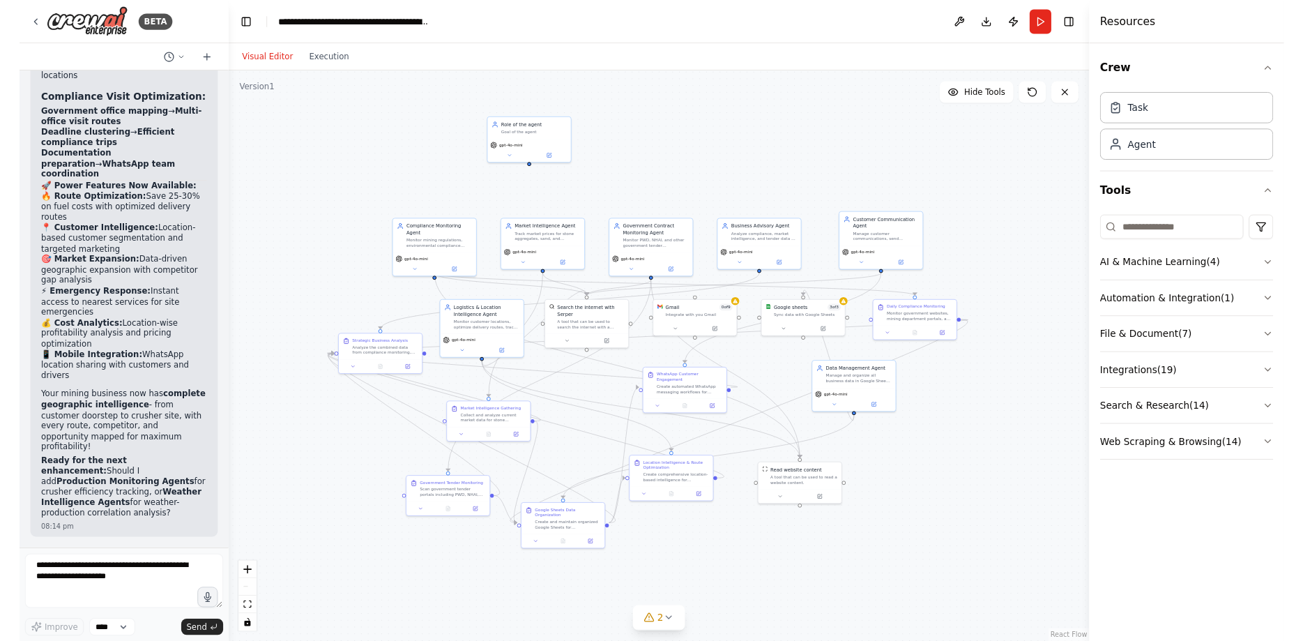
scroll to position [10864, 0]
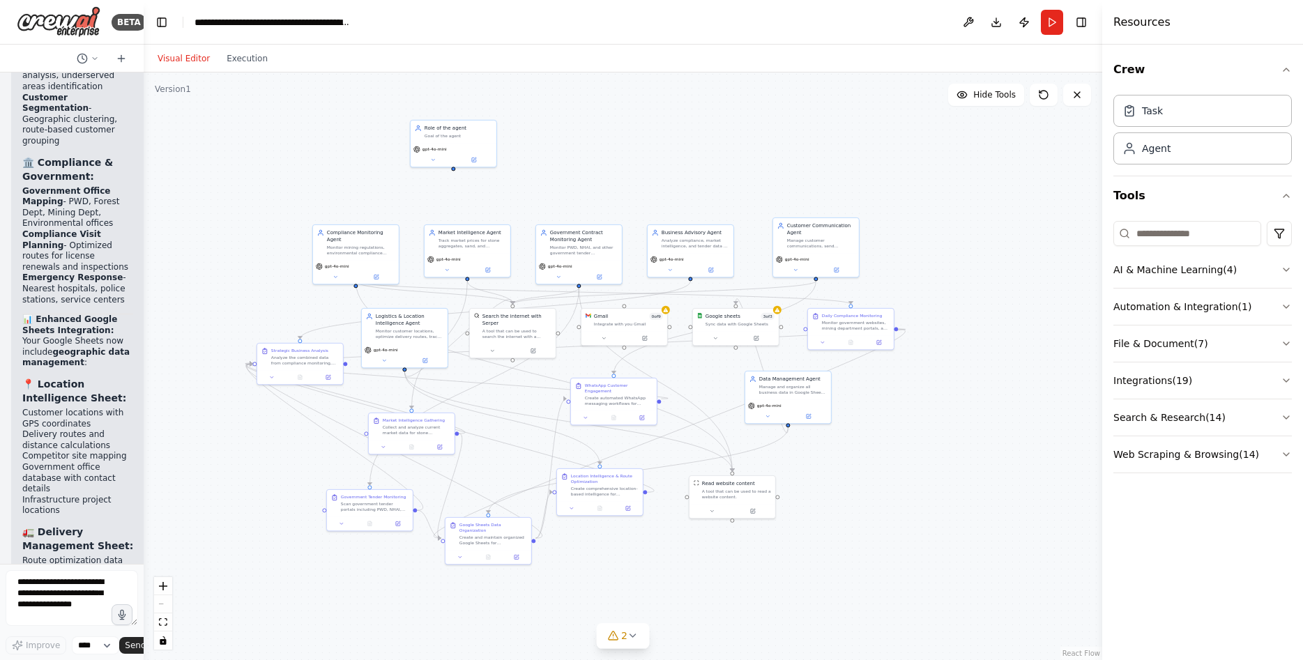
drag, startPoint x: 312, startPoint y: 306, endPoint x: 151, endPoint y: 287, distance: 161.6
click at [50, 315] on div "BETA LAYER 1: OPERATIONAL AGENTS (Your Businesses) ├── Production Optimization …" at bounding box center [72, 330] width 144 height 660
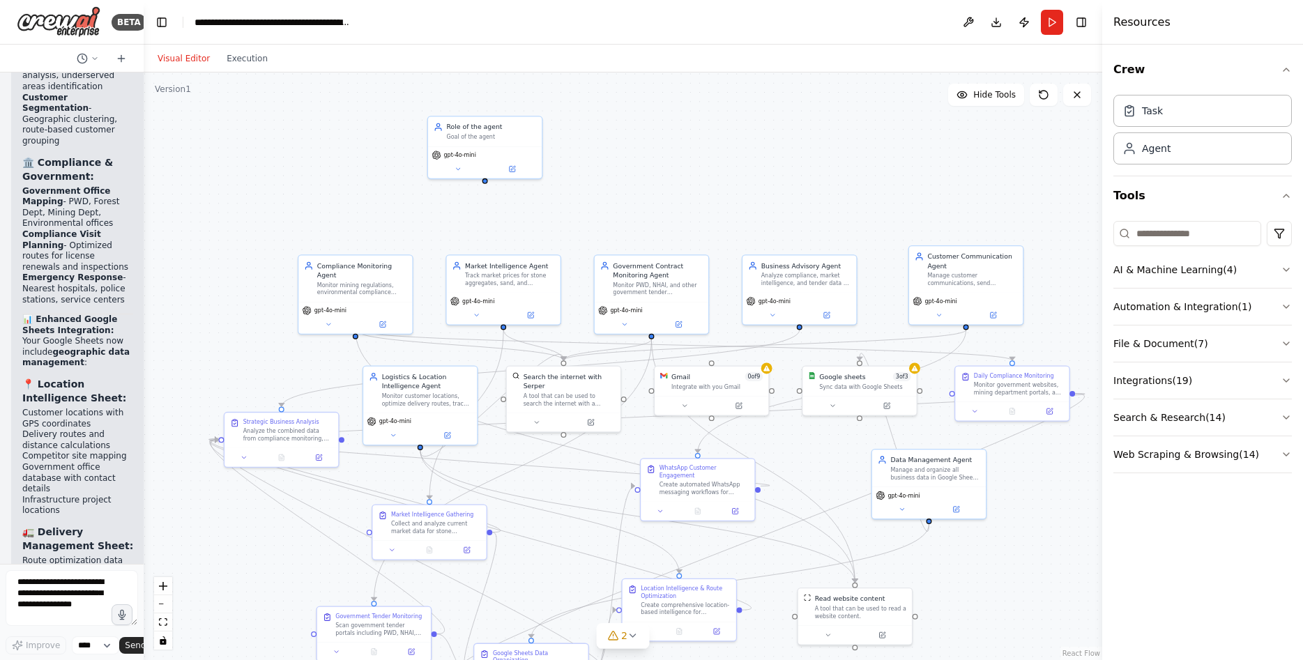
drag, startPoint x: 612, startPoint y: 206, endPoint x: 608, endPoint y: 213, distance: 8.7
click at [608, 213] on div ".deletable-edge-delete-btn { width: 20px; height: 20px; border: 0px solid #ffff…" at bounding box center [623, 367] width 959 height 588
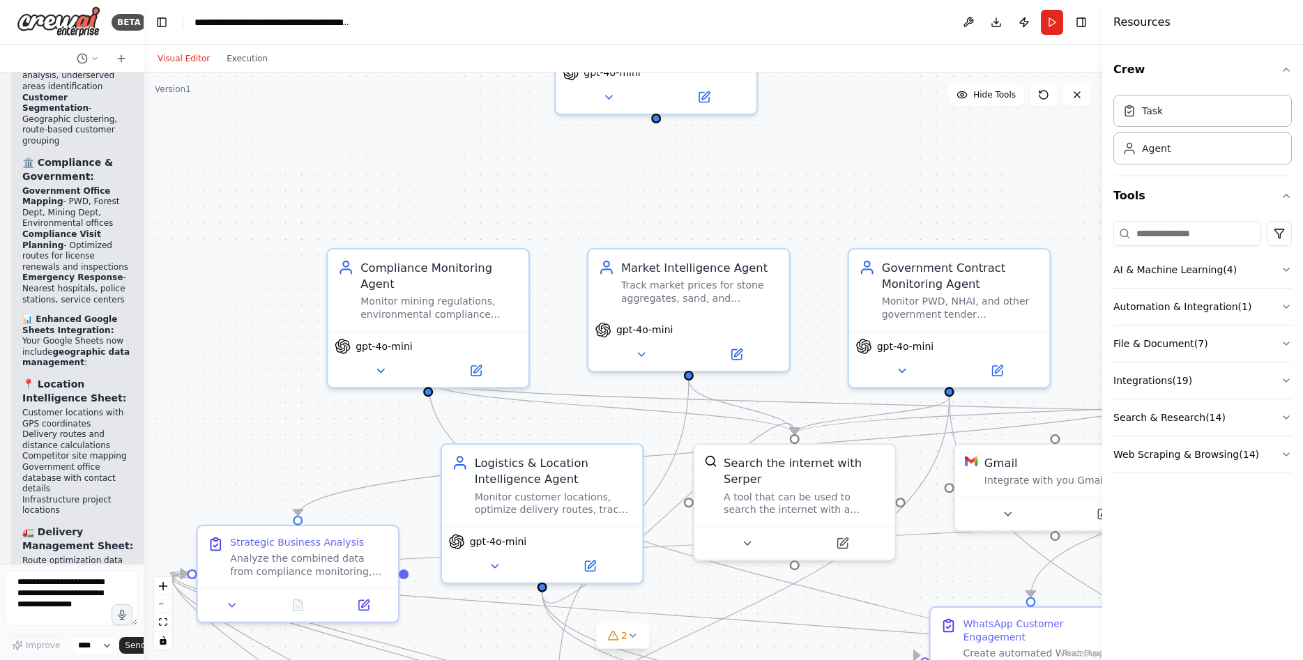
drag, startPoint x: 589, startPoint y: 204, endPoint x: 614, endPoint y: 181, distance: 33.5
click at [614, 181] on div ".deletable-edge-delete-btn { width: 20px; height: 20px; border: 0px solid #ffff…" at bounding box center [623, 367] width 959 height 588
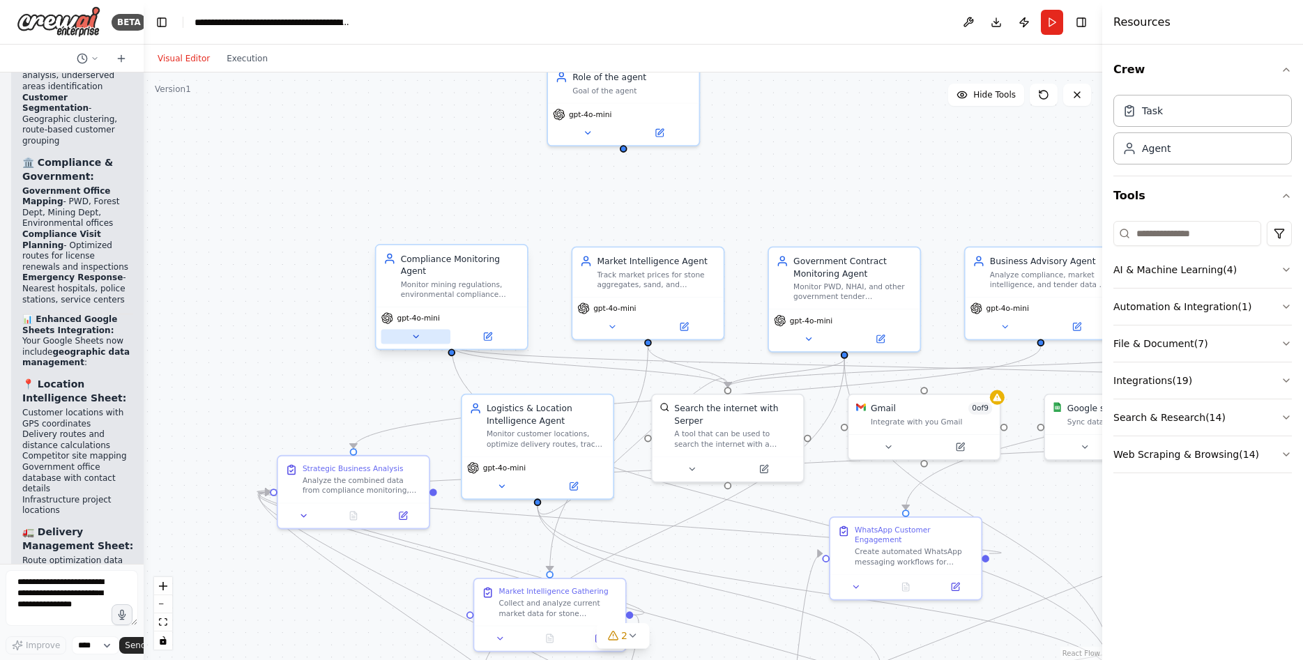
click at [408, 329] on button at bounding box center [415, 336] width 69 height 15
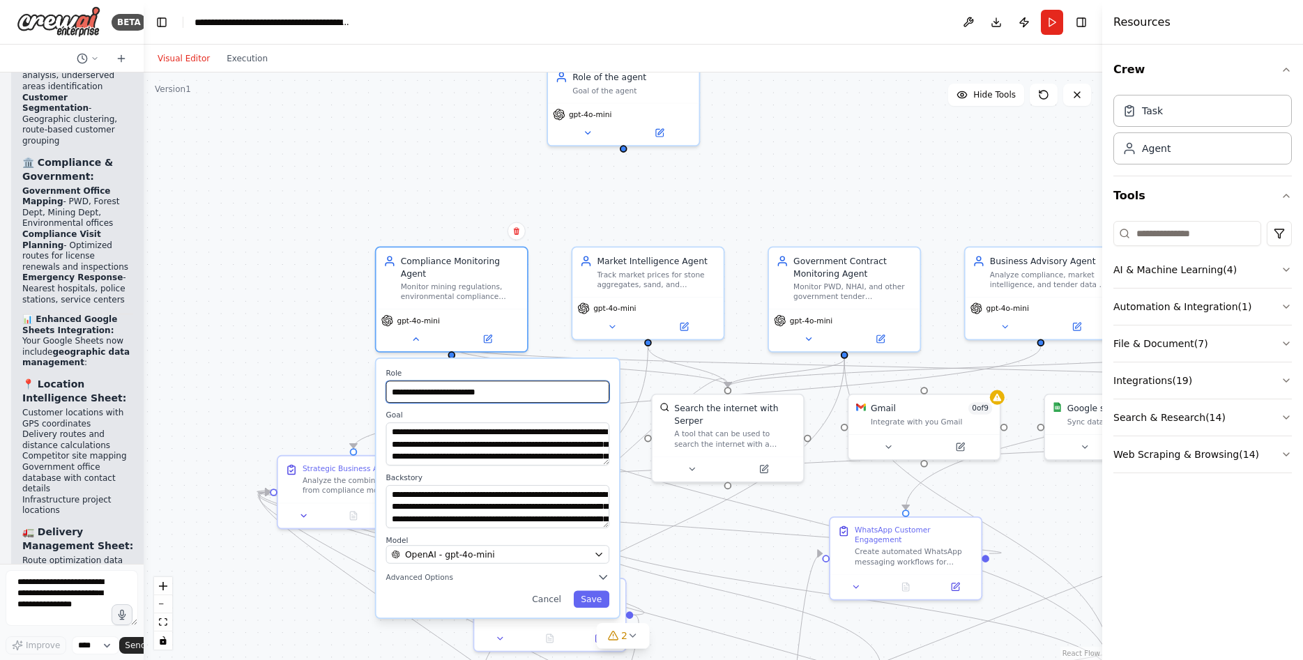
drag, startPoint x: 393, startPoint y: 379, endPoint x: 520, endPoint y: 384, distance: 126.3
click at [520, 384] on input "**********" at bounding box center [497, 392] width 223 height 22
drag, startPoint x: 398, startPoint y: 423, endPoint x: 480, endPoint y: 423, distance: 82.3
click at [480, 423] on textarea "**********" at bounding box center [497, 444] width 223 height 43
drag, startPoint x: 519, startPoint y: 425, endPoint x: 418, endPoint y: 423, distance: 101.1
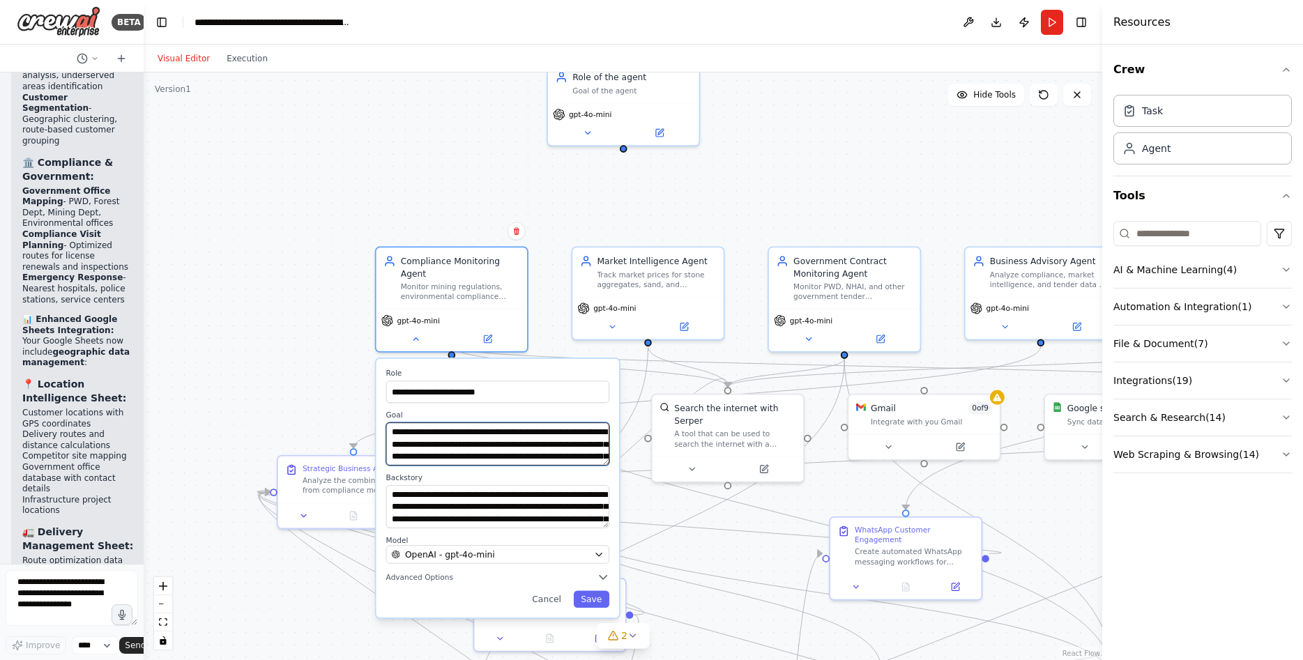
click at [590, 423] on textarea "**********" at bounding box center [497, 444] width 223 height 43
drag, startPoint x: 505, startPoint y: 431, endPoint x: 570, endPoint y: 437, distance: 65.1
click at [570, 437] on textarea "**********" at bounding box center [497, 444] width 223 height 43
click at [647, 292] on div "Market Intelligence Agent Track market prices for stone aggregates, sand, and c…" at bounding box center [648, 269] width 151 height 49
drag, startPoint x: 453, startPoint y: 562, endPoint x: 520, endPoint y: 587, distance: 70.9
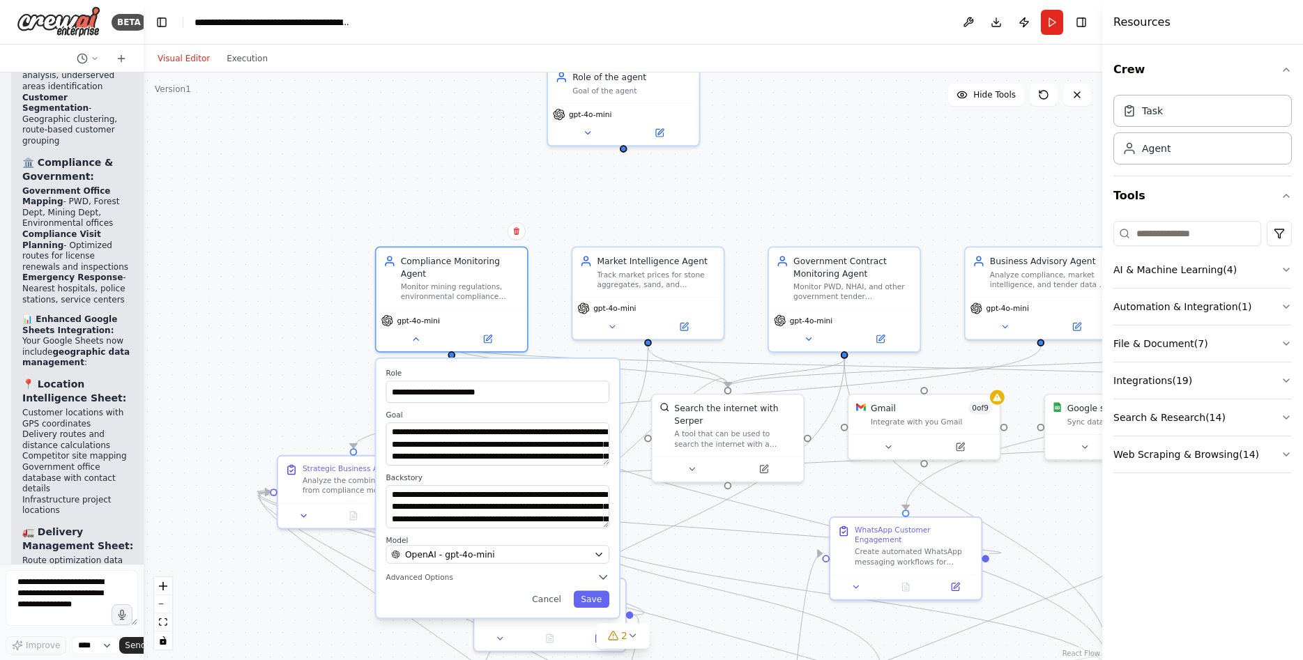
click at [451, 571] on button "Advanced Options" at bounding box center [497, 577] width 223 height 13
click at [589, 591] on button "Save" at bounding box center [592, 599] width 36 height 17
click at [594, 591] on button "Save" at bounding box center [592, 599] width 36 height 17
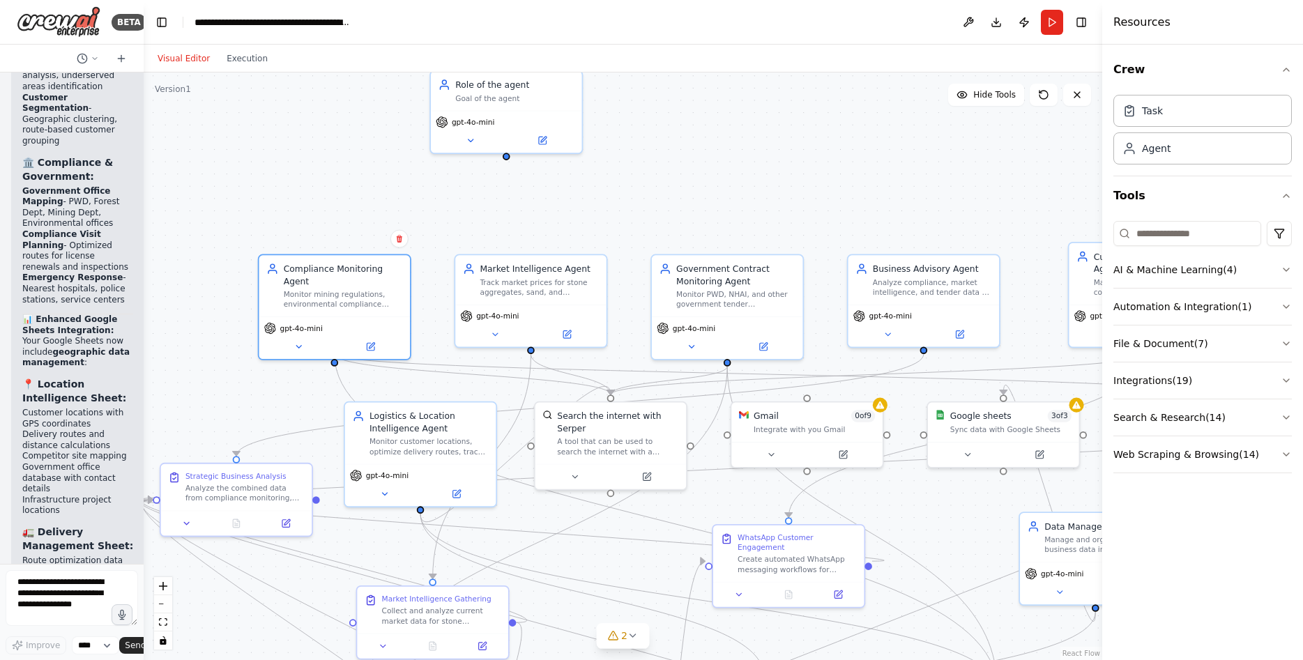
drag, startPoint x: 941, startPoint y: 116, endPoint x: 827, endPoint y: 123, distance: 113.9
click at [827, 123] on div ".deletable-edge-delete-btn { width: 20px; height: 20px; border: 0px solid #ffff…" at bounding box center [623, 367] width 959 height 588
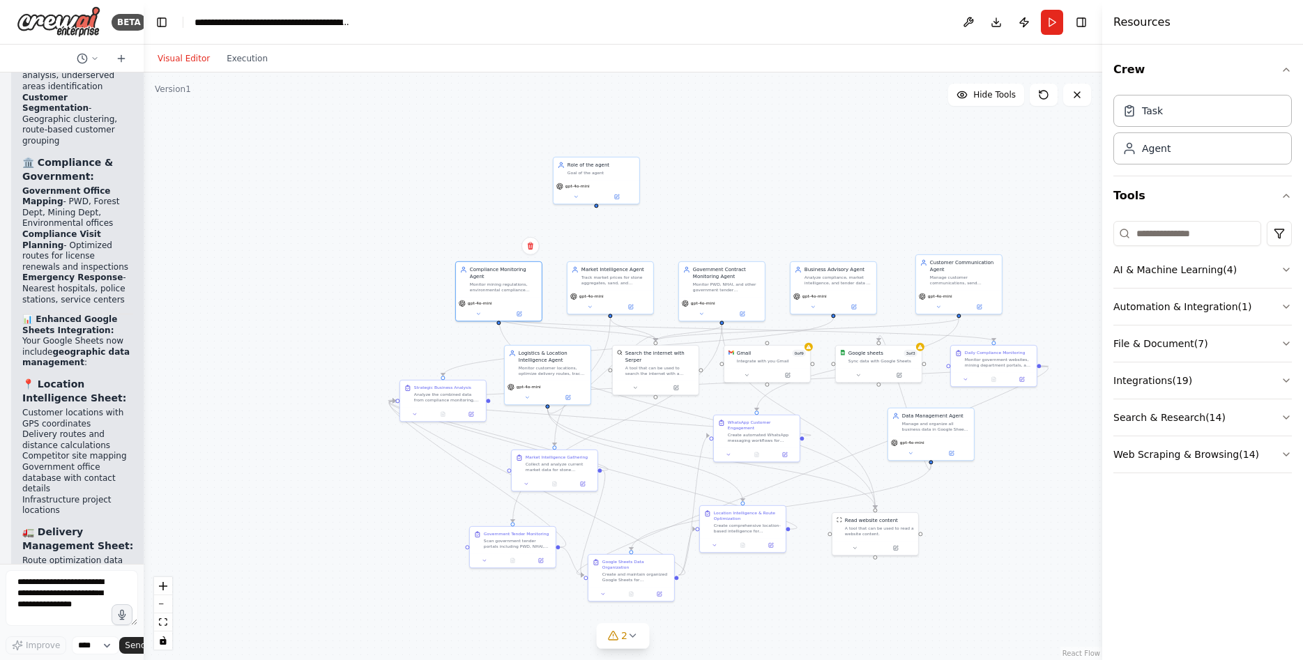
drag, startPoint x: 784, startPoint y: 219, endPoint x: 745, endPoint y: 214, distance: 39.4
click at [745, 214] on div ".deletable-edge-delete-btn { width: 20px; height: 20px; border: 0px solid #ffff…" at bounding box center [623, 367] width 959 height 588
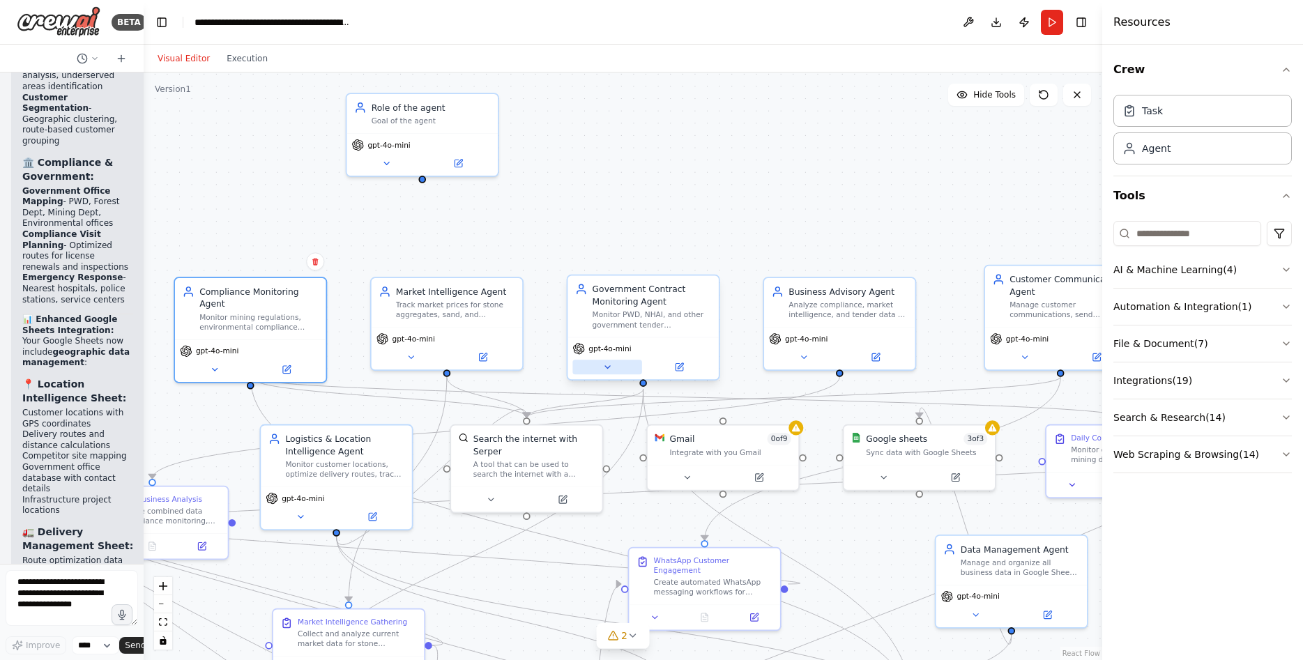
click at [607, 370] on icon at bounding box center [608, 368] width 10 height 10
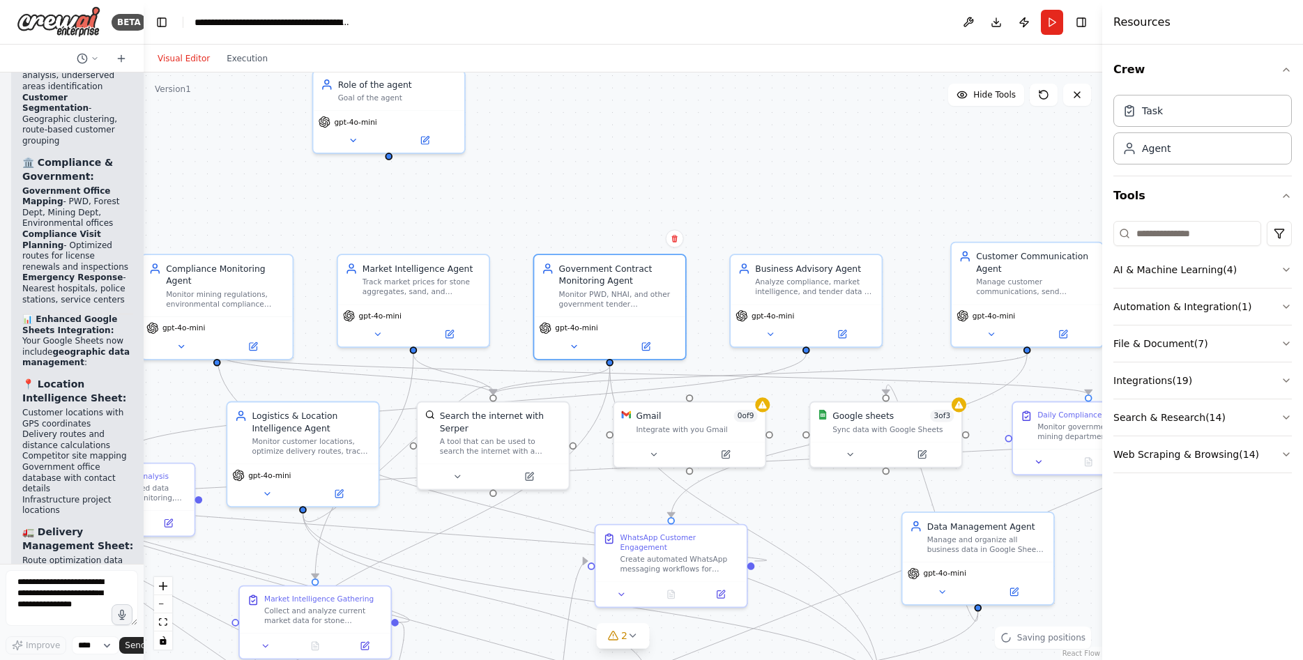
drag, startPoint x: 745, startPoint y: 179, endPoint x: 710, endPoint y: 133, distance: 57.2
click at [710, 134] on div ".deletable-edge-delete-btn { width: 20px; height: 20px; border: 0px solid #ffff…" at bounding box center [623, 367] width 959 height 588
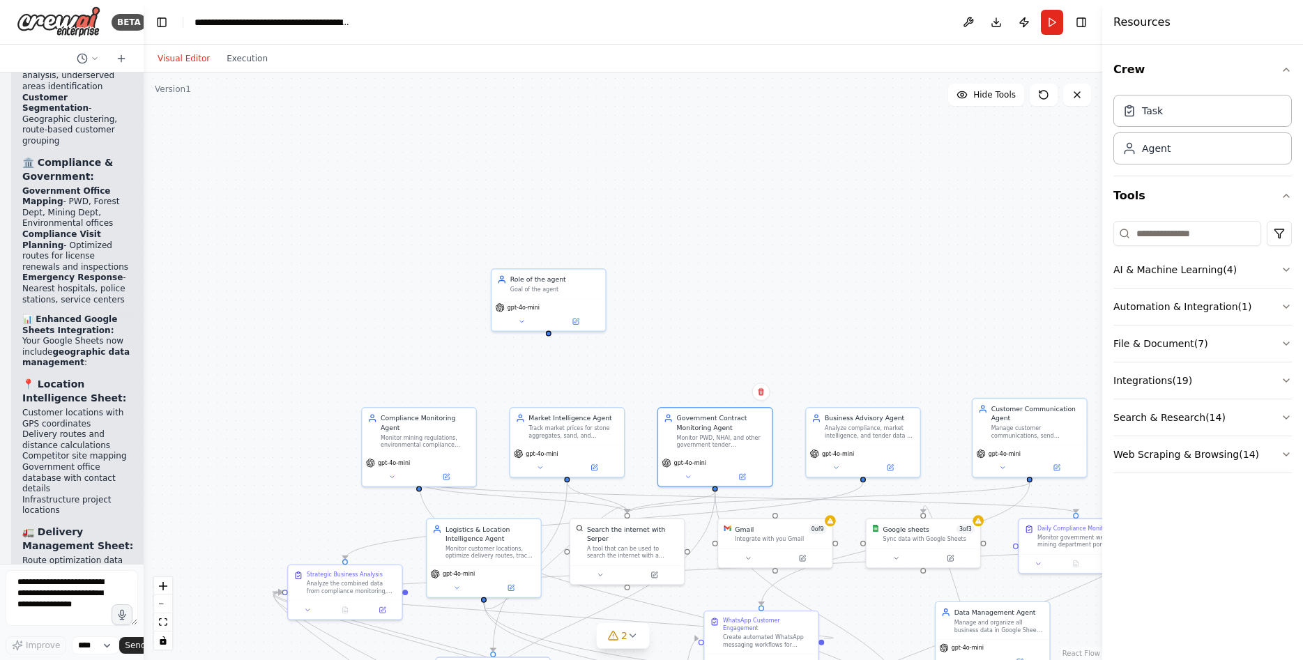
drag, startPoint x: 611, startPoint y: 133, endPoint x: 676, endPoint y: 289, distance: 169.1
click at [676, 289] on div ".deletable-edge-delete-btn { width: 20px; height: 20px; border: 0px solid #ffff…" at bounding box center [623, 367] width 959 height 588
click at [527, 319] on button at bounding box center [522, 320] width 52 height 11
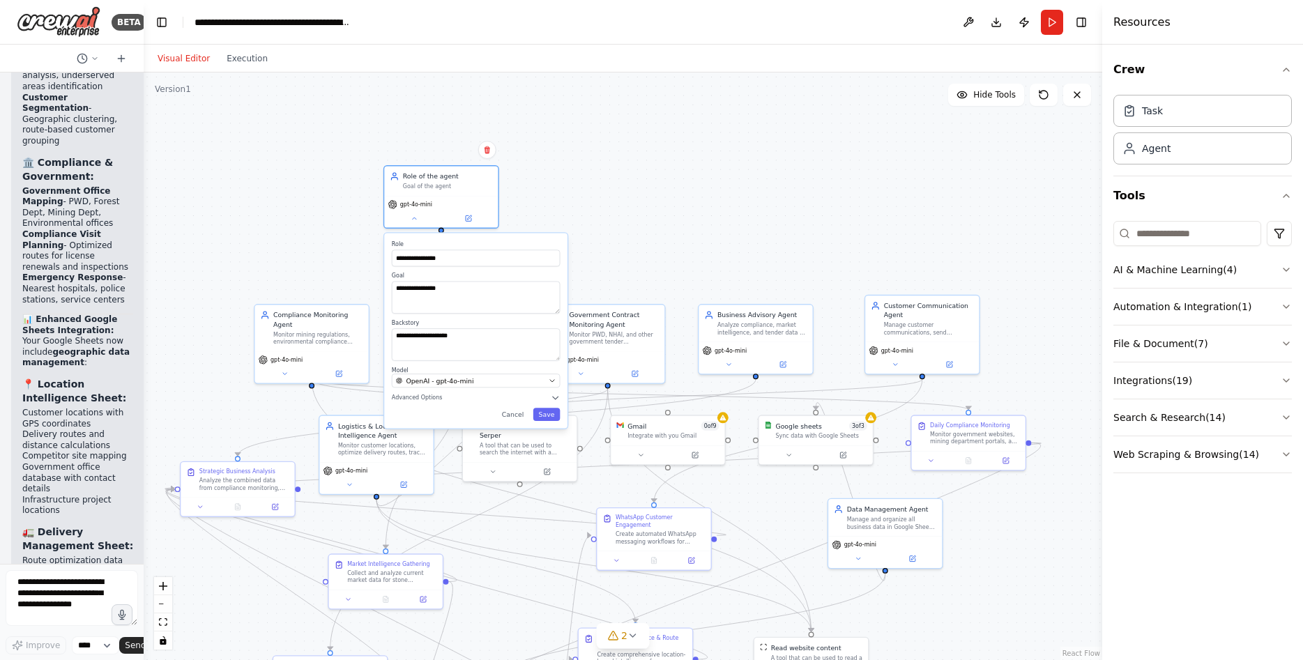
drag, startPoint x: 723, startPoint y: 230, endPoint x: 620, endPoint y: 105, distance: 162.1
click at [620, 105] on div ".deletable-edge-delete-btn { width: 20px; height: 20px; border: 0px solid #ffff…" at bounding box center [623, 367] width 959 height 588
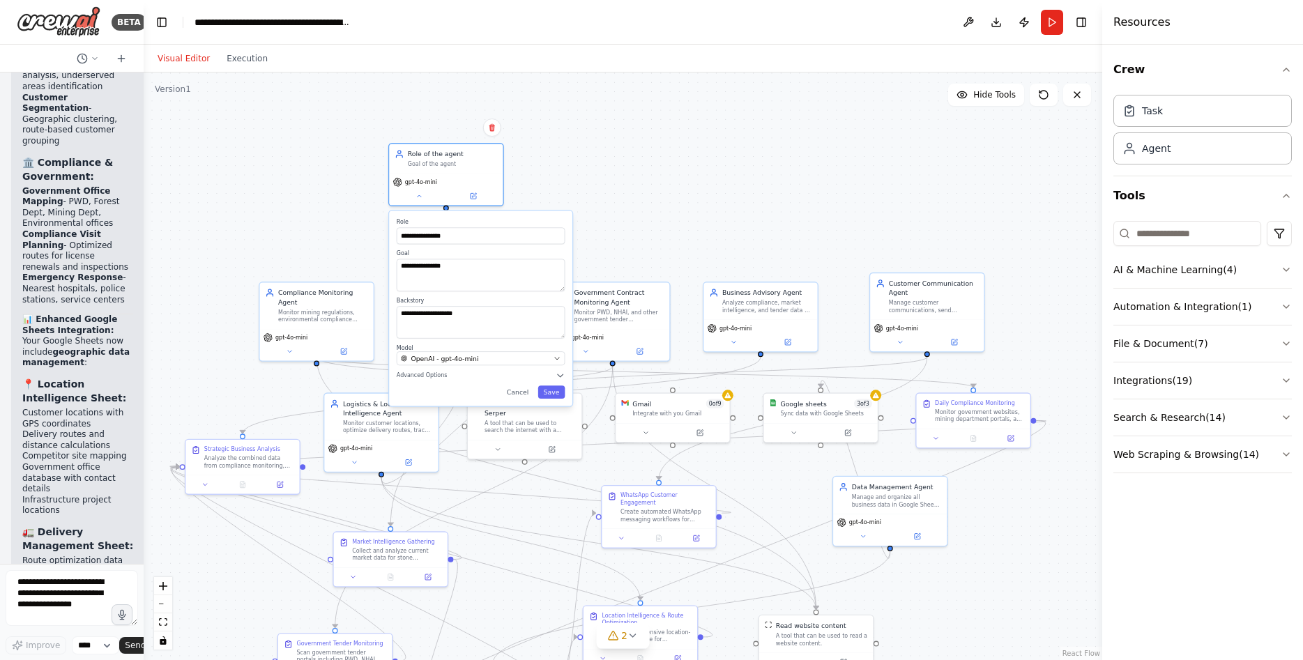
click at [725, 179] on div ".deletable-edge-delete-btn { width: 20px; height: 20px; border: 0px solid #ffff…" at bounding box center [623, 367] width 959 height 588
click at [554, 398] on button "Save" at bounding box center [551, 392] width 27 height 13
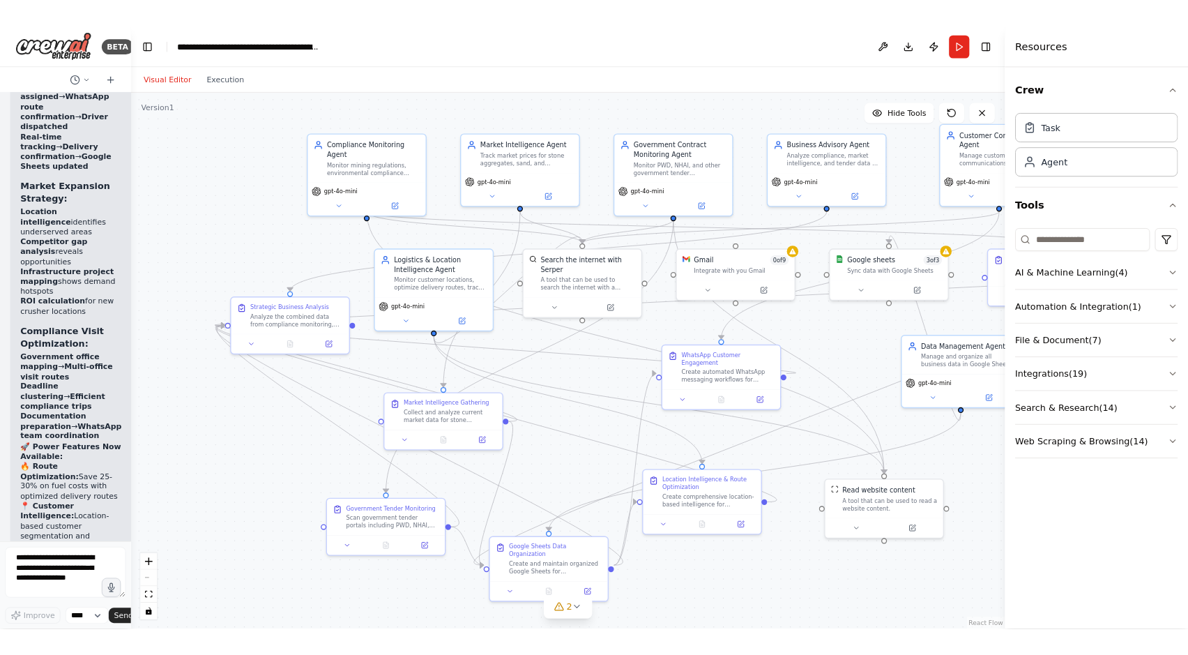
scroll to position [11396, 0]
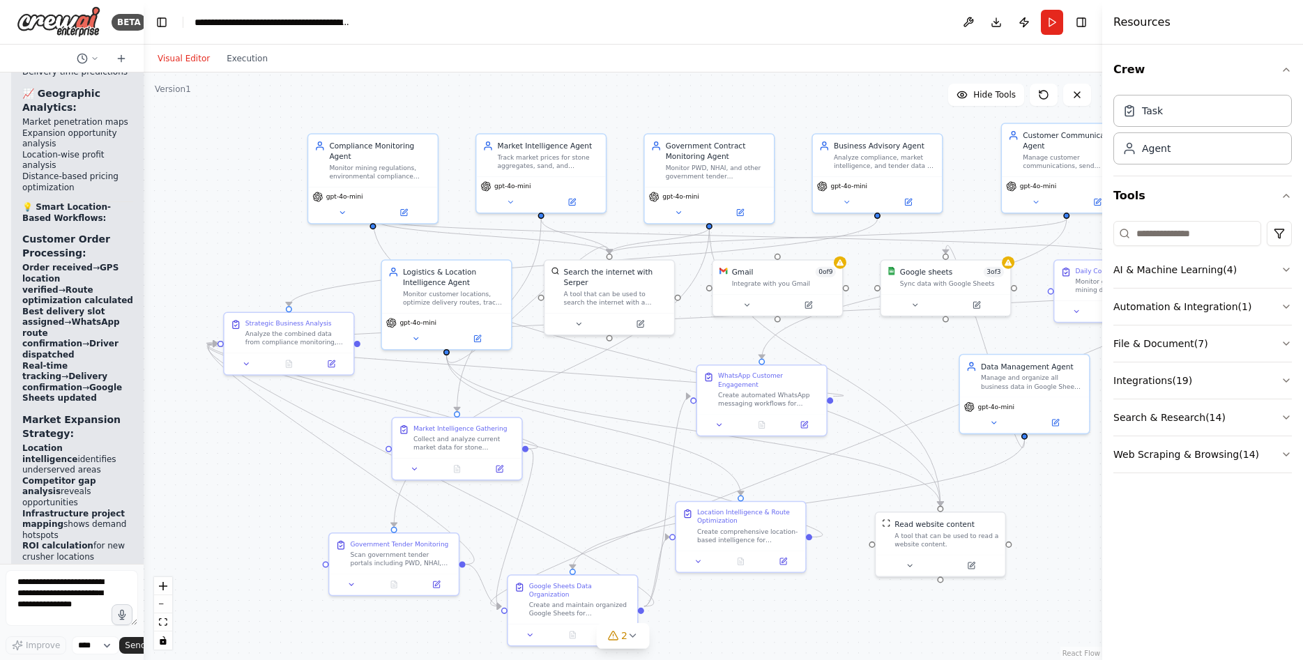
click at [983, 199] on div ".deletable-edge-delete-btn { width: 20px; height: 20px; border: 0px solid #ffff…" at bounding box center [623, 367] width 959 height 588
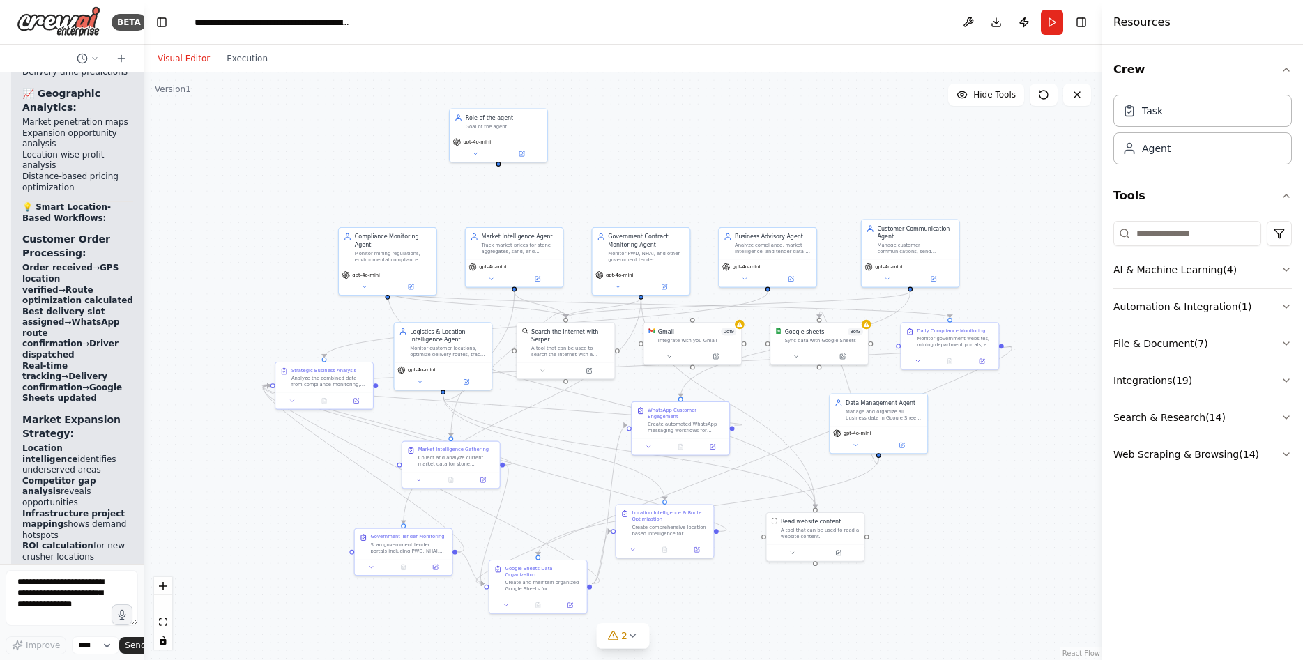
drag, startPoint x: 985, startPoint y: 474, endPoint x: 953, endPoint y: 478, distance: 33.1
click at [953, 478] on div ".deletable-edge-delete-btn { width: 20px; height: 20px; border: 0px solid #ffff…" at bounding box center [623, 367] width 959 height 588
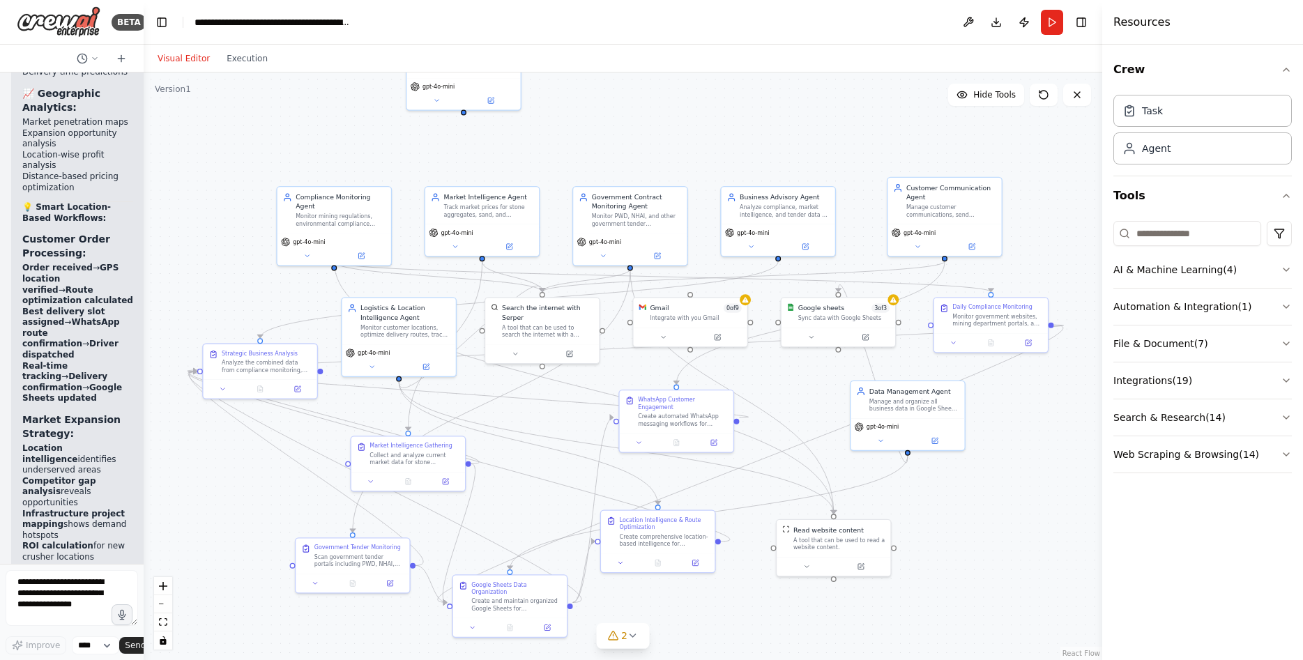
click at [967, 484] on div ".deletable-edge-delete-btn { width: 20px; height: 20px; border: 0px solid #ffff…" at bounding box center [623, 367] width 959 height 588
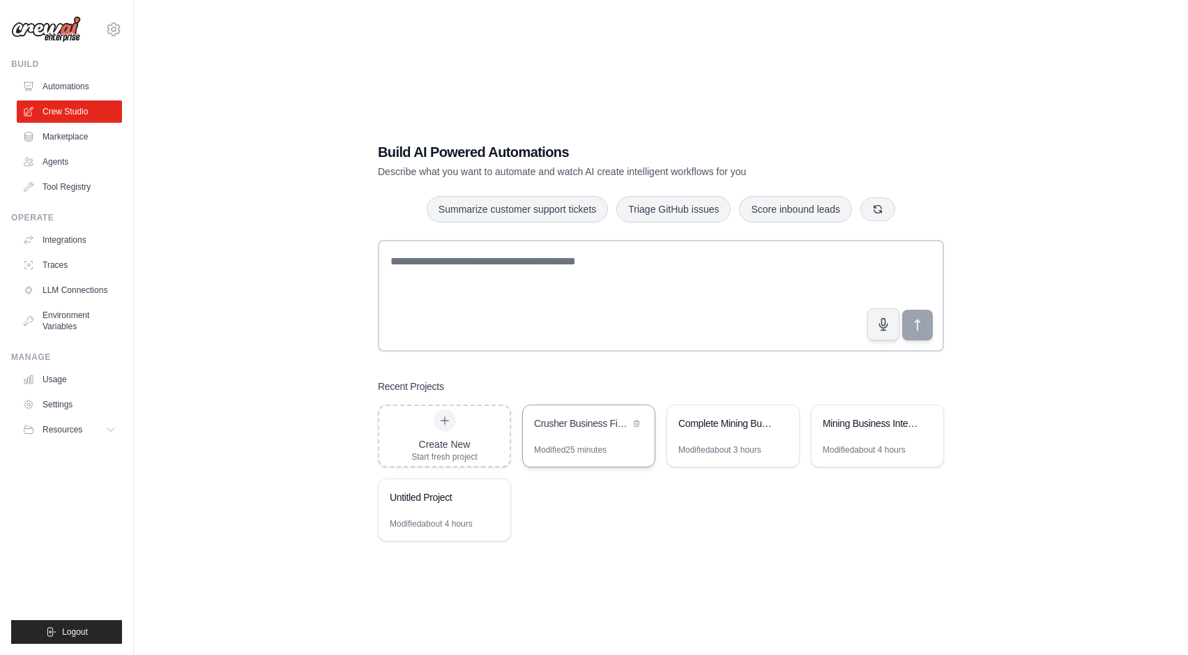
click at [552, 427] on div "Crusher Business Financial Analytics" at bounding box center [582, 423] width 96 height 14
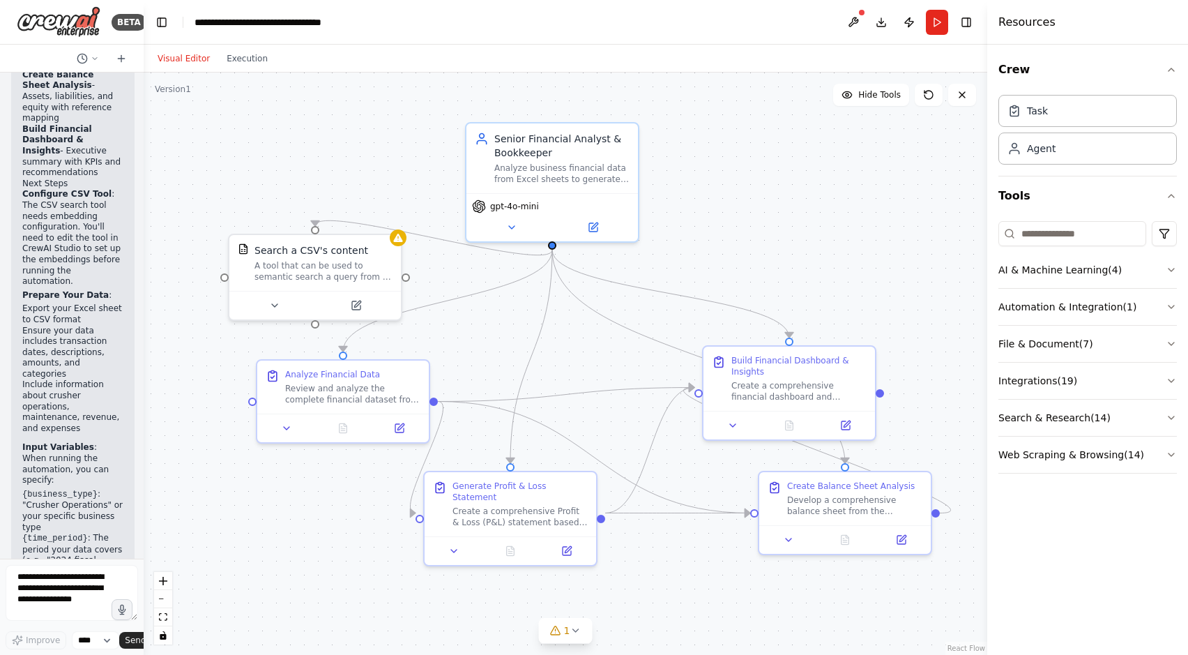
scroll to position [1921, 0]
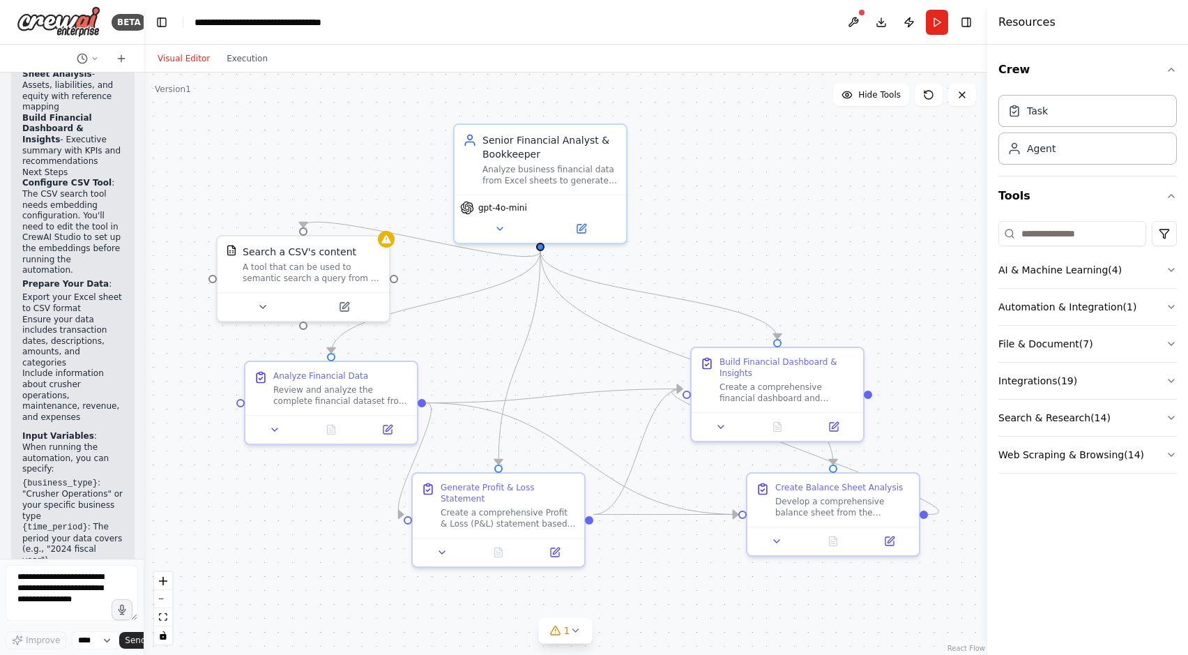
drag, startPoint x: 766, startPoint y: 255, endPoint x: 783, endPoint y: 250, distance: 17.4
click at [783, 250] on div ".deletable-edge-delete-btn { width: 20px; height: 20px; border: 0px solid #ffff…" at bounding box center [566, 364] width 844 height 582
click at [274, 302] on button at bounding box center [262, 304] width 79 height 17
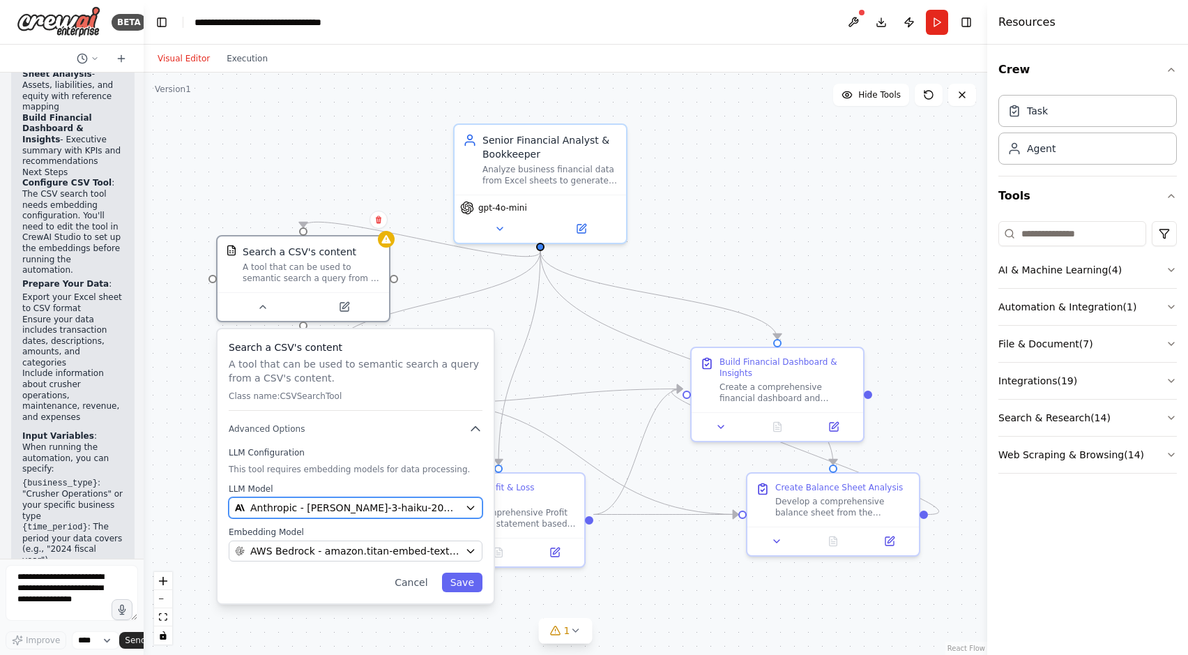
click at [328, 511] on span "Anthropic - [PERSON_NAME]-3-haiku-20240307" at bounding box center [354, 508] width 209 height 14
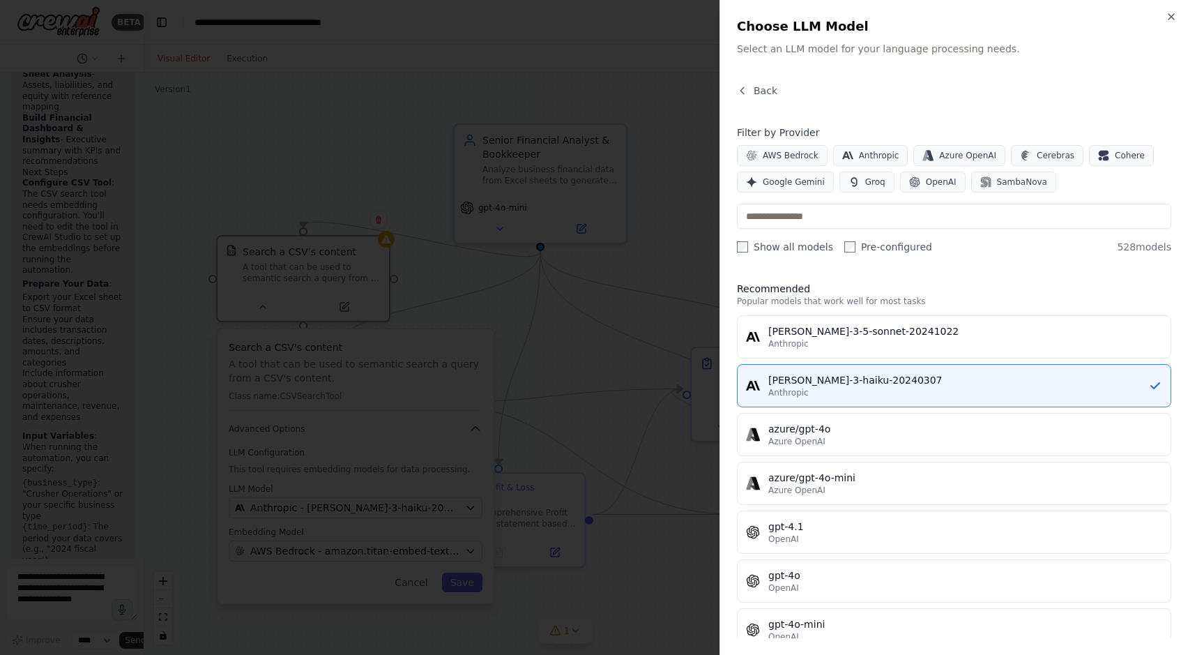
click at [591, 372] on div at bounding box center [594, 327] width 1188 height 655
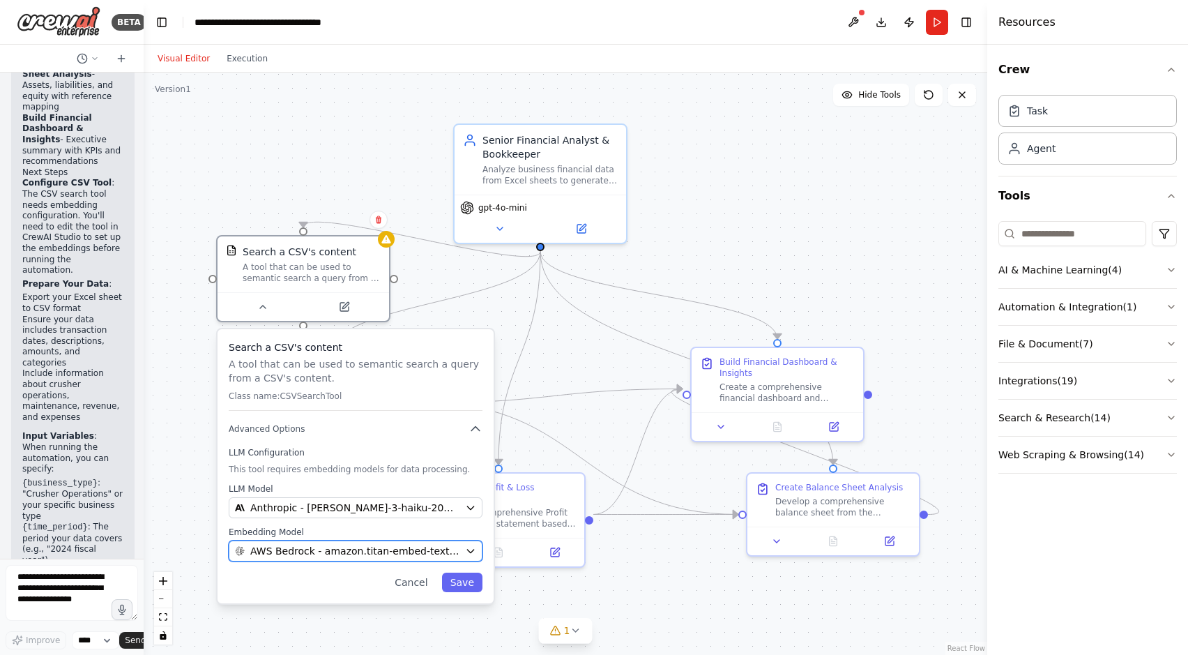
click at [273, 555] on span "AWS Bedrock - amazon.titan-embed-text-v2:0" at bounding box center [354, 551] width 209 height 14
click at [285, 554] on span "AWS Bedrock - amazon.titan-embed-text-v2:0" at bounding box center [354, 551] width 209 height 14
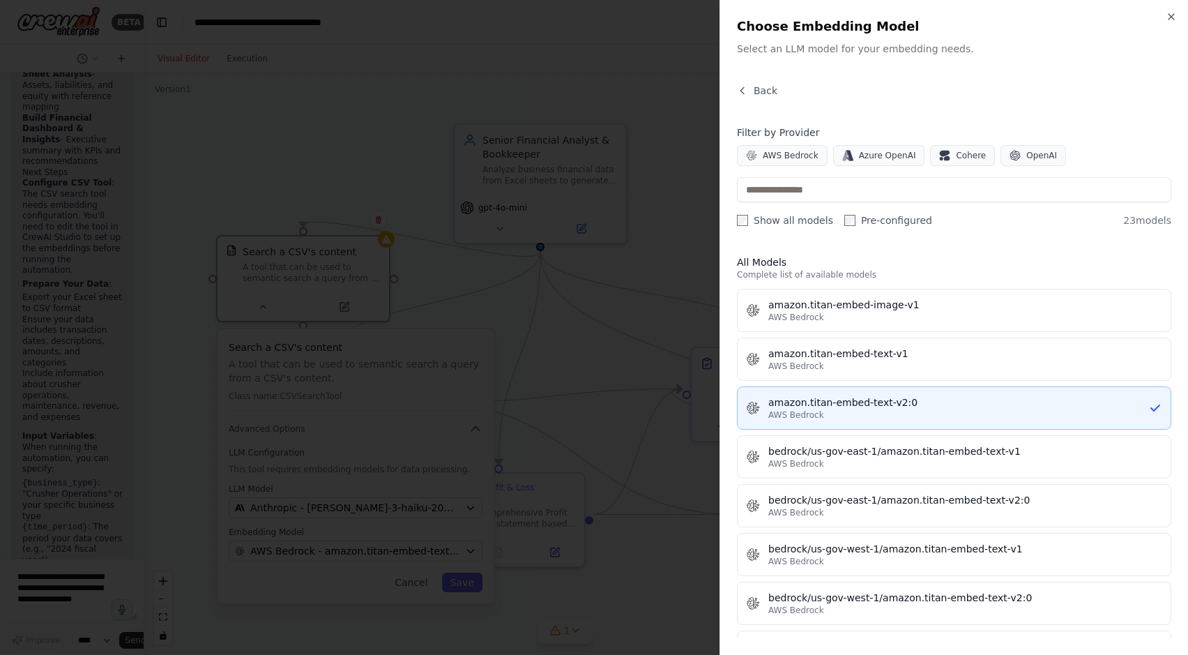
click at [901, 411] on div "AWS Bedrock" at bounding box center [959, 414] width 380 height 11
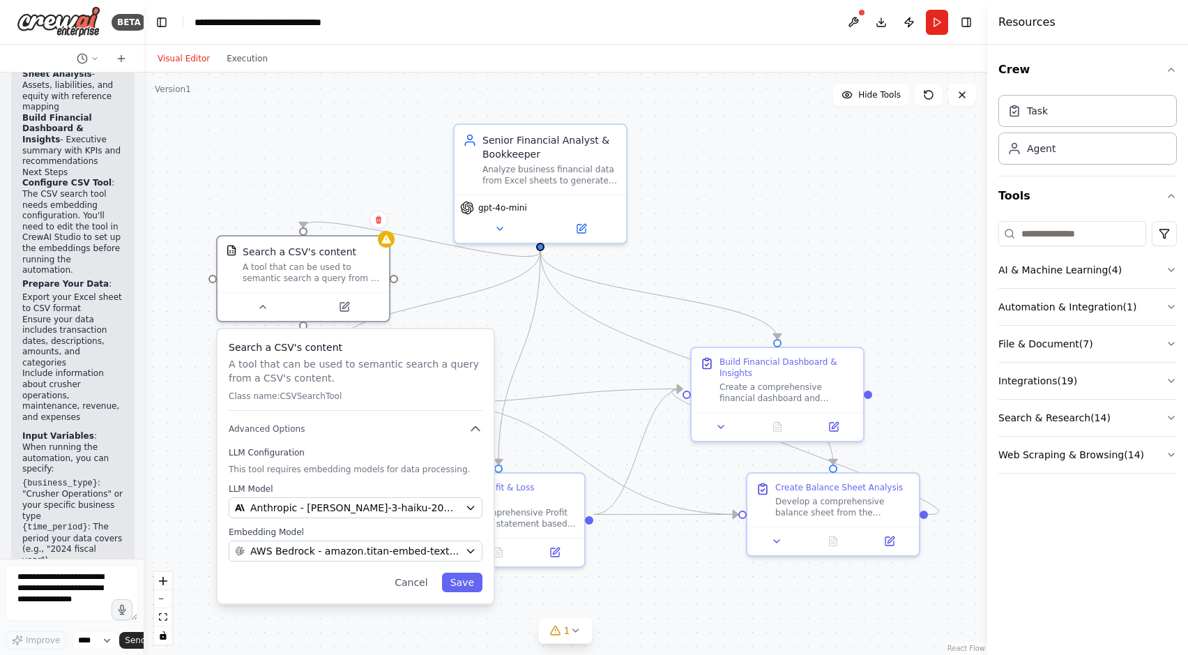
click at [740, 252] on div ".deletable-edge-delete-btn { width: 20px; height: 20px; border: 0px solid #ffff…" at bounding box center [566, 364] width 844 height 582
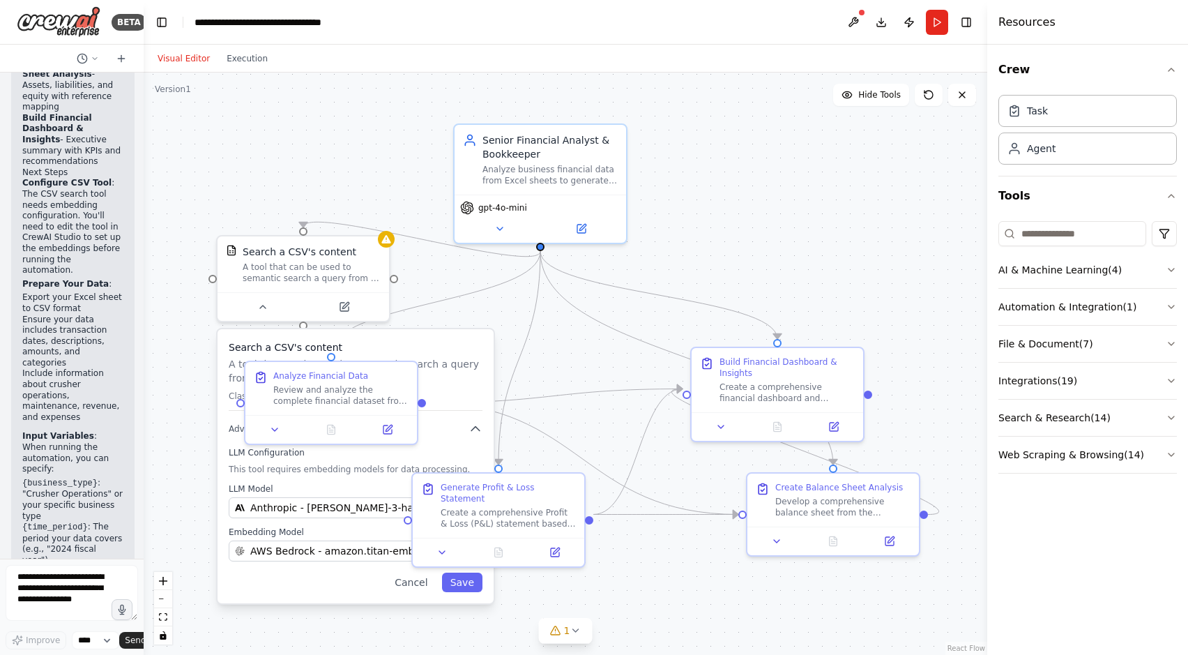
click at [553, 334] on div ".deletable-edge-delete-btn { width: 20px; height: 20px; border: 0px solid #ffff…" at bounding box center [566, 364] width 844 height 582
click at [647, 259] on div ".deletable-edge-delete-btn { width: 20px; height: 20px; border: 0px solid #ffff…" at bounding box center [566, 364] width 844 height 582
drag, startPoint x: 949, startPoint y: 13, endPoint x: 942, endPoint y: 17, distance: 8.1
click at [944, 15] on header "**********" at bounding box center [566, 22] width 844 height 45
click at [939, 17] on button "Run" at bounding box center [937, 22] width 22 height 25
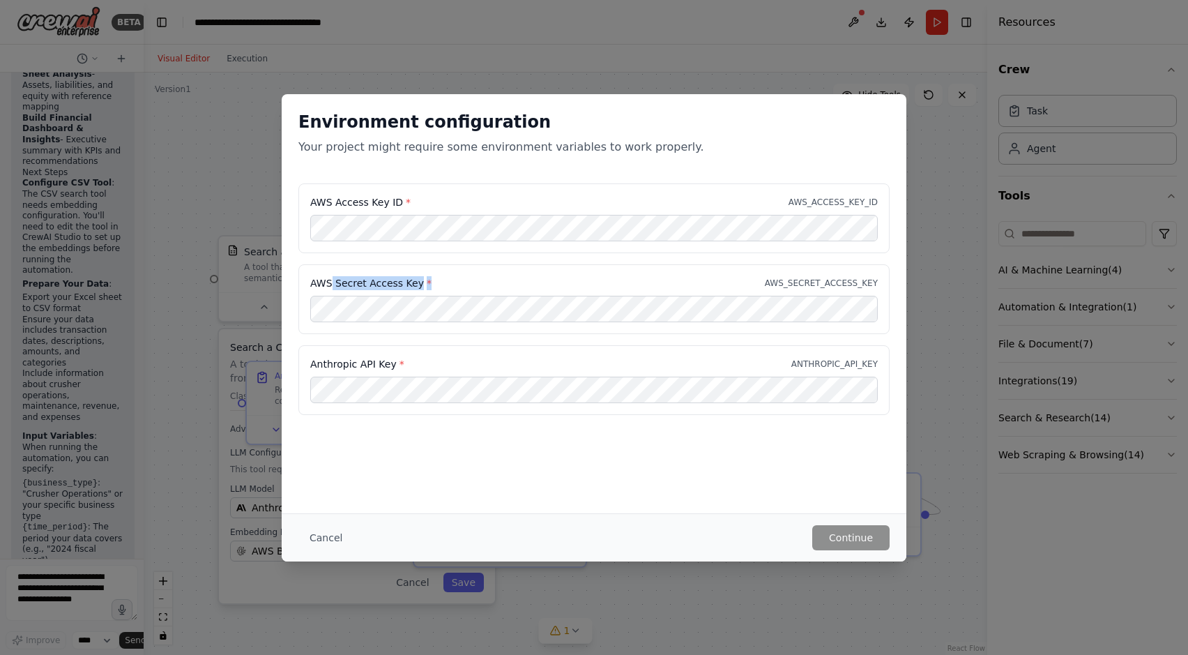
drag, startPoint x: 328, startPoint y: 279, endPoint x: 431, endPoint y: 273, distance: 103.4
click at [431, 273] on div "AWS Secret Access Key * AWS_SECRET_ACCESS_KEY" at bounding box center [593, 299] width 591 height 70
click at [388, 204] on div "AWS Access Key ID * AWS_ACCESS_KEY_ID" at bounding box center [593, 218] width 591 height 70
drag, startPoint x: 316, startPoint y: 369, endPoint x: 411, endPoint y: 358, distance: 95.4
click at [411, 358] on div "Anthropic API Key * ANTHROPIC_API_KEY" at bounding box center [594, 364] width 568 height 14
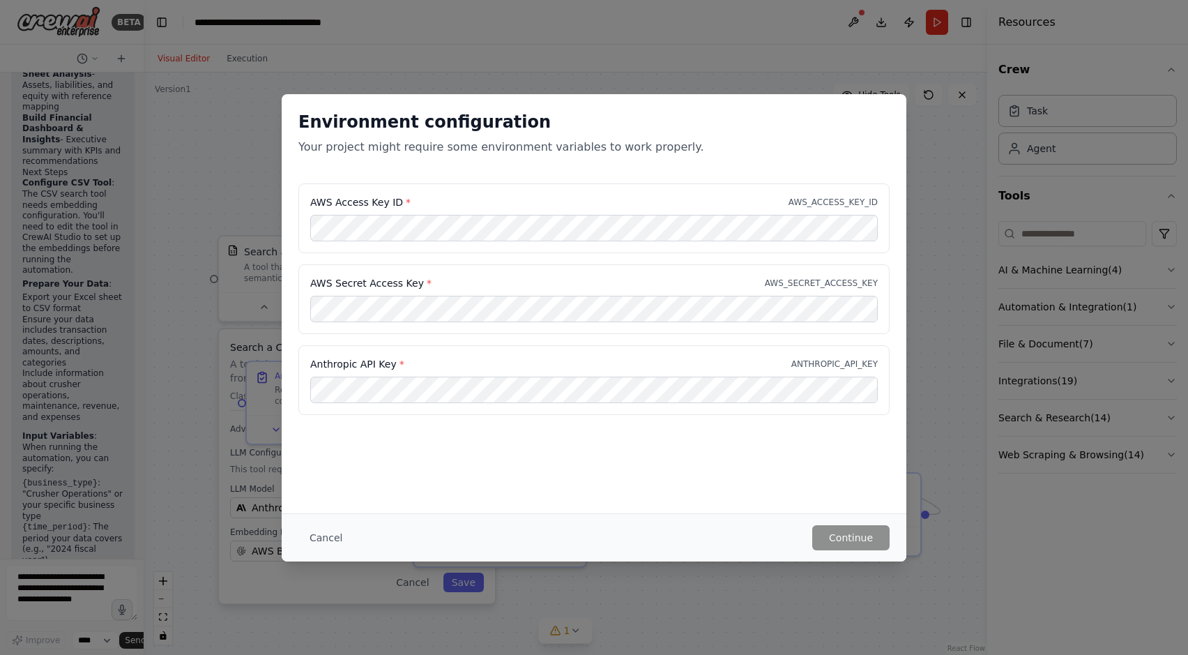
click at [936, 154] on div "Environment configuration Your project might require some environment variables…" at bounding box center [594, 327] width 1188 height 655
click at [777, 47] on div "Environment configuration Your project might require some environment variables…" at bounding box center [594, 327] width 1188 height 655
click at [227, 186] on div "Environment configuration Your project might require some environment variables…" at bounding box center [594, 327] width 1188 height 655
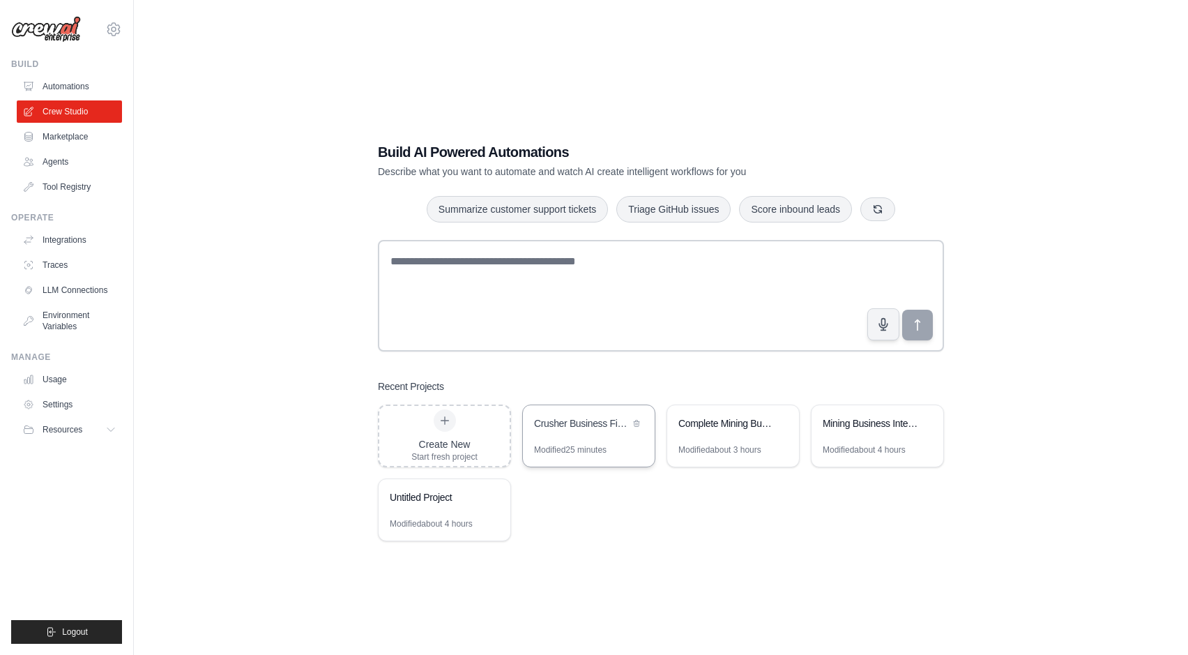
click at [590, 437] on div "Crusher Business Financial Analytics" at bounding box center [589, 424] width 132 height 39
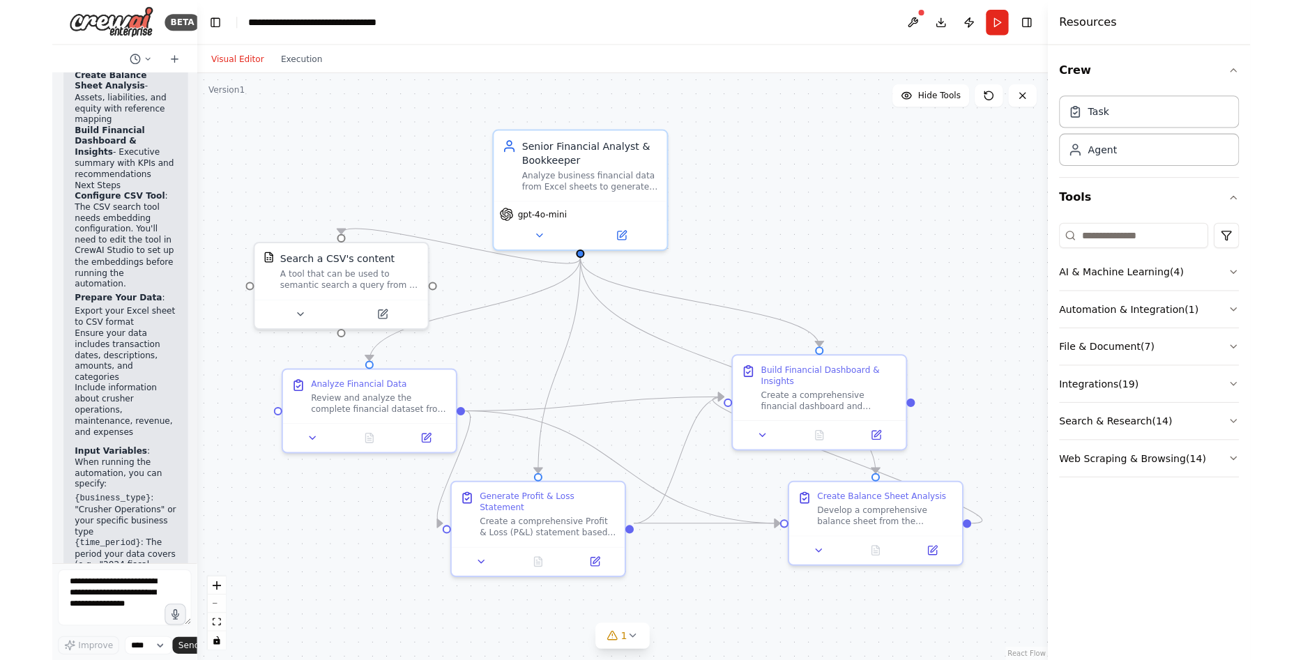
scroll to position [1921, 0]
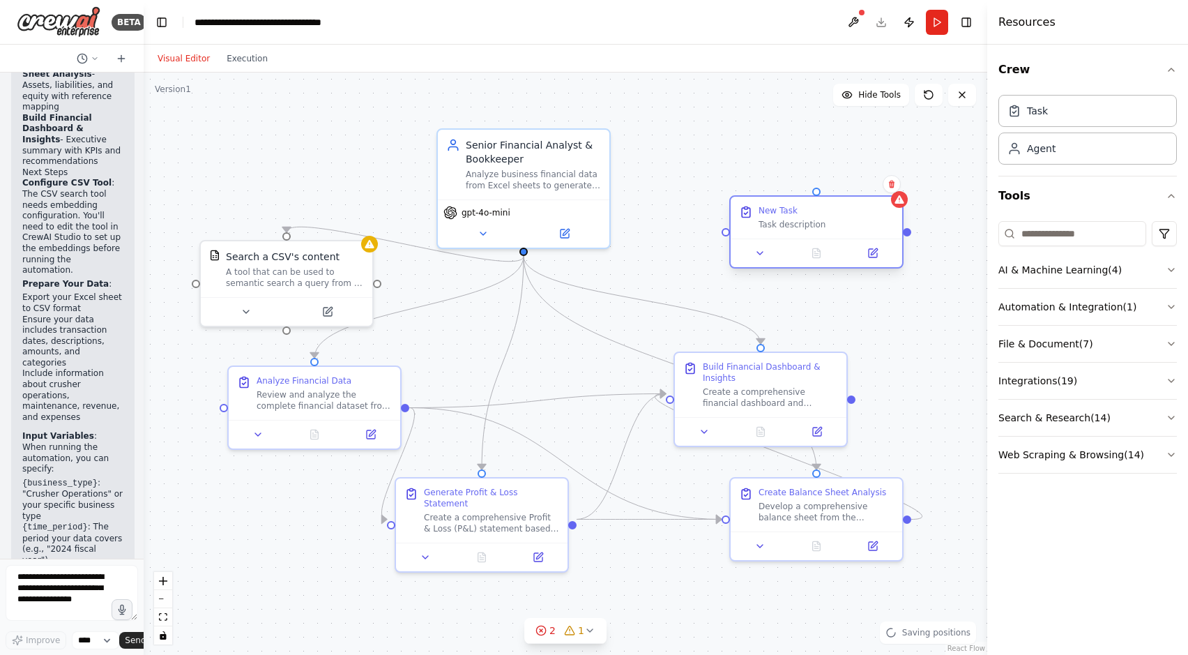
drag, startPoint x: 791, startPoint y: 231, endPoint x: 775, endPoint y: 202, distance: 33.4
click at [775, 202] on div "New Task Task description" at bounding box center [817, 218] width 172 height 42
click at [782, 227] on div "Task description" at bounding box center [826, 224] width 135 height 11
click at [777, 225] on div "Task description" at bounding box center [826, 224] width 135 height 11
click at [782, 224] on div "Task description" at bounding box center [826, 224] width 135 height 11
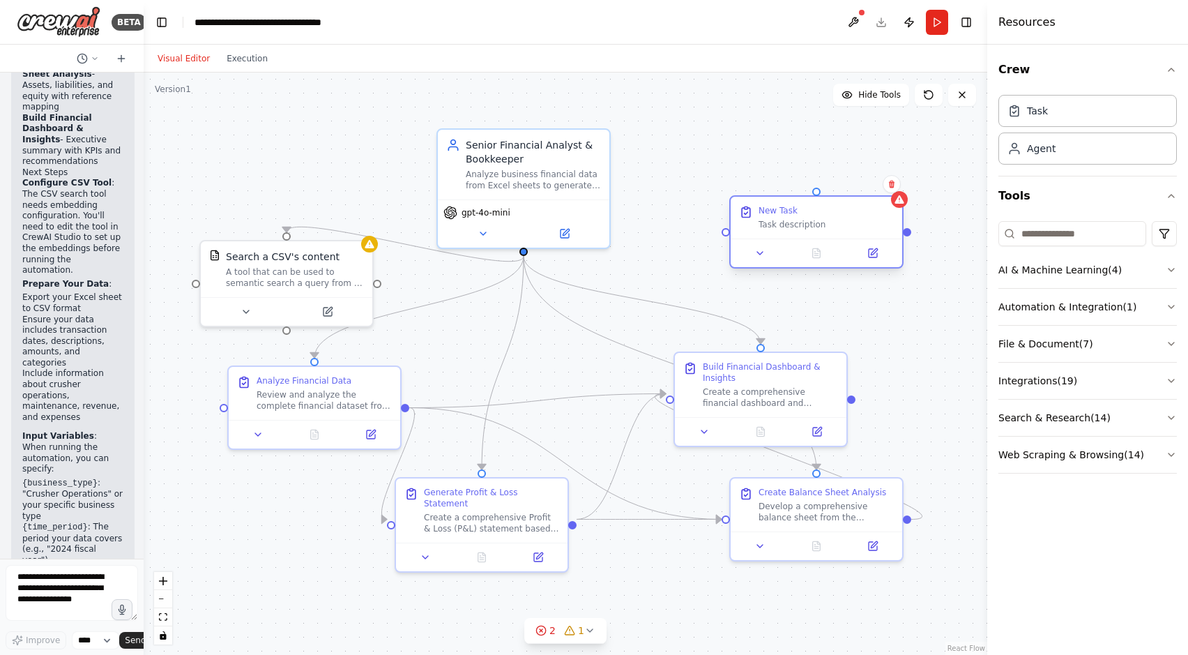
drag, startPoint x: 773, startPoint y: 227, endPoint x: 814, endPoint y: 194, distance: 52.5
click at [775, 227] on div "Task description" at bounding box center [826, 224] width 135 height 11
drag, startPoint x: 816, startPoint y: 190, endPoint x: 824, endPoint y: 146, distance: 45.3
click at [824, 146] on div ".deletable-edge-delete-btn { width: 20px; height: 20px; border: 0px solid #ffff…" at bounding box center [566, 364] width 844 height 582
click at [879, 252] on button at bounding box center [873, 253] width 48 height 17
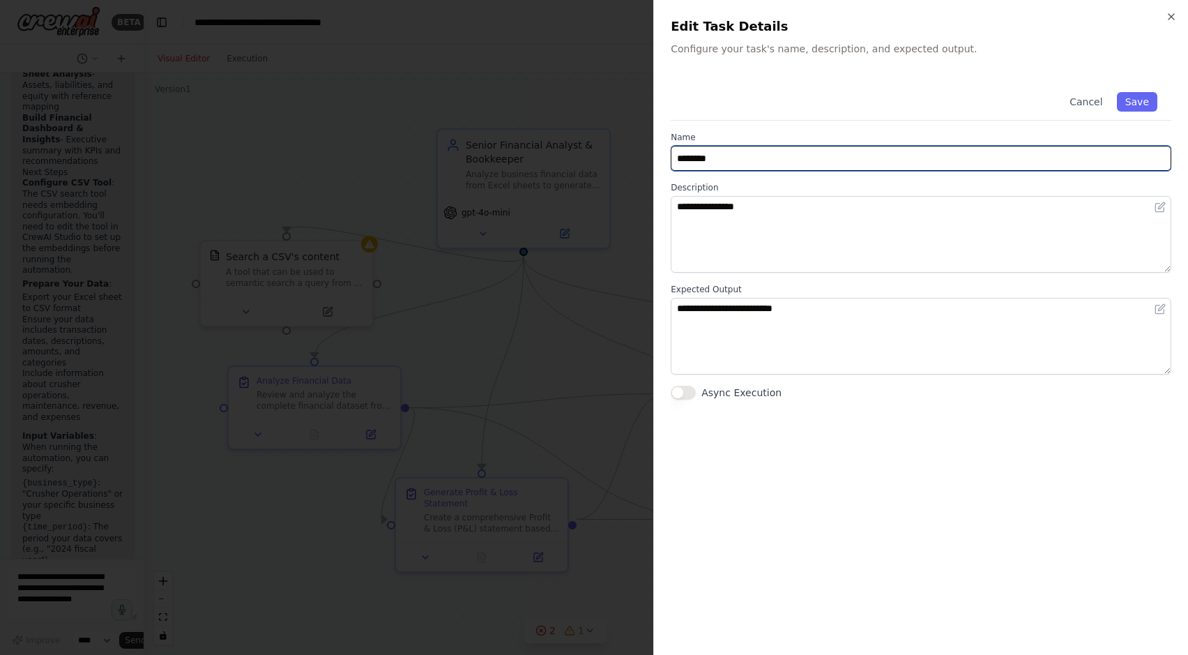
click at [759, 160] on input "********" at bounding box center [921, 158] width 501 height 25
drag, startPoint x: 738, startPoint y: 159, endPoint x: 777, endPoint y: 130, distance: 48.4
click at [671, 162] on input "********" at bounding box center [921, 158] width 501 height 25
type input "**********"
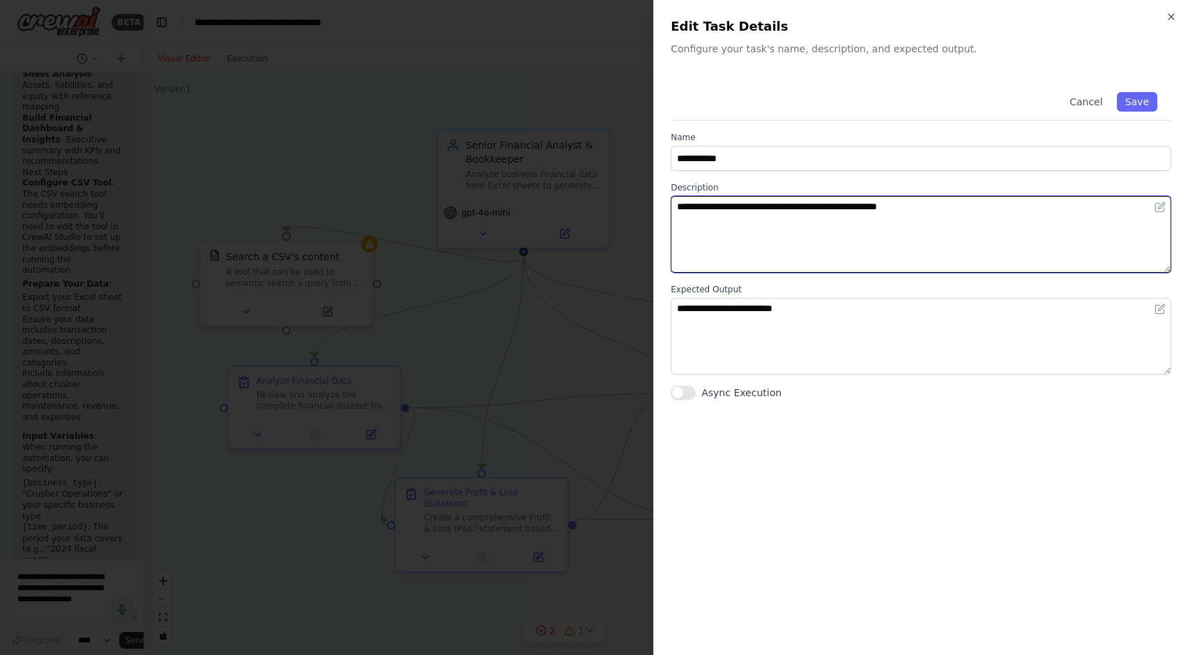
drag, startPoint x: 968, startPoint y: 200, endPoint x: 863, endPoint y: 215, distance: 105.6
click at [863, 215] on textarea "**********" at bounding box center [921, 234] width 501 height 77
type textarea "**********"
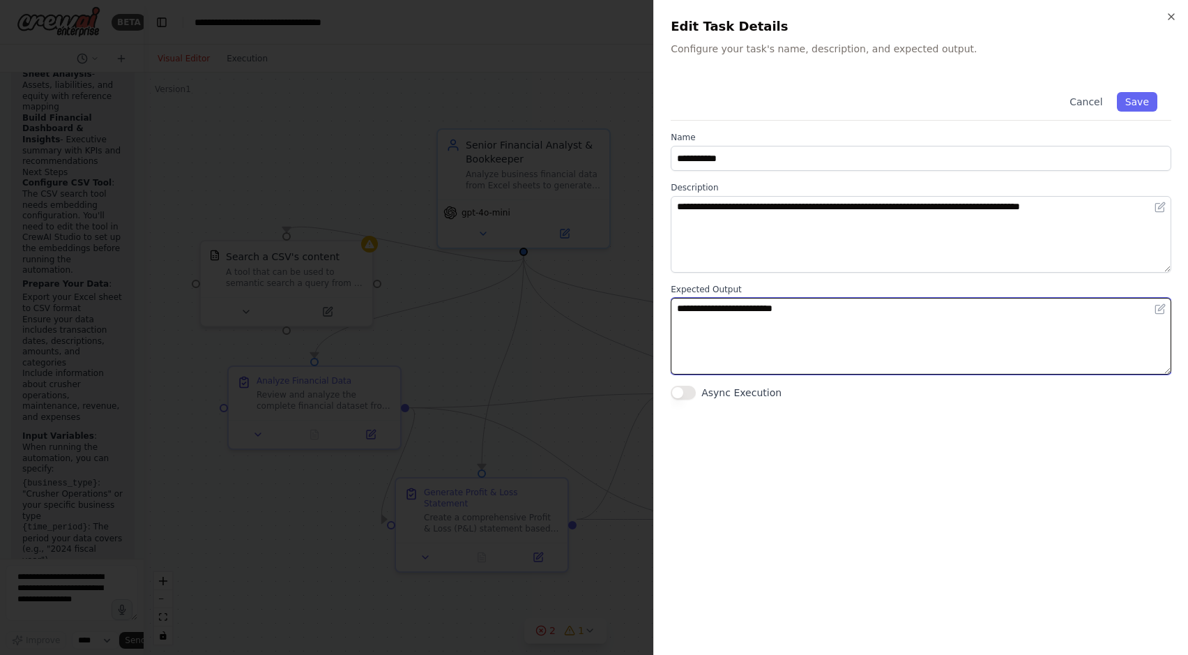
drag, startPoint x: 769, startPoint y: 308, endPoint x: 341, endPoint y: 353, distance: 429.9
click at [671, 353] on textarea "**********" at bounding box center [921, 336] width 501 height 77
type textarea "**********"
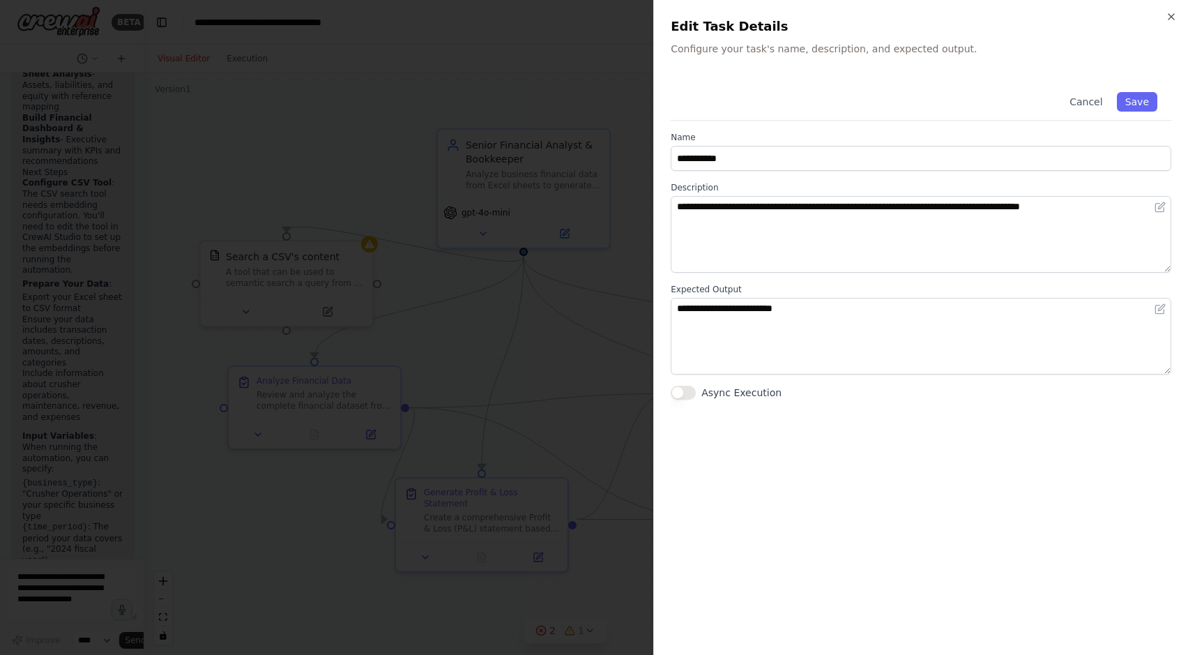
click at [1177, 15] on div "**********" at bounding box center [920, 327] width 535 height 655
click at [1172, 15] on icon "button" at bounding box center [1171, 16] width 11 height 11
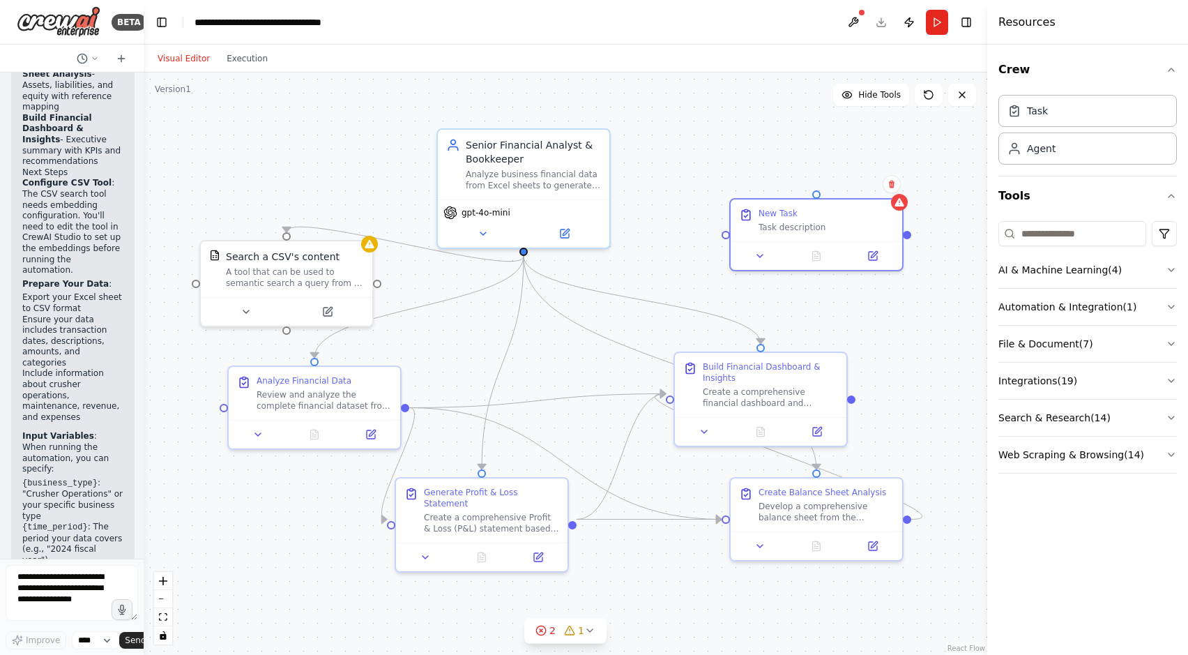
click at [675, 260] on div ".deletable-edge-delete-btn { width: 20px; height: 20px; border: 0px solid #ffff…" at bounding box center [566, 364] width 844 height 582
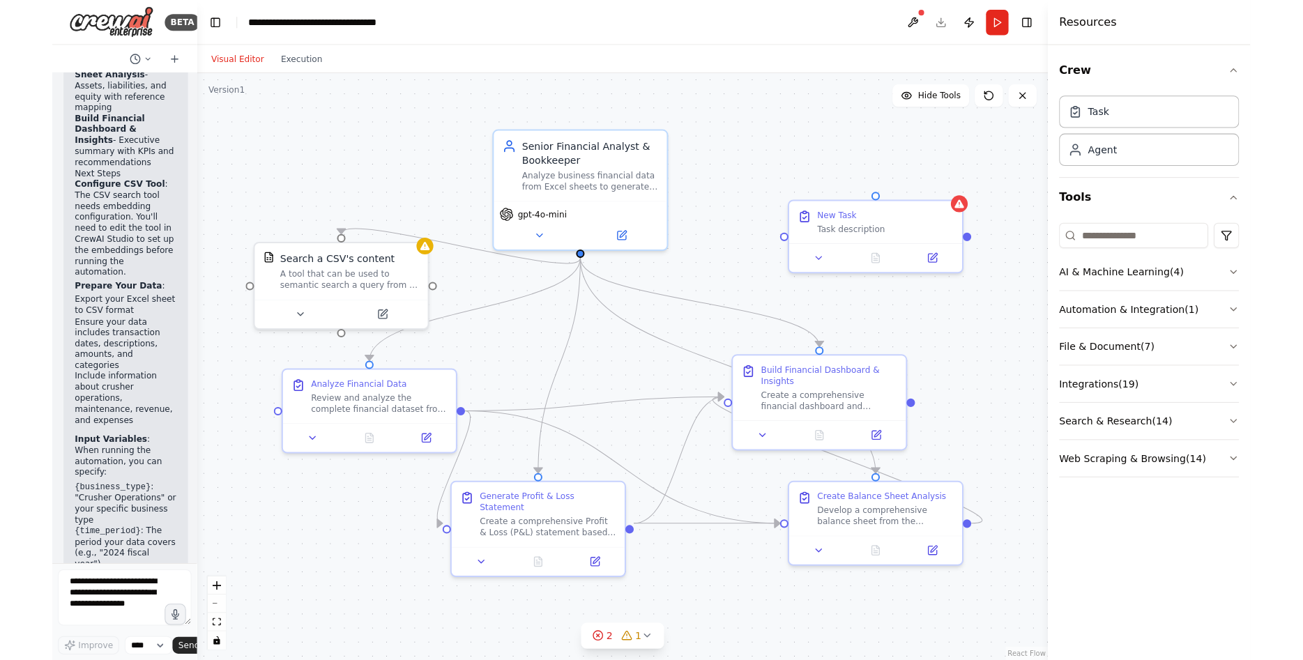
scroll to position [1915, 0]
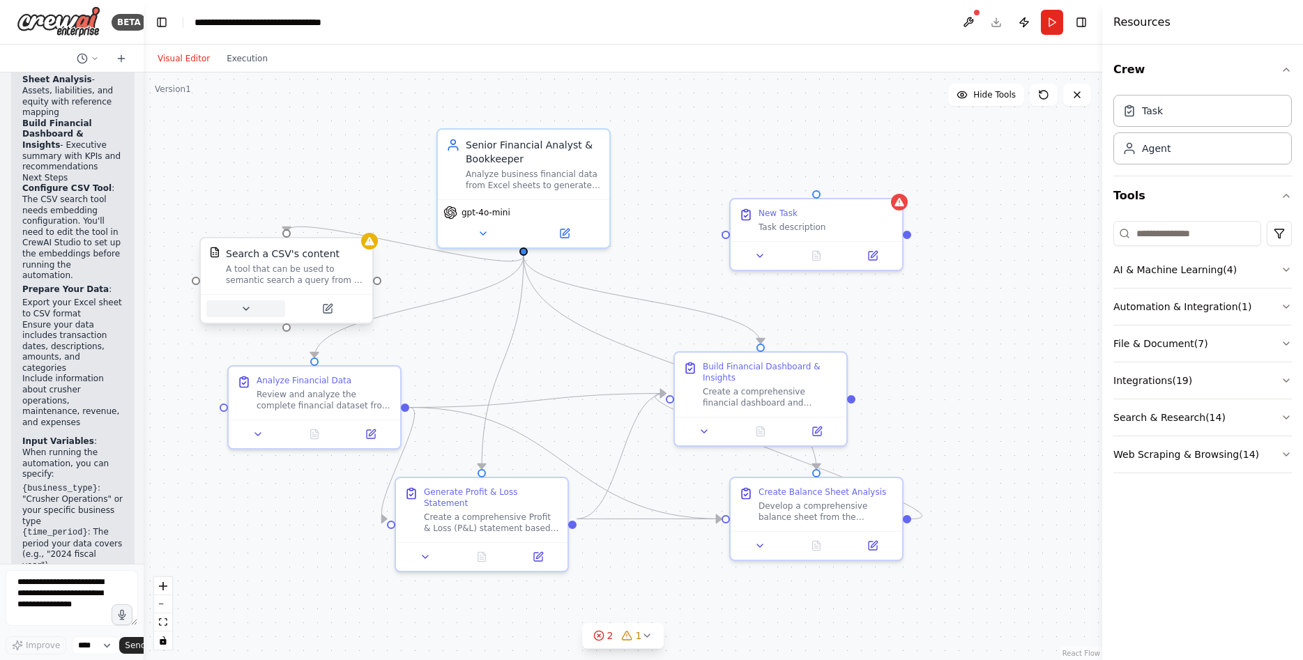
click at [255, 312] on button at bounding box center [245, 309] width 79 height 17
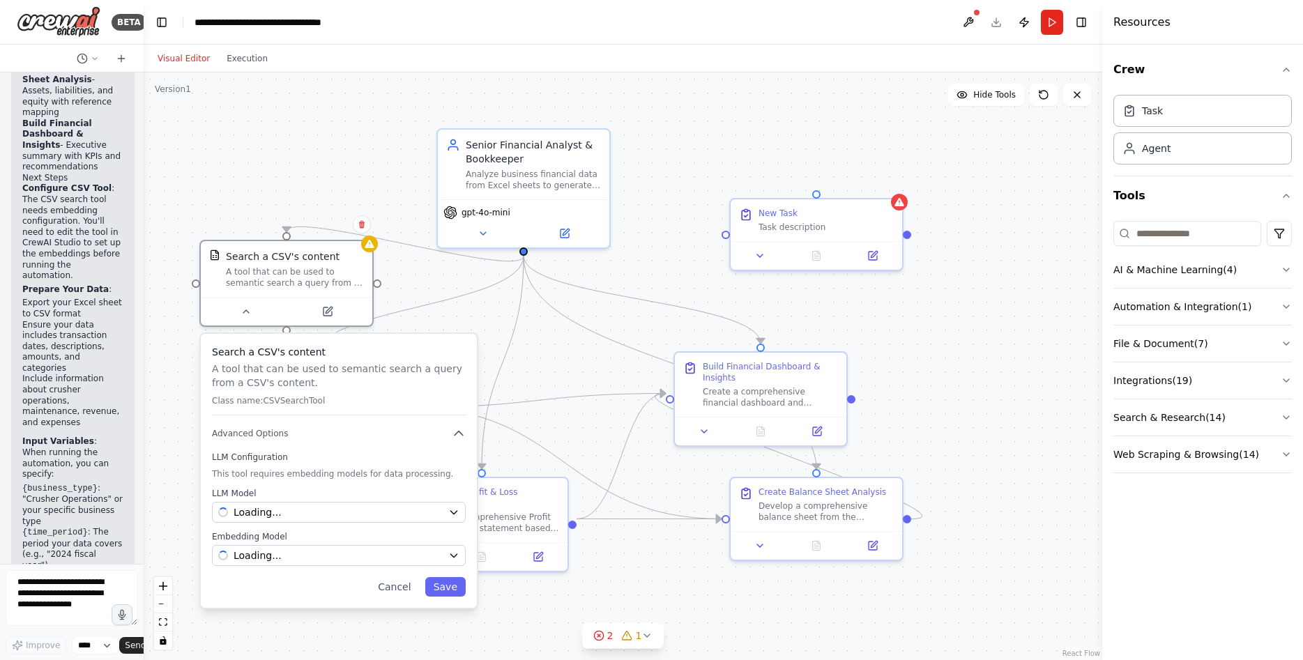
click at [440, 294] on div ".deletable-edge-delete-btn { width: 20px; height: 20px; border: 0px solid #ffff…" at bounding box center [623, 367] width 959 height 588
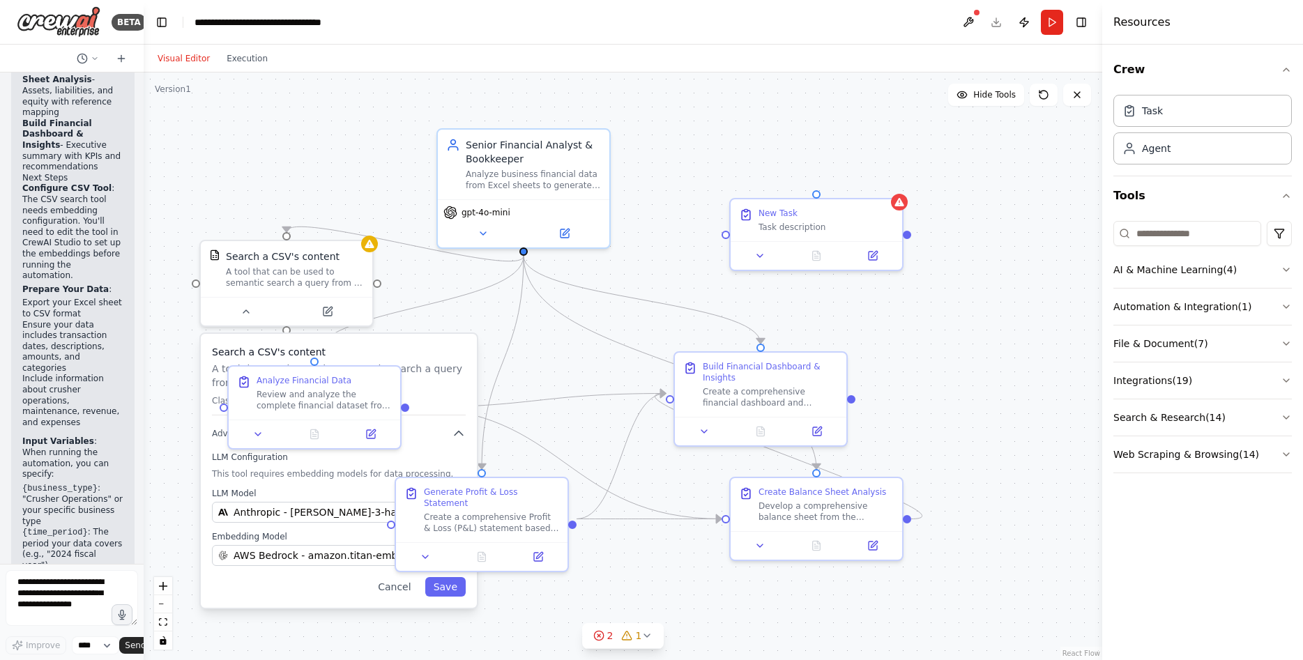
click at [460, 318] on div ".deletable-edge-delete-btn { width: 20px; height: 20px; border: 0px solid #ffff…" at bounding box center [623, 367] width 959 height 588
click at [446, 582] on button "Save" at bounding box center [445, 587] width 40 height 20
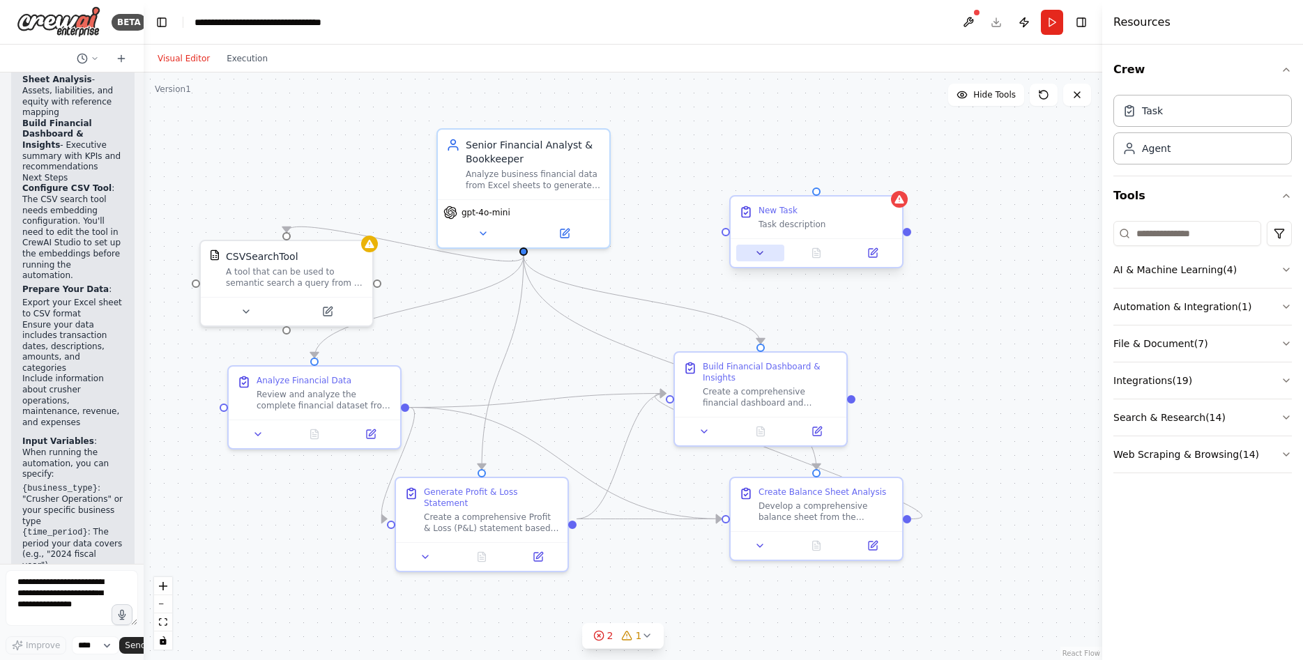
click at [764, 254] on icon at bounding box center [760, 253] width 11 height 11
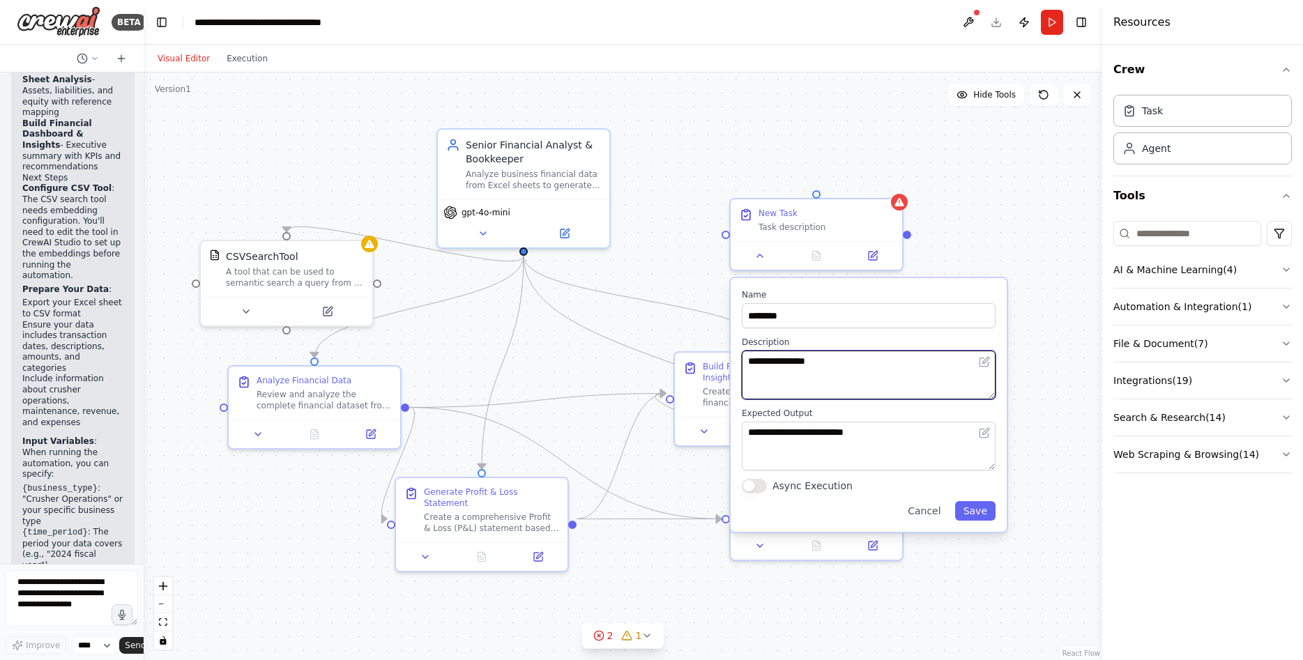
drag, startPoint x: 834, startPoint y: 368, endPoint x: 621, endPoint y: 341, distance: 214.4
click at [742, 351] on textarea "**********" at bounding box center [869, 375] width 254 height 49
type textarea "**********"
drag, startPoint x: 967, startPoint y: 278, endPoint x: 970, endPoint y: 264, distance: 14.4
click at [967, 276] on div ".deletable-edge-delete-btn { width: 20px; height: 20px; border: 0px solid #ffff…" at bounding box center [623, 367] width 959 height 588
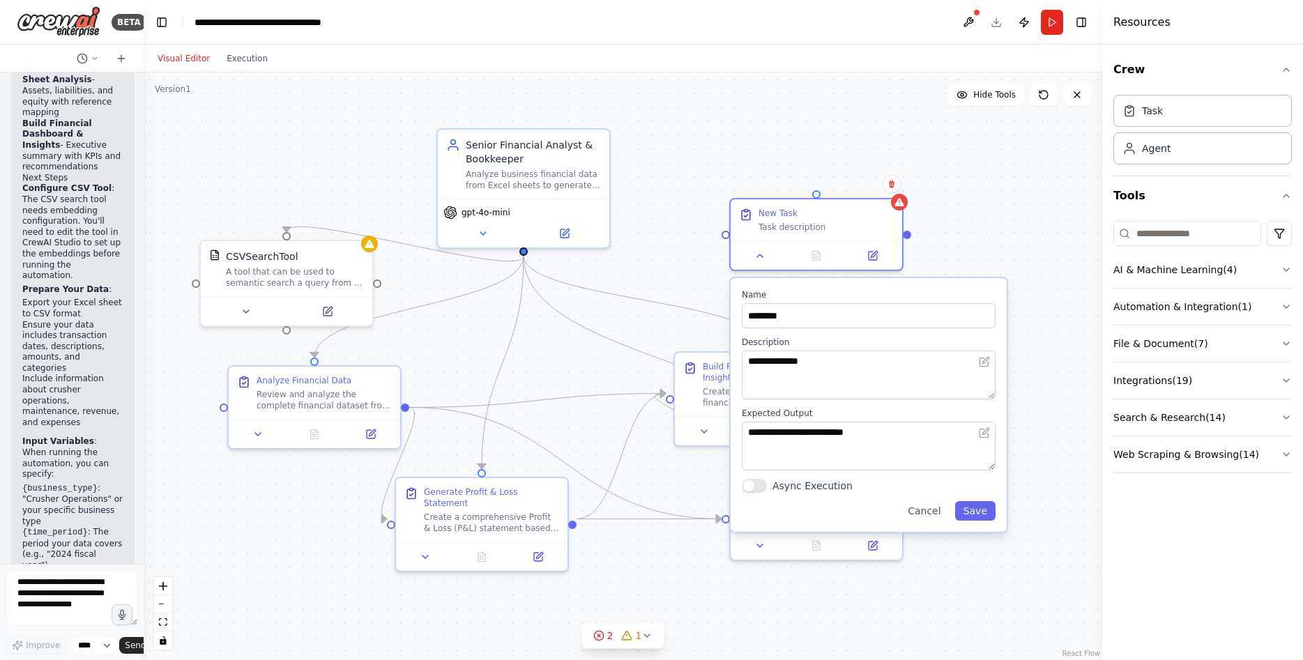
click at [974, 247] on div ".deletable-edge-delete-btn { width: 20px; height: 20px; border: 0px solid #ffff…" at bounding box center [623, 367] width 959 height 588
click at [941, 517] on button "Cancel" at bounding box center [925, 511] width 50 height 20
